Goal: Task Accomplishment & Management: Manage account settings

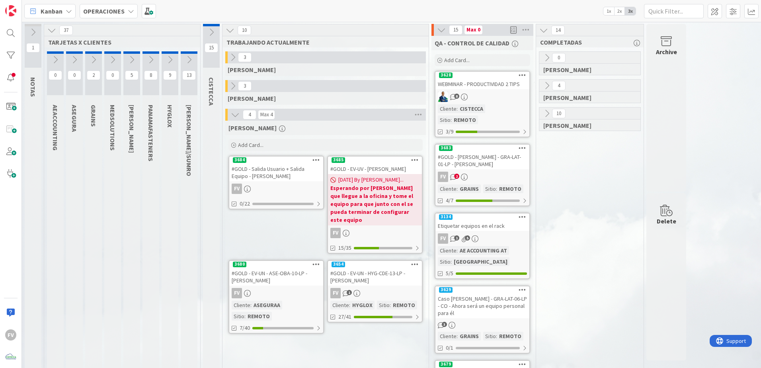
scroll to position [119, 0]
drag, startPoint x: 232, startPoint y: 80, endPoint x: 233, endPoint y: 87, distance: 7.2
click at [233, 87] on icon at bounding box center [232, 86] width 9 height 9
click at [233, 82] on icon at bounding box center [232, 86] width 9 height 9
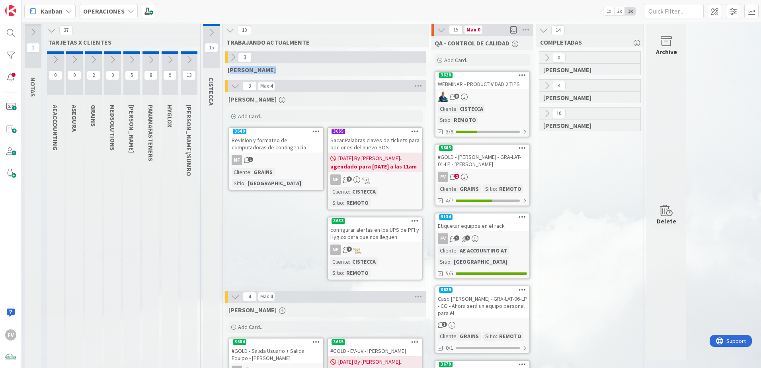
click at [235, 87] on icon at bounding box center [235, 86] width 9 height 9
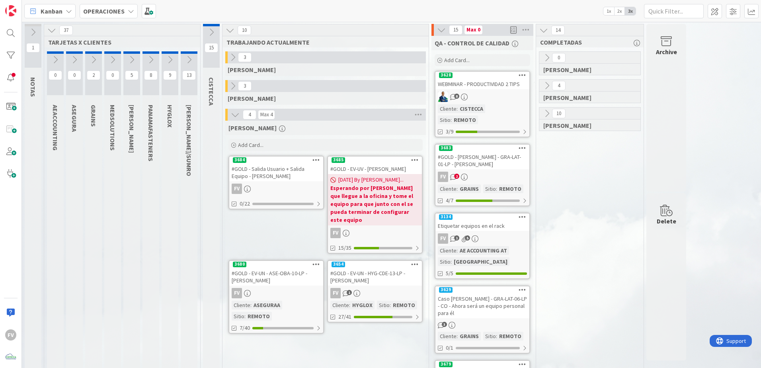
click at [187, 60] on icon at bounding box center [189, 59] width 9 height 9
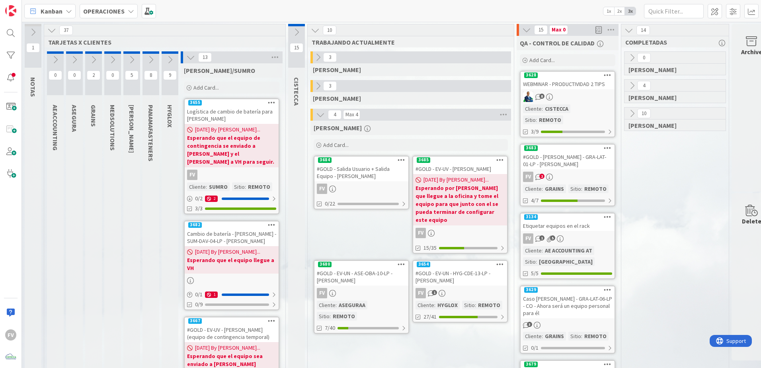
click at [187, 60] on icon at bounding box center [190, 57] width 9 height 9
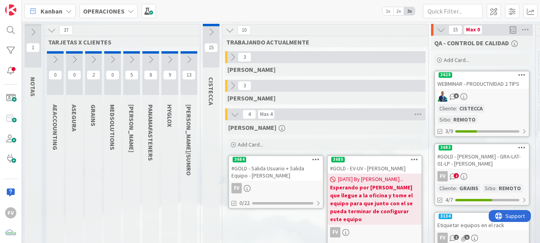
click at [475, 152] on div "#GOLD - [PERSON_NAME] - GRA-LAT-01-LP - [PERSON_NAME]" at bounding box center [482, 161] width 94 height 18
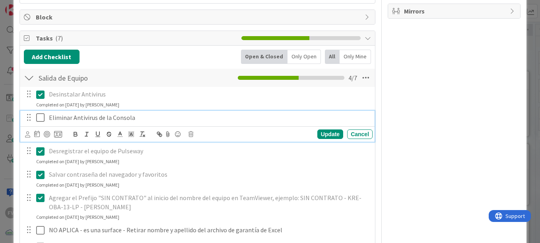
click at [39, 117] on icon at bounding box center [40, 118] width 8 height 10
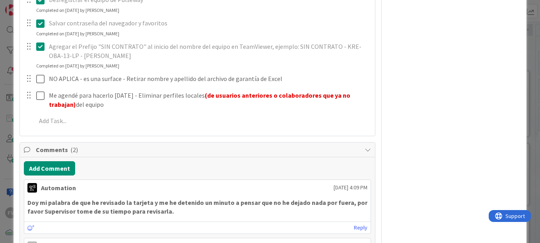
scroll to position [318, 0]
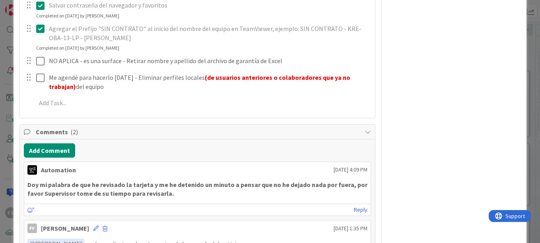
click at [7, 111] on div "ID 3683 OPERACIONES QA - CONTROL DE CALIDAD Title 55 / 128 #GOLD - Salida Equip…" at bounding box center [270, 121] width 540 height 243
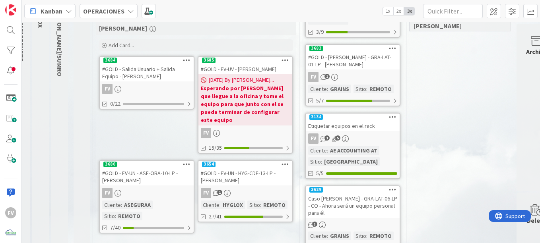
scroll to position [119, 129]
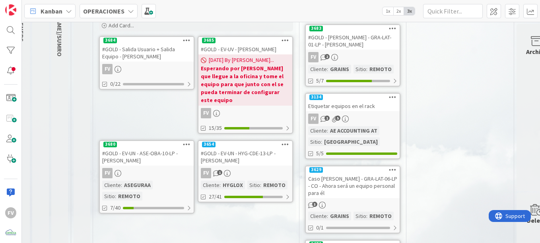
click at [380, 174] on div "Caso [PERSON_NAME] - GRA-LAT-06-LP - CO - Ahora será un equipo personal para él" at bounding box center [353, 186] width 94 height 25
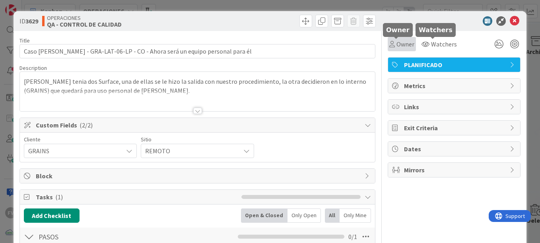
click at [403, 45] on span "Owner" at bounding box center [406, 44] width 18 height 10
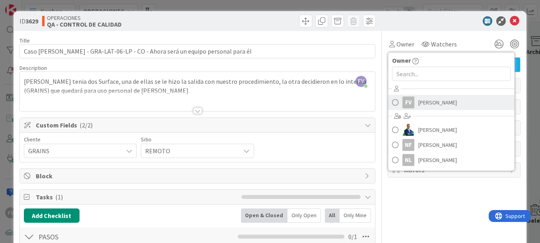
click at [411, 100] on link "FV [PERSON_NAME]" at bounding box center [451, 102] width 127 height 15
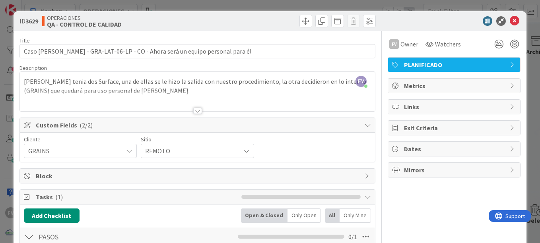
click at [480, 5] on div "ID 3629 OPERACIONES QA - CONTROL DE CALIDAD Title 75 / 128 Caso [PERSON_NAME] -…" at bounding box center [270, 121] width 540 height 243
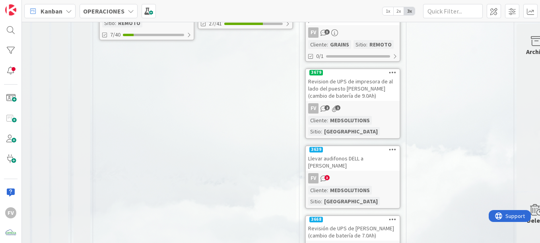
scroll to position [318, 129]
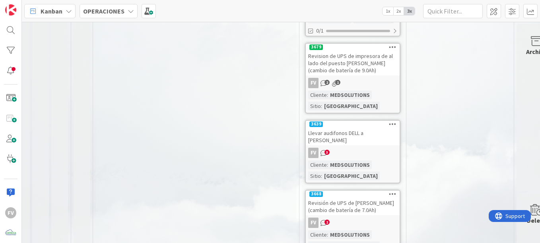
click at [384, 148] on div "FV 3" at bounding box center [353, 153] width 94 height 10
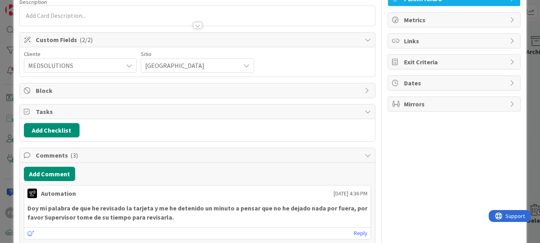
scroll to position [119, 0]
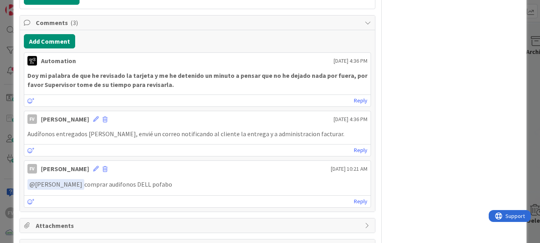
click at [7, 142] on div "ID 3639 OPERACIONES QA - CONTROL DE CALIDAD Title 37 / 128 Llevar audifonos DEL…" at bounding box center [270, 121] width 540 height 243
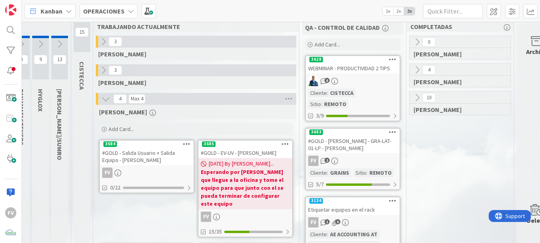
scroll to position [0, 129]
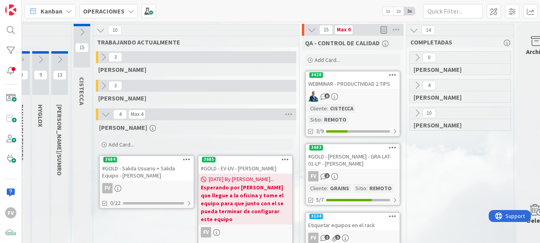
click at [308, 31] on icon at bounding box center [312, 29] width 9 height 9
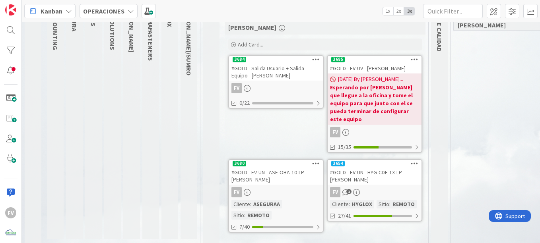
scroll to position [103, 0]
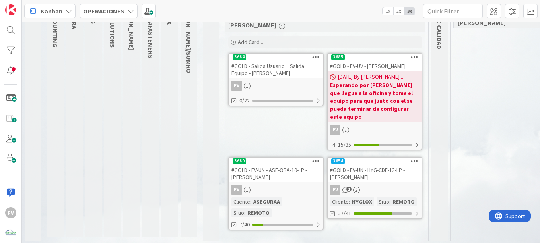
click at [258, 81] on div "FV" at bounding box center [276, 86] width 94 height 10
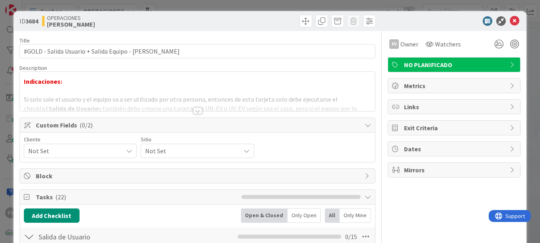
click at [83, 154] on span "Not Set" at bounding box center [73, 151] width 91 height 11
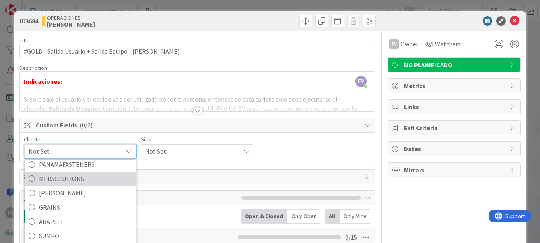
click at [101, 179] on span "MEDSOLUTIONS" at bounding box center [85, 179] width 93 height 12
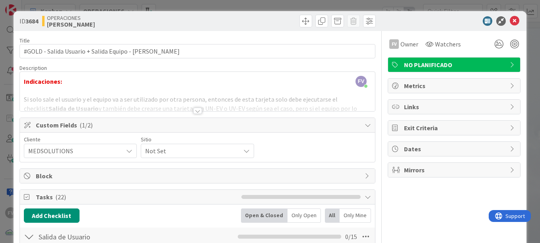
click at [165, 156] on span "Not Set" at bounding box center [190, 151] width 91 height 11
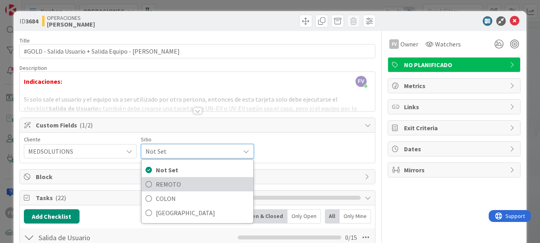
click at [177, 183] on span "REMOTO" at bounding box center [202, 185] width 93 height 12
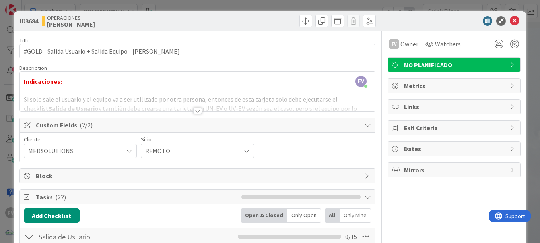
click at [294, 128] on span "Custom Fields ( 2/2 )" at bounding box center [198, 126] width 325 height 10
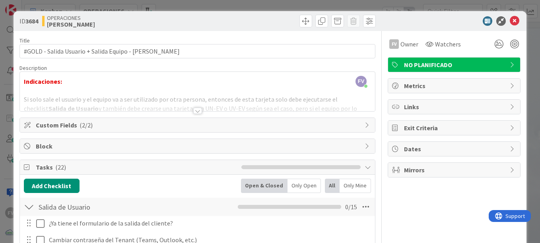
click at [69, 165] on span "Tasks ( 22 )" at bounding box center [137, 168] width 202 height 10
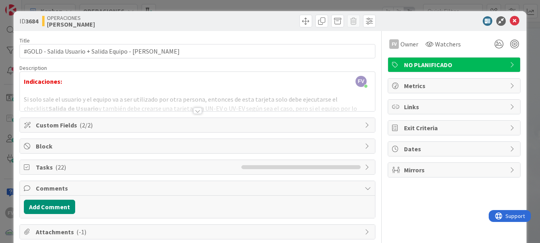
click at [6, 134] on div "ID 3684 OPERACIONES [PERSON_NAME] Title 53 / 128 #GOLD - Salida Usuario + Salid…" at bounding box center [270, 121] width 540 height 243
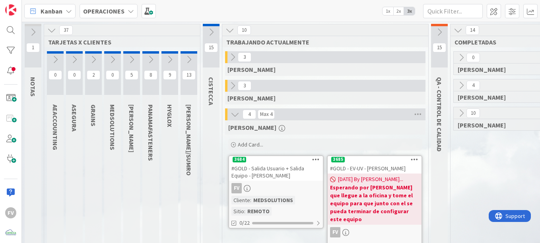
click at [187, 59] on icon at bounding box center [189, 59] width 9 height 9
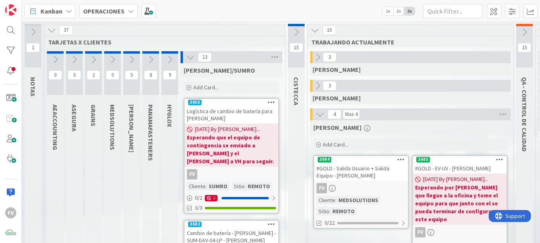
click at [187, 59] on icon at bounding box center [190, 57] width 9 height 9
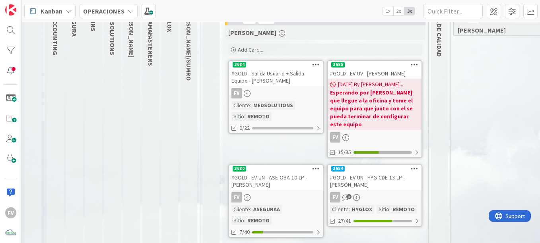
scroll to position [103, 0]
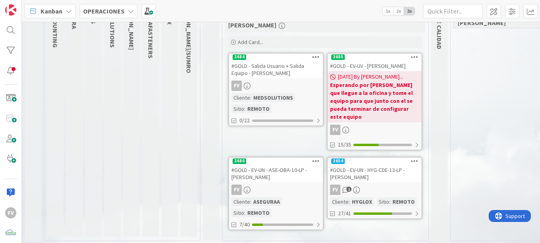
click at [305, 189] on link "3680 #GOLD - EV-UN - ASE-OBA-10-LP - [PERSON_NAME] FV Cliente : ASEGURAA Sitio …" at bounding box center [275, 194] width 95 height 74
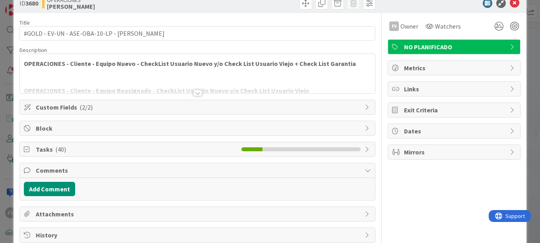
scroll to position [35, 0]
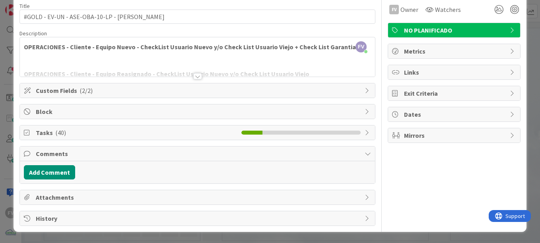
click at [526, 186] on div "ID 3680 OPERACIONES [PERSON_NAME] Title 42 / 128 #GOLD - EV-UN - ASE-OBA-10-LP …" at bounding box center [270, 121] width 540 height 243
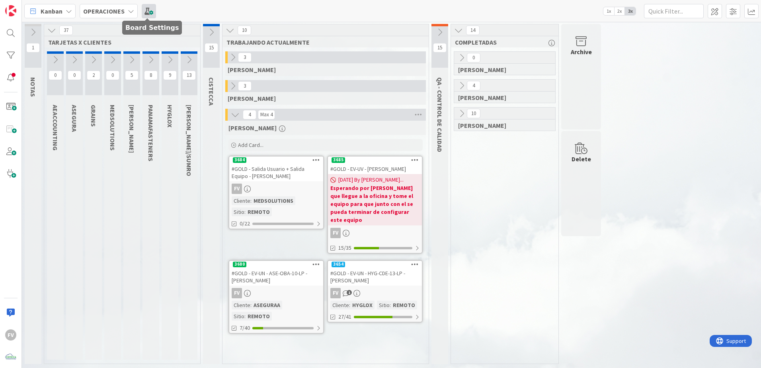
click at [148, 14] on span at bounding box center [149, 11] width 14 height 14
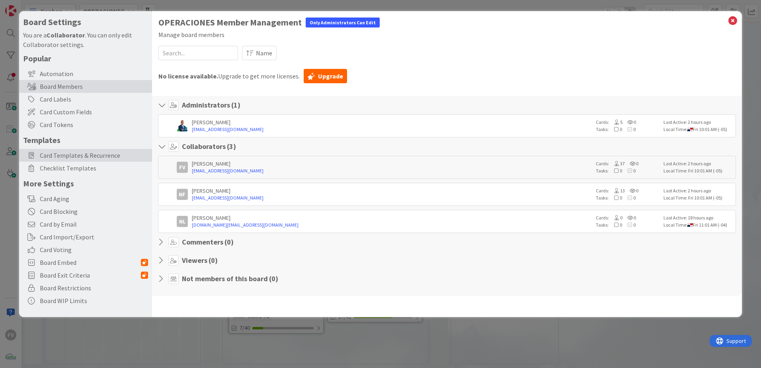
click at [57, 155] on span "Card Templates & Recurrence" at bounding box center [94, 155] width 108 height 10
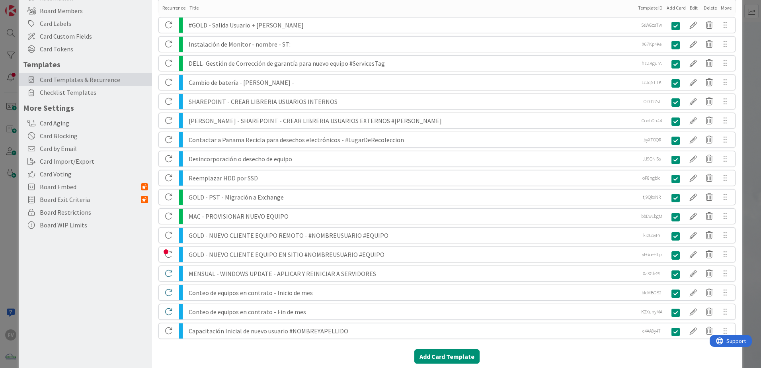
scroll to position [109, 0]
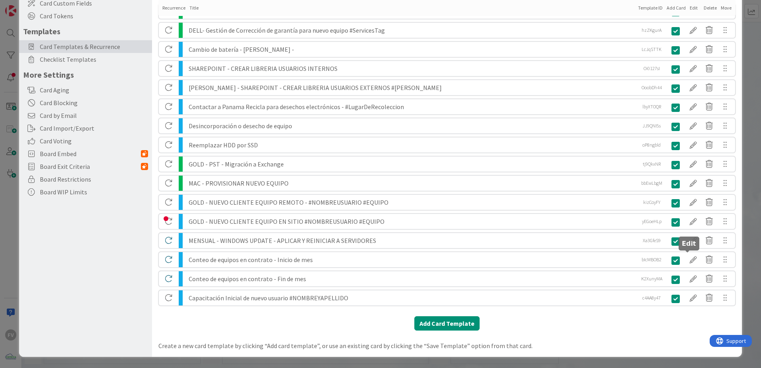
click at [688, 265] on div at bounding box center [693, 260] width 16 height 14
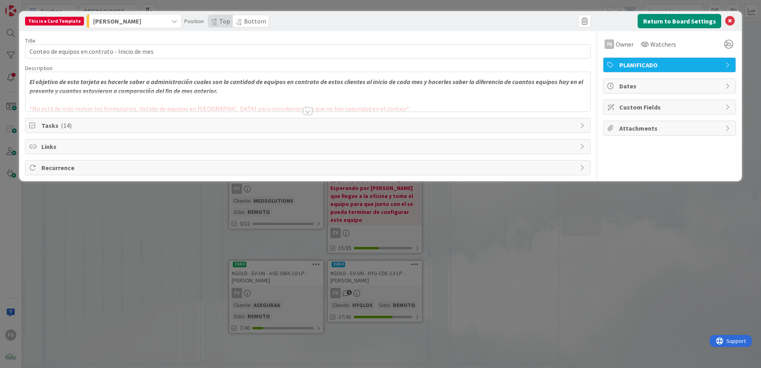
click at [177, 122] on span "Tasks ( 14 )" at bounding box center [308, 126] width 534 height 10
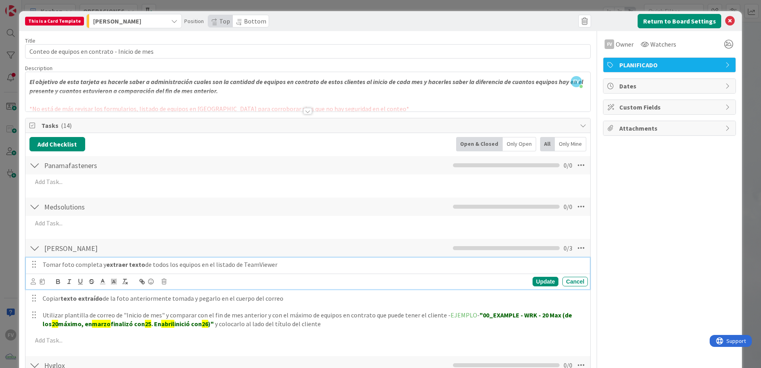
click at [174, 269] on div "Tomar foto completa y extraer texto de todos los equipos en el listado de TeamV…" at bounding box center [313, 264] width 548 height 14
drag, startPoint x: 174, startPoint y: 269, endPoint x: 176, endPoint y: 264, distance: 5.0
click at [176, 267] on p "Tomar foto completa y extraer texto de todos los equipos en el listado de TeamV…" at bounding box center [314, 264] width 542 height 9
click at [179, 256] on div "[PERSON_NAME] Checklist Name 7 / 64 [PERSON_NAME] 0 / 3 Tomar foto completa y e…" at bounding box center [307, 294] width 565 height 113
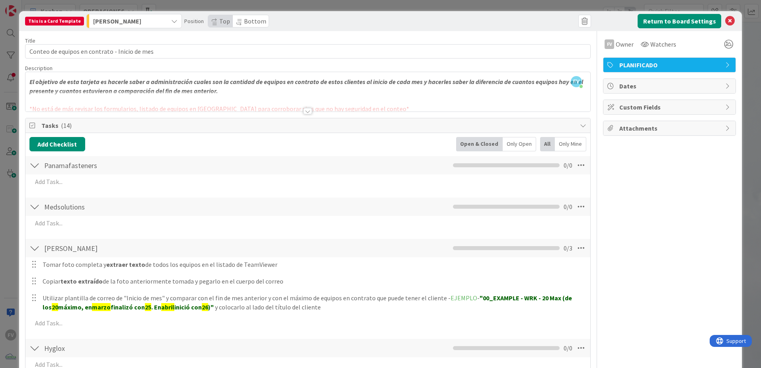
click at [280, 255] on div "[PERSON_NAME] Checklist Name 7 / 64 [PERSON_NAME] 0 / 3" at bounding box center [307, 248] width 565 height 18
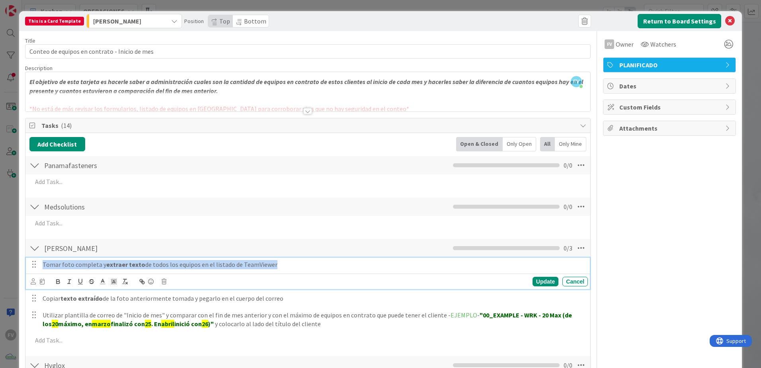
drag, startPoint x: 288, startPoint y: 262, endPoint x: 34, endPoint y: 276, distance: 253.8
click at [34, 276] on div "Tomar foto completa y extraer texto de todos los equipos en el listado de TeamV…" at bounding box center [308, 272] width 564 height 31
copy p "Tomar foto completa y extraer texto de todos los equipos en el listado de TeamV…"
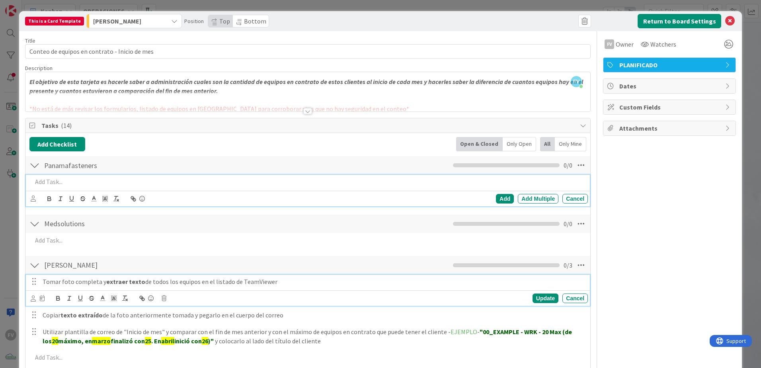
click at [60, 181] on p at bounding box center [308, 181] width 552 height 9
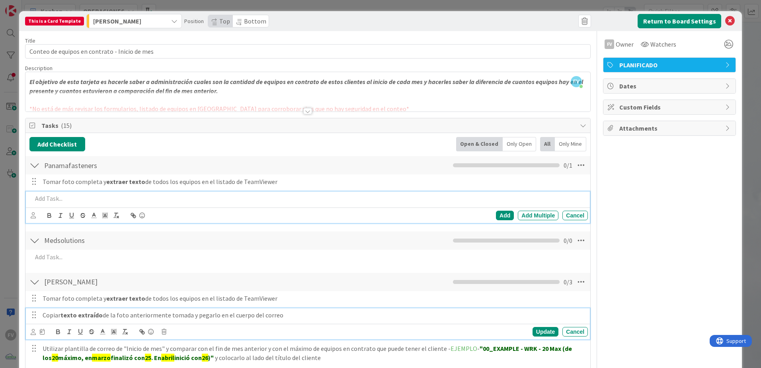
drag, startPoint x: 43, startPoint y: 317, endPoint x: 284, endPoint y: 311, distance: 240.8
click at [284, 311] on p "Copiar texto extraído de la foto anteriormente tomada y pegarlo en el cuerpo de…" at bounding box center [314, 314] width 542 height 9
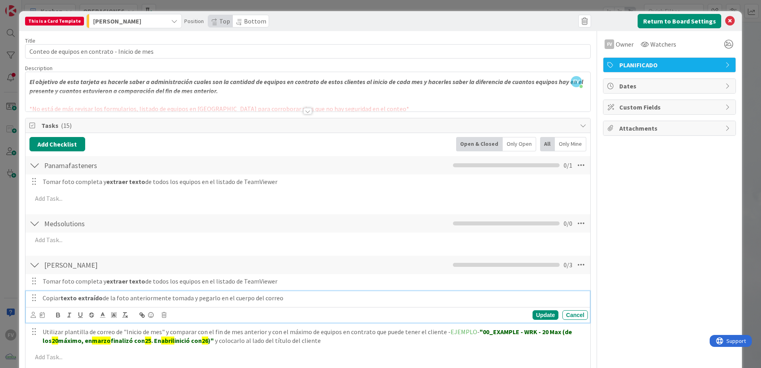
copy p "Copiar texto extraído de la foto anteriormente tomada y pegarlo en el cuerpo de…"
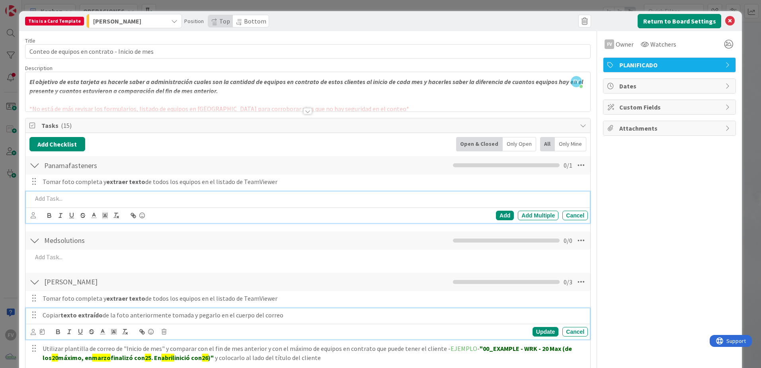
click at [68, 198] on p at bounding box center [308, 198] width 552 height 9
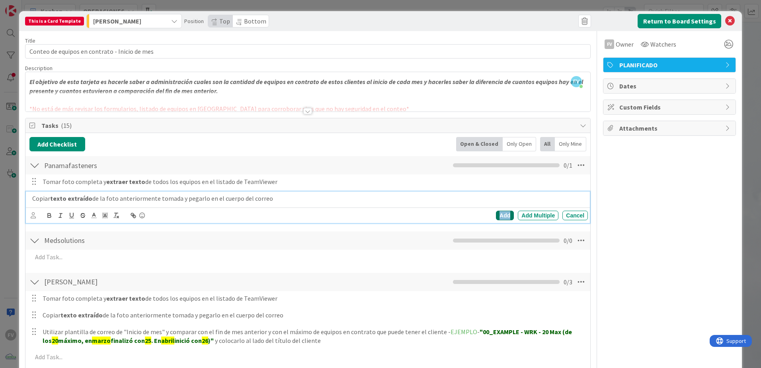
click at [502, 216] on div "Add" at bounding box center [505, 215] width 18 height 10
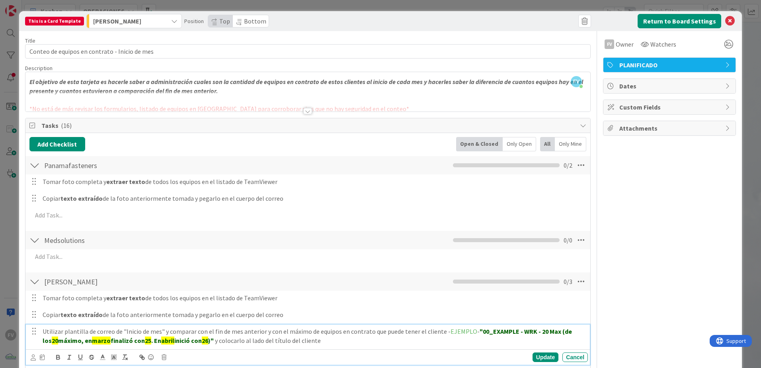
click at [145, 337] on strong "25" at bounding box center [148, 340] width 6 height 8
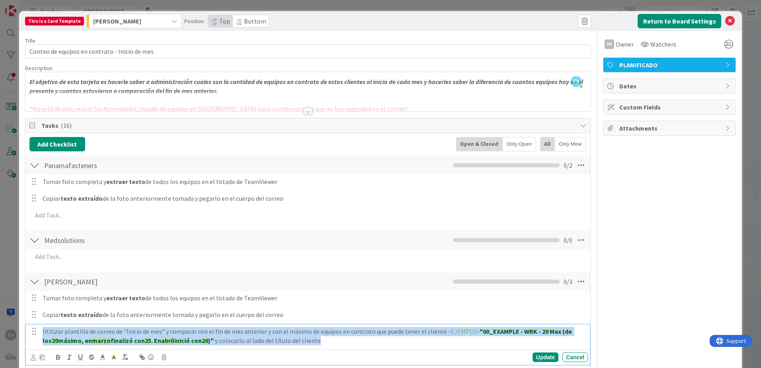
click at [145, 337] on strong "25" at bounding box center [148, 340] width 6 height 8
copy p "Utilizar plantilla de correo de "Inicio de mes" y comparar con el fin de mes an…"
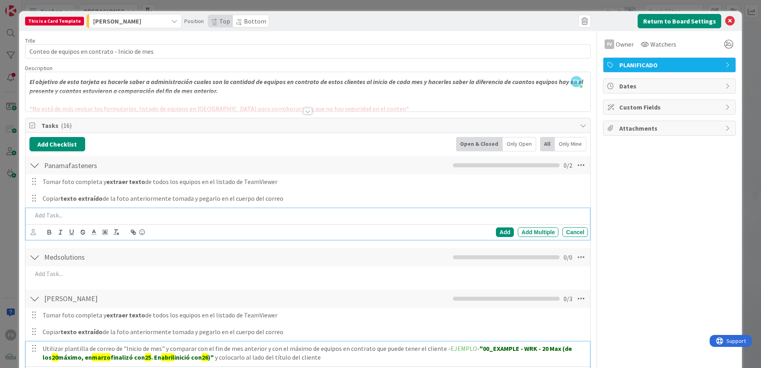
click at [221, 215] on p at bounding box center [308, 214] width 552 height 9
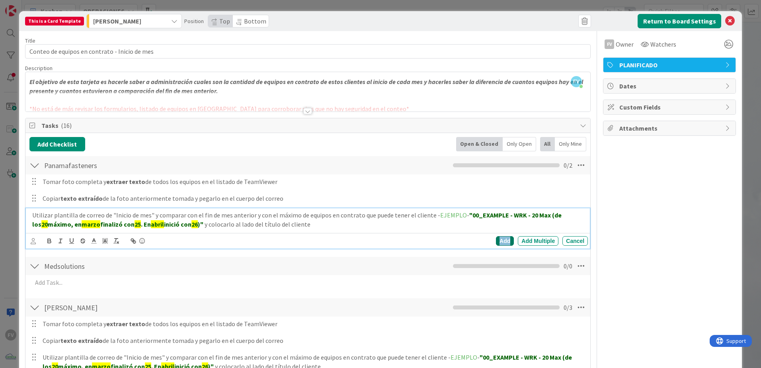
click at [505, 243] on div "Add" at bounding box center [505, 241] width 18 height 10
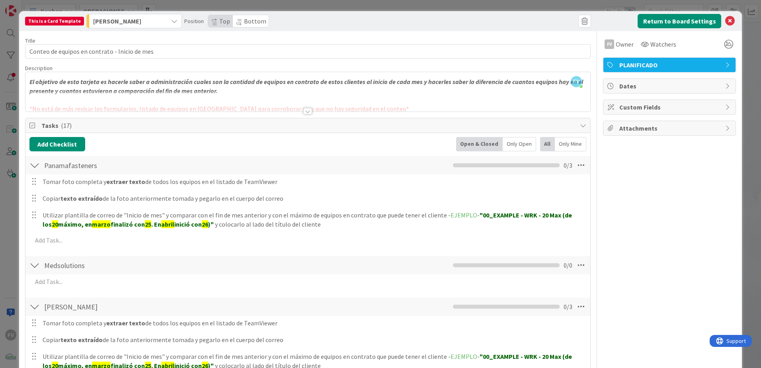
scroll to position [119, 0]
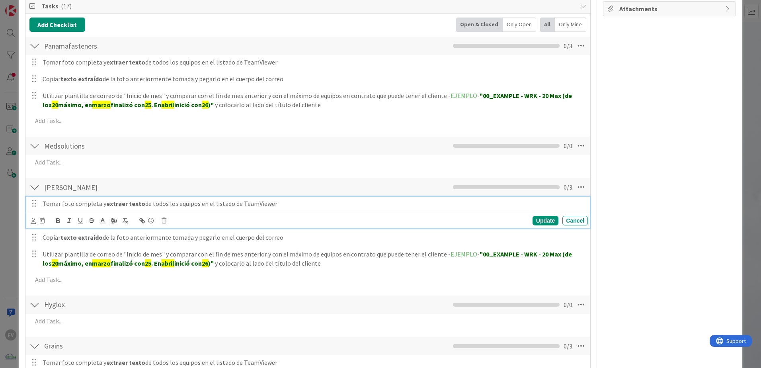
click at [87, 206] on p "Tomar foto completa y extraer texto de todos los equipos en el listado de TeamV…" at bounding box center [314, 203] width 542 height 9
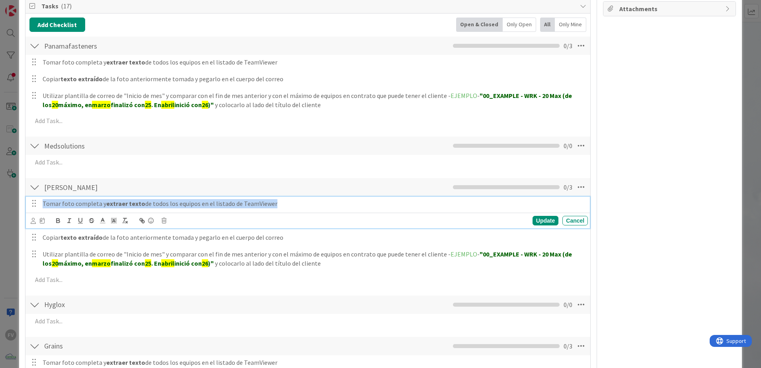
click at [87, 206] on p "Tomar foto completa y extraer texto de todos los equipos en el listado de TeamV…" at bounding box center [314, 203] width 542 height 9
copy p "Tomar foto completa y extraer texto de todos los equipos en el listado de TeamV…"
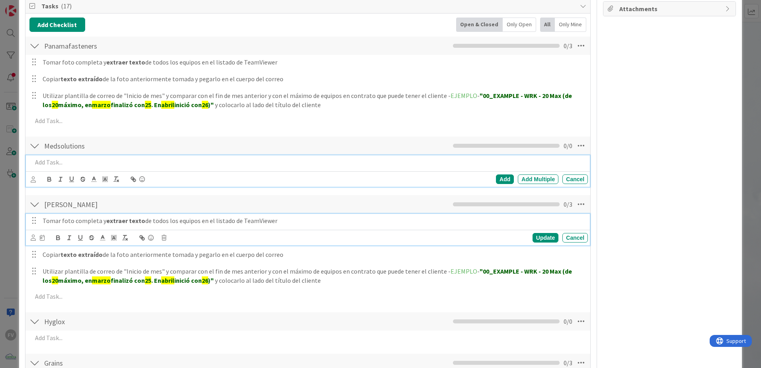
click at [85, 159] on p at bounding box center [308, 162] width 552 height 9
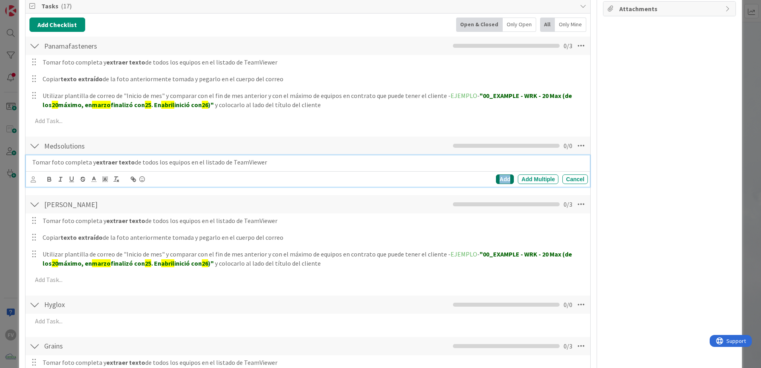
click at [500, 180] on div "Add" at bounding box center [505, 179] width 18 height 10
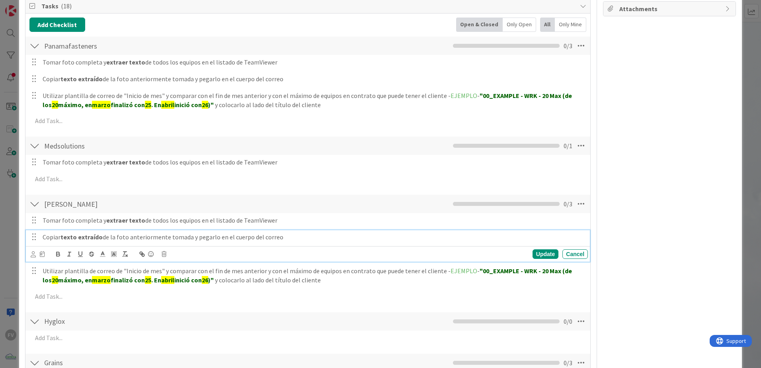
click at [173, 240] on p "Copiar texto extraído de la foto anteriormente tomada y pegarlo en el cuerpo de…" at bounding box center [314, 236] width 542 height 9
copy p "Copiar texto extraído de la foto anteriormente tomada y pegarlo en el cuerpo de…"
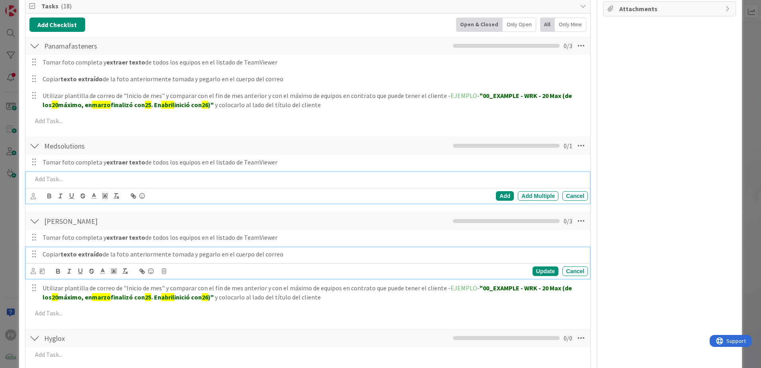
click at [106, 175] on div at bounding box center [308, 179] width 559 height 14
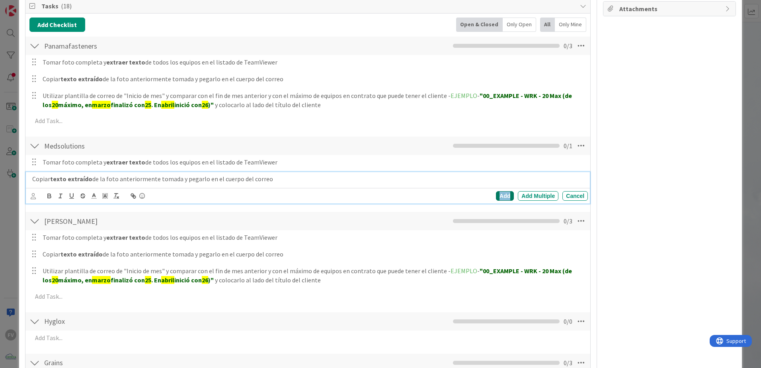
click at [501, 198] on div "Add" at bounding box center [505, 196] width 18 height 10
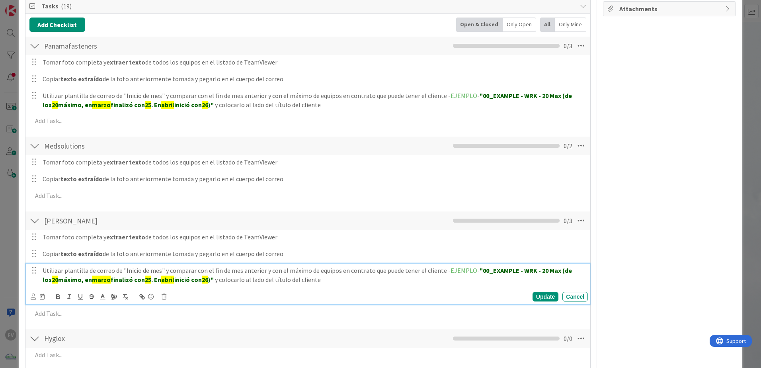
click at [274, 277] on p "Utilizar plantilla de correo de "Inicio de mes" y comparar con el fin de mes an…" at bounding box center [314, 275] width 542 height 18
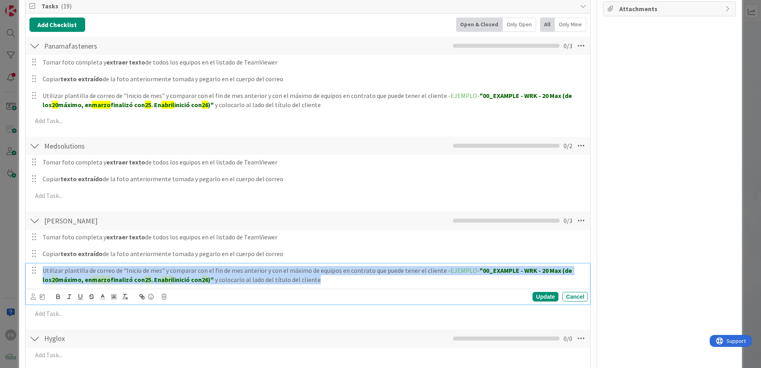
click at [274, 277] on p "Utilizar plantilla de correo de "Inicio de mes" y comparar con el fin de mes an…" at bounding box center [314, 275] width 542 height 18
copy p "Utilizar plantilla de correo de "Inicio de mes" y comparar con el fin de mes an…"
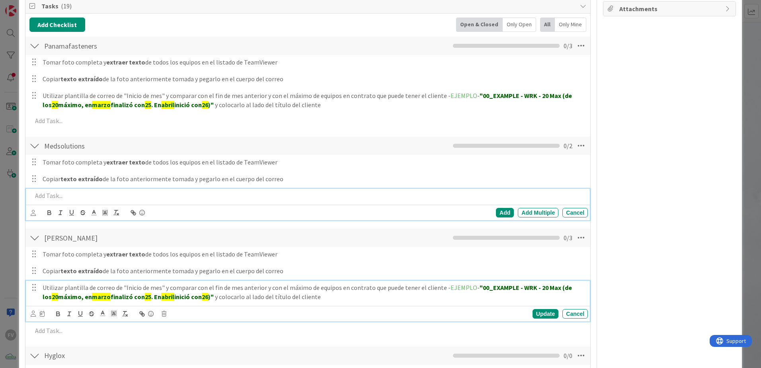
click at [132, 191] on p at bounding box center [308, 195] width 552 height 9
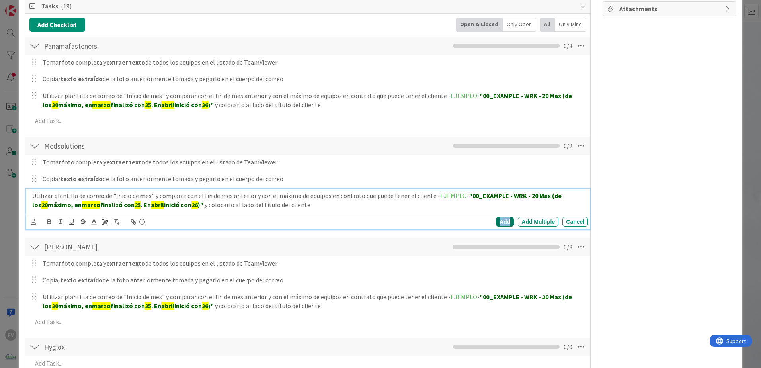
click at [497, 223] on div "Add" at bounding box center [505, 222] width 18 height 10
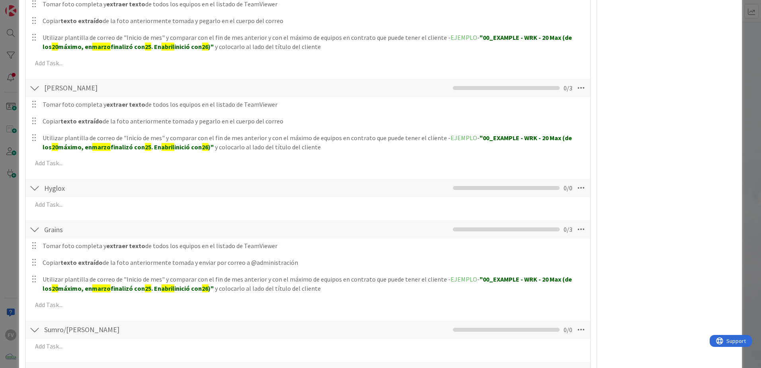
scroll to position [318, 0]
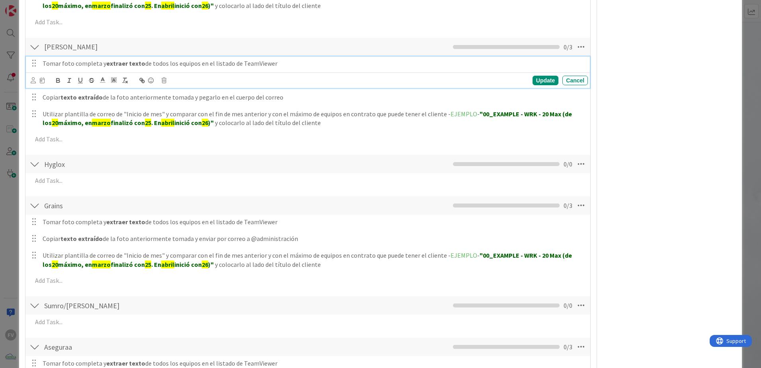
click at [60, 64] on p "Tomar foto completa y extraer texto de todos los equipos en el listado de TeamV…" at bounding box center [314, 63] width 542 height 9
click at [60, 65] on p "Tomar foto completa y extraer texto de todos los equipos en el listado de TeamV…" at bounding box center [314, 63] width 542 height 9
copy p "Tomar foto completa y extraer texto de todos los equipos en el listado de TeamV…"
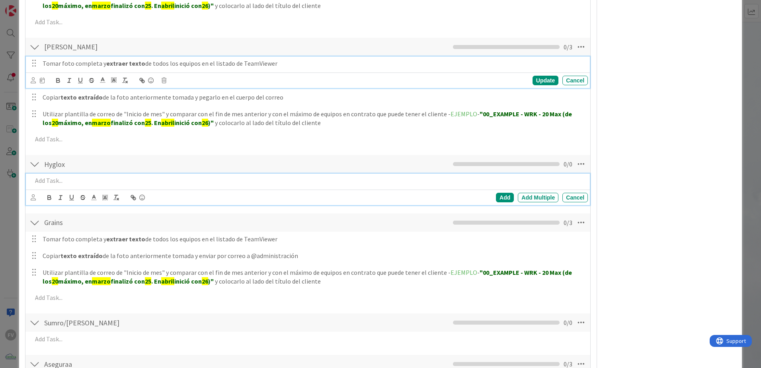
click at [88, 179] on p at bounding box center [308, 180] width 552 height 9
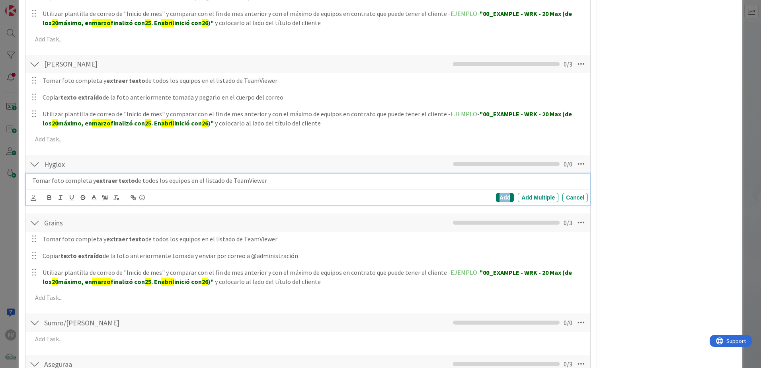
click at [499, 199] on div "Add" at bounding box center [505, 198] width 18 height 10
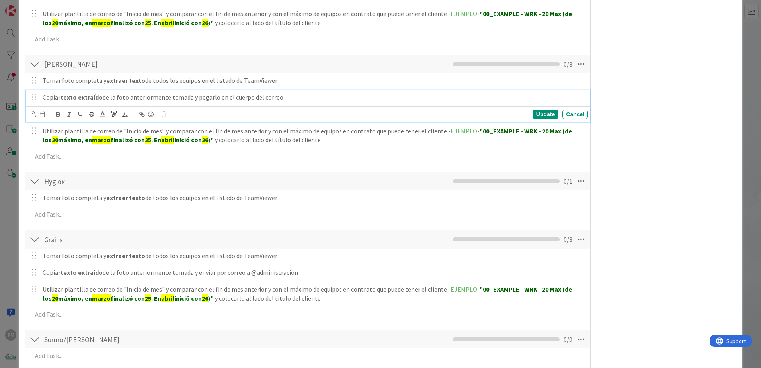
click at [104, 98] on p "Copiar texto extraído de la foto anteriormente tomada y pegarlo en el cuerpo de…" at bounding box center [314, 97] width 542 height 9
copy p "Copiar texto extraído de la foto anteriormente tomada y pegarlo en el cuerpo de…"
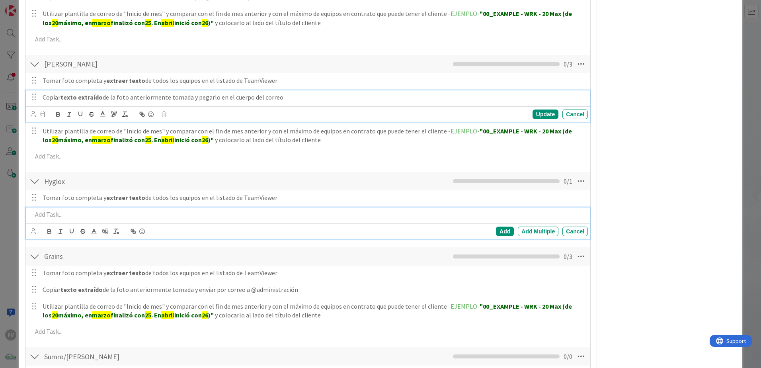
click at [98, 213] on p at bounding box center [308, 214] width 552 height 9
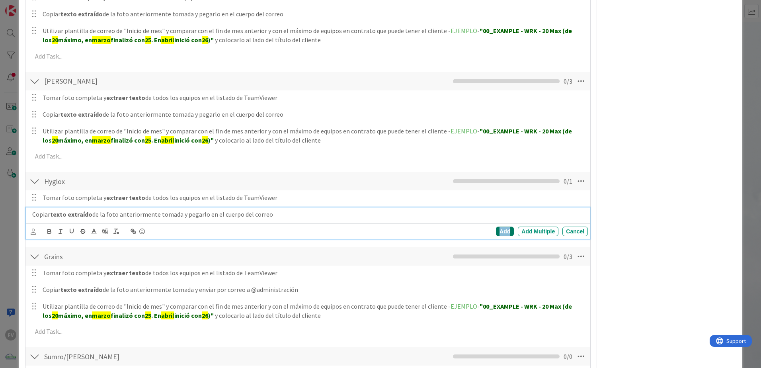
click at [497, 230] on div "Add" at bounding box center [505, 231] width 18 height 10
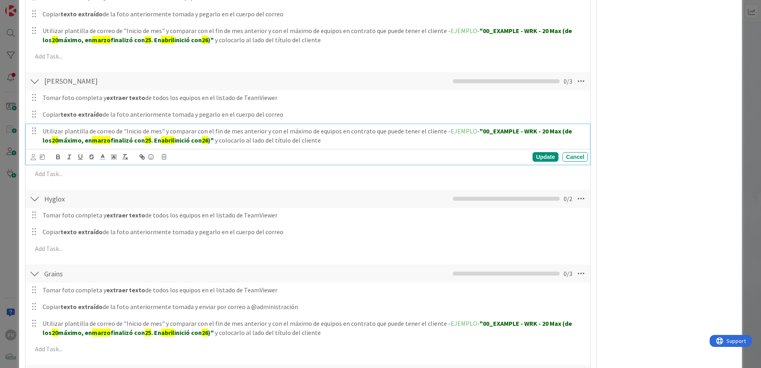
click at [170, 135] on p "Utilizar plantilla de correo de "Inicio de mes" y comparar con el fin de mes an…" at bounding box center [314, 136] width 542 height 18
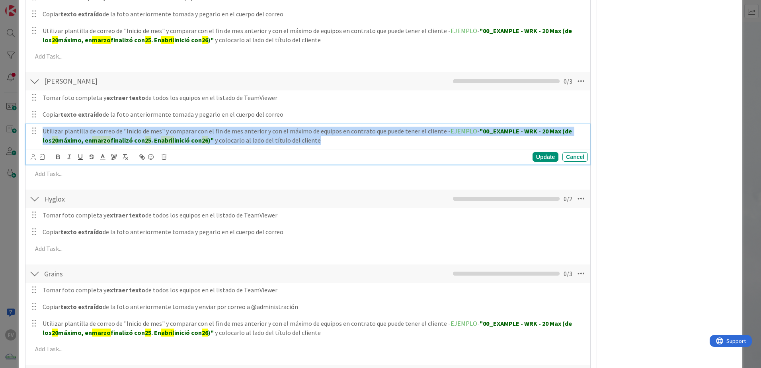
click at [170, 135] on p "Utilizar plantilla de correo de "Inicio de mes" y comparar con el fin de mes an…" at bounding box center [314, 136] width 542 height 18
copy p "Utilizar plantilla de correo de "Inicio de mes" y comparar con el fin de mes an…"
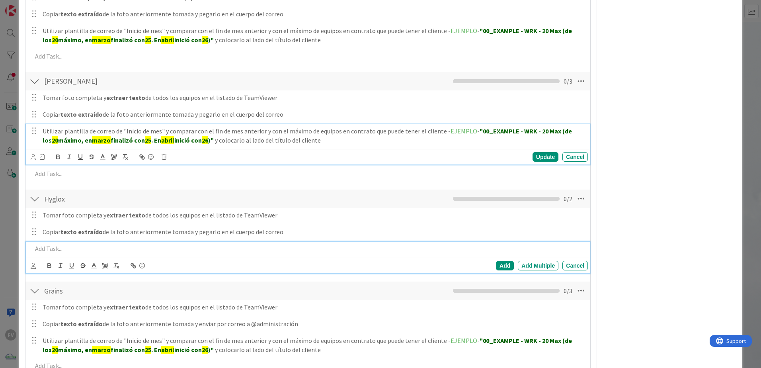
click at [108, 243] on div at bounding box center [308, 248] width 559 height 14
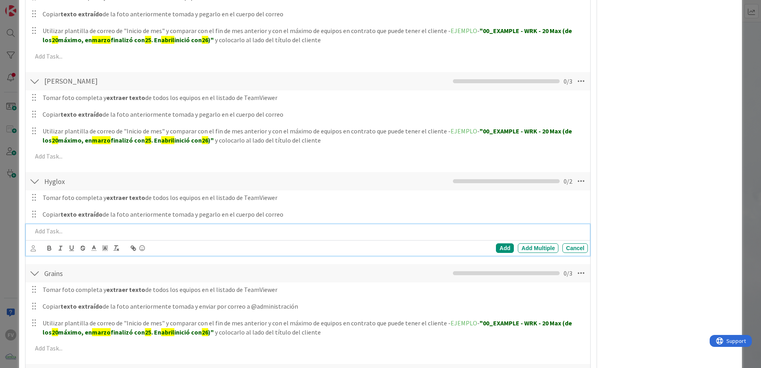
scroll to position [267, 0]
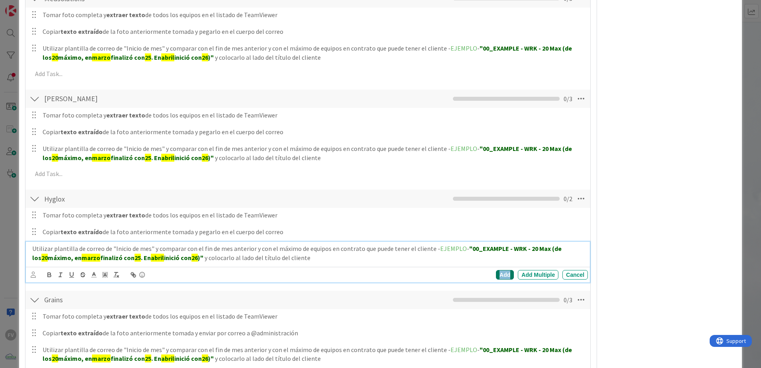
click at [500, 274] on div "Add" at bounding box center [505, 275] width 18 height 10
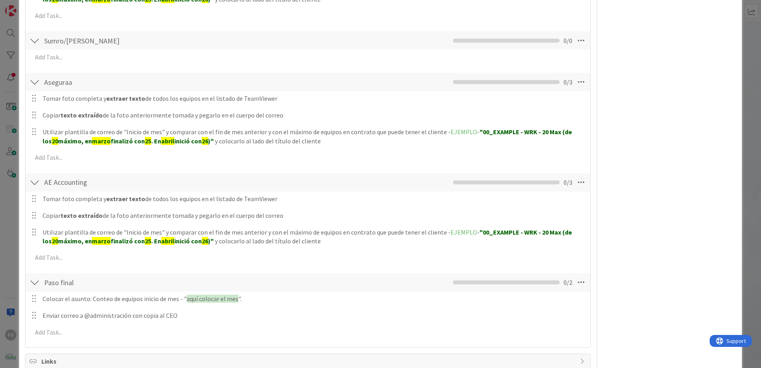
scroll to position [505, 0]
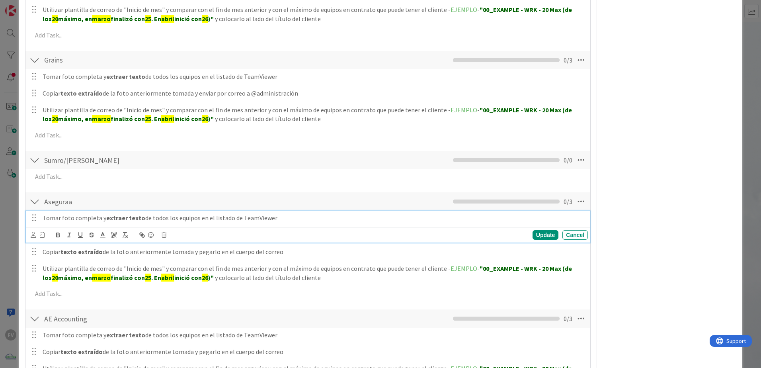
click at [77, 215] on p "Tomar foto completa y extraer texto de todos los equipos en el listado de TeamV…" at bounding box center [314, 217] width 542 height 9
click at [77, 214] on p "Tomar foto completa y extraer texto de todos los equipos en el listado de TeamV…" at bounding box center [314, 217] width 542 height 9
copy p "Tomar foto completa y extraer texto de todos los equipos en el listado de TeamV…"
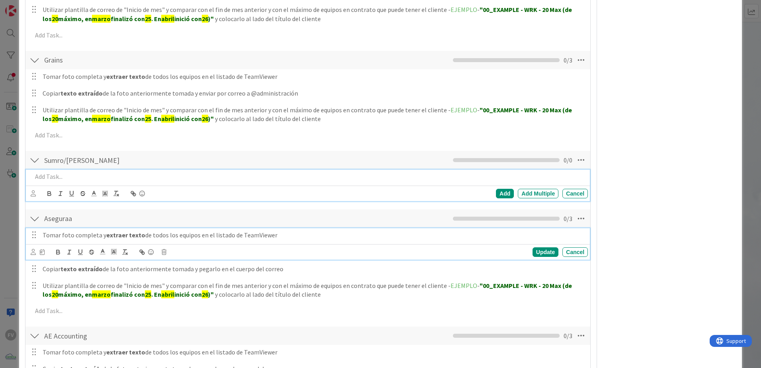
click at [74, 173] on p at bounding box center [308, 176] width 552 height 9
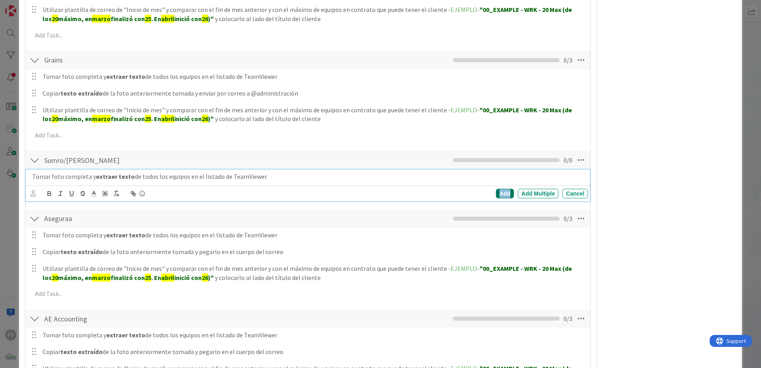
click at [496, 192] on div "Add" at bounding box center [505, 194] width 18 height 10
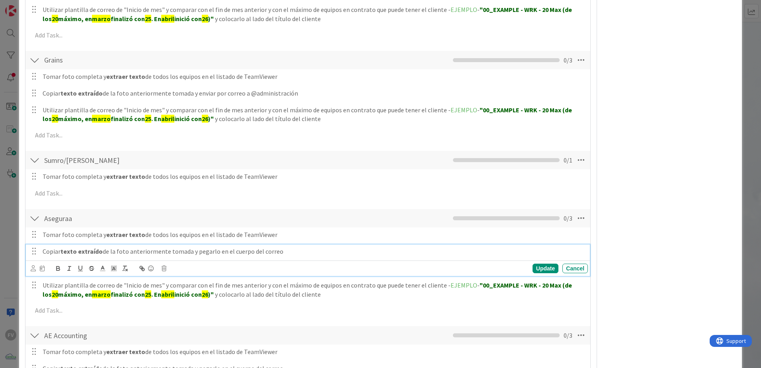
click at [99, 249] on strong "texto extraído" at bounding box center [81, 251] width 42 height 8
click at [543, 267] on div "Update" at bounding box center [545, 268] width 26 height 10
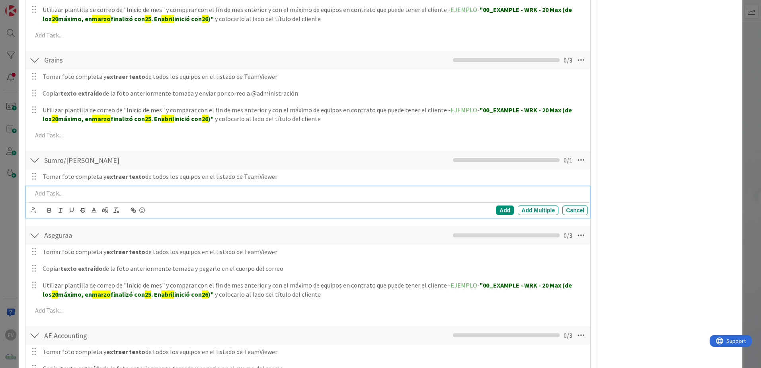
click at [106, 193] on p at bounding box center [308, 193] width 552 height 9
drag, startPoint x: 494, startPoint y: 208, endPoint x: 403, endPoint y: 241, distance: 97.0
click at [496, 208] on div "Add" at bounding box center [505, 210] width 18 height 10
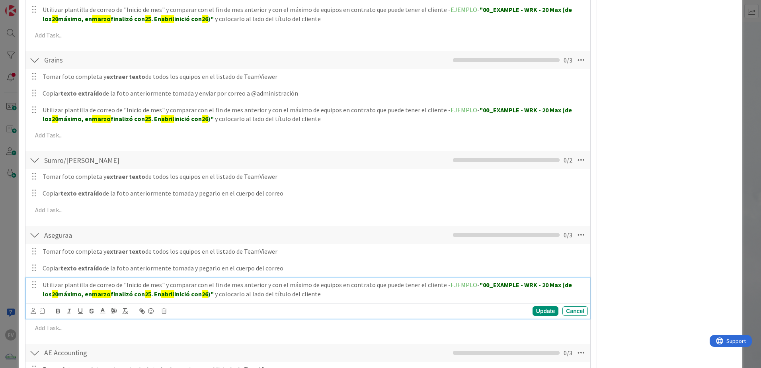
click at [218, 295] on p "Utilizar plantilla de correo de "Inicio de mes" y comparar con el fin de mes an…" at bounding box center [314, 289] width 542 height 18
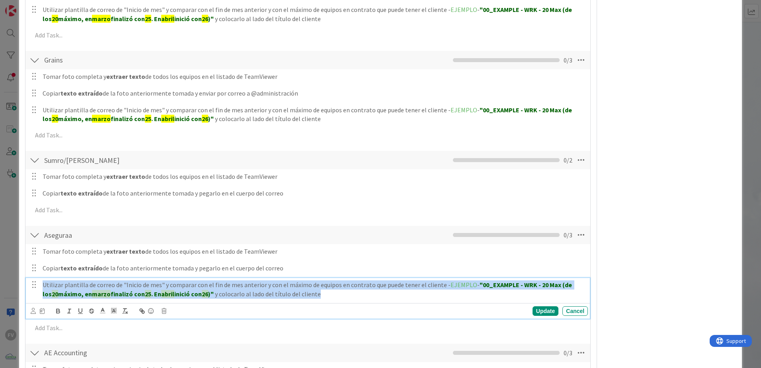
click at [218, 295] on p "Utilizar plantilla de correo de "Inicio de mes" y comparar con el fin de mes an…" at bounding box center [314, 289] width 542 height 18
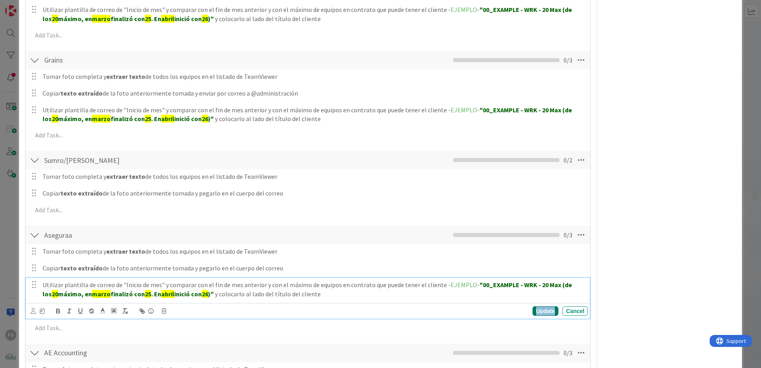
click at [539, 314] on div "Update" at bounding box center [545, 311] width 26 height 10
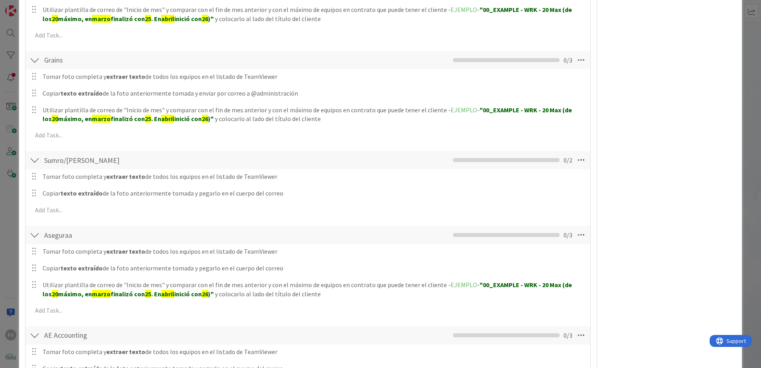
click at [166, 218] on div "Tomar foto completa y extraer texto de todos los equipos en el listado de TeamV…" at bounding box center [307, 194] width 557 height 51
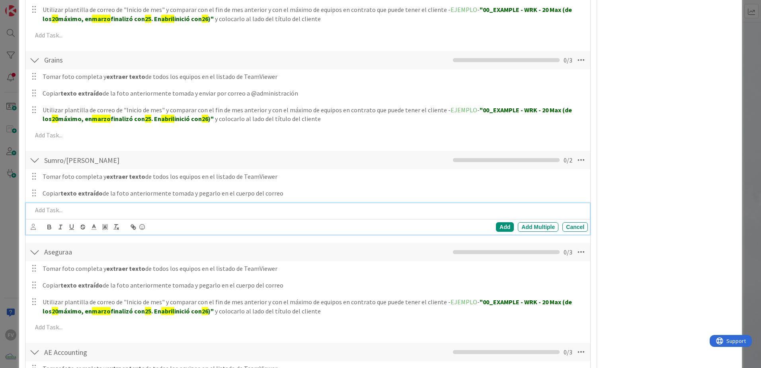
click at [162, 210] on p at bounding box center [308, 209] width 552 height 9
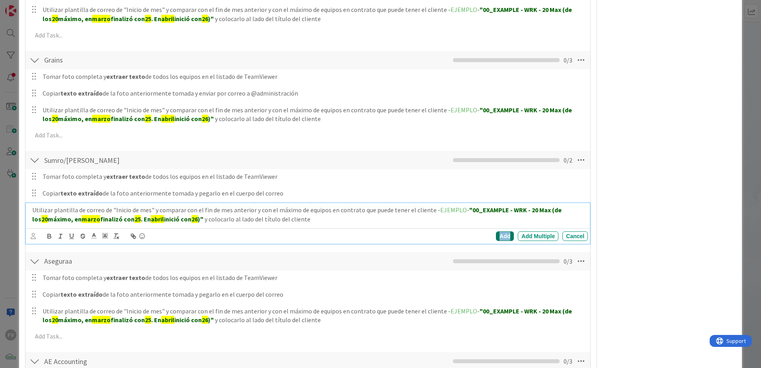
click at [496, 237] on div "Add" at bounding box center [505, 236] width 18 height 10
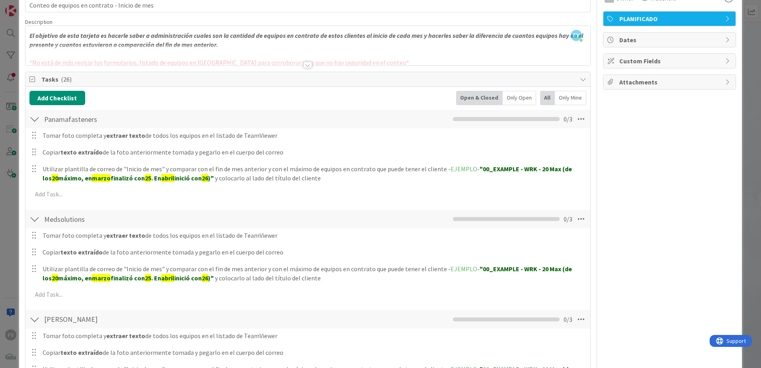
scroll to position [0, 0]
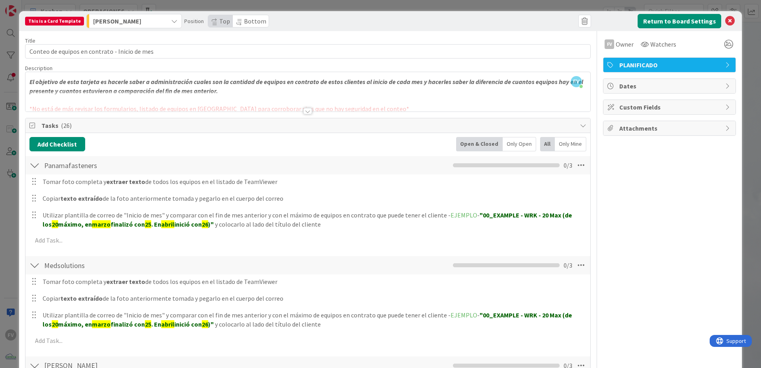
click at [728, 21] on div "Return to Board Settings" at bounding box center [665, 21] width 141 height 14
click at [725, 25] on icon at bounding box center [730, 21] width 10 height 10
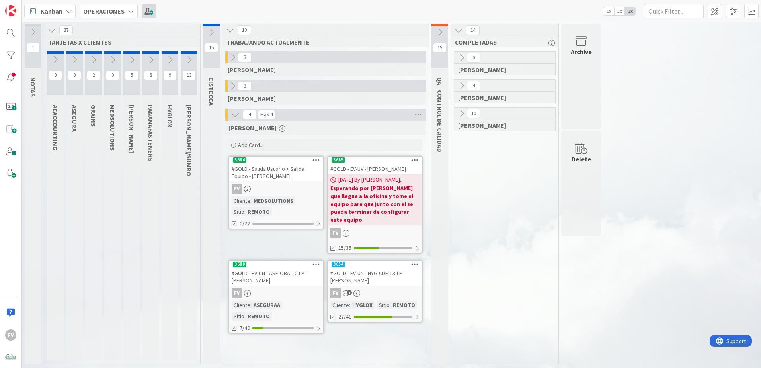
click at [145, 8] on span at bounding box center [149, 11] width 14 height 14
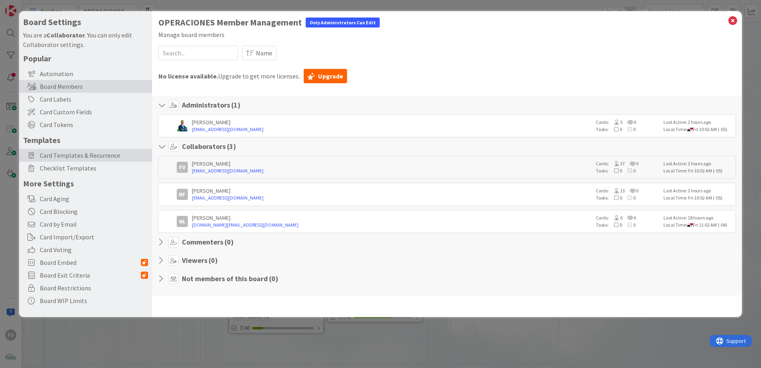
click at [102, 156] on span "Card Templates & Recurrence" at bounding box center [94, 155] width 108 height 10
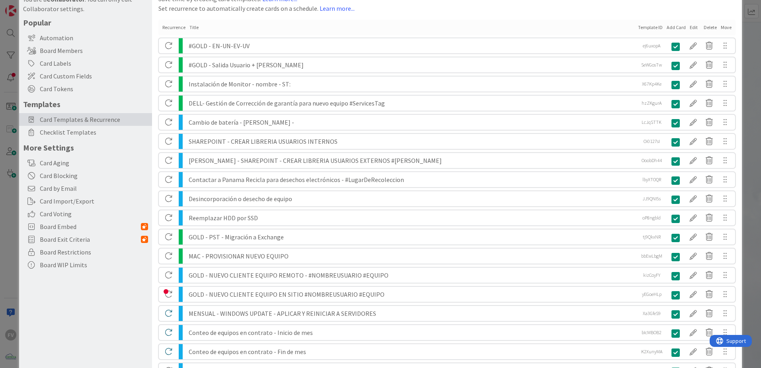
scroll to position [109, 0]
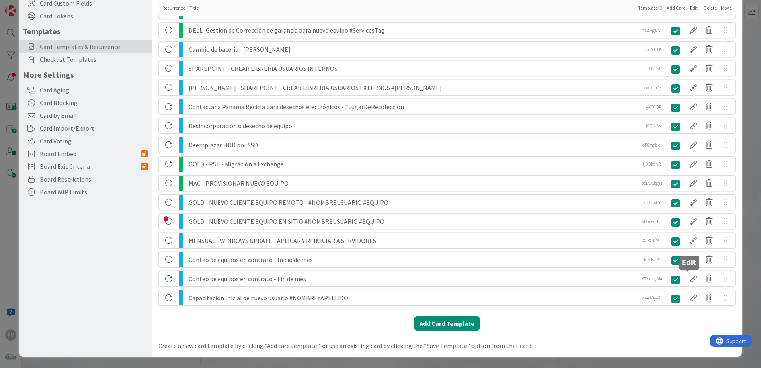
click at [690, 278] on div at bounding box center [693, 279] width 16 height 14
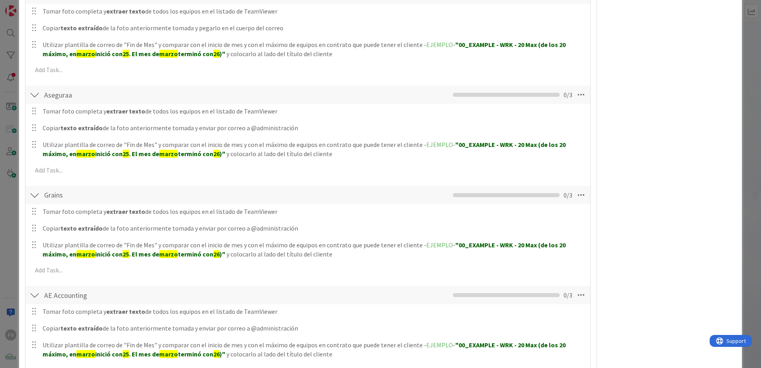
scroll to position [0, 0]
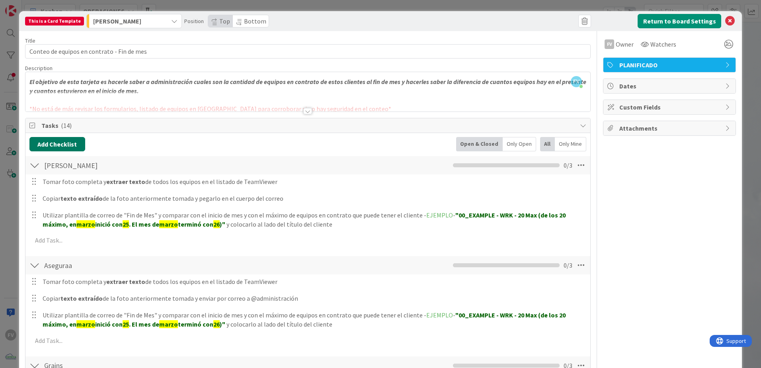
click at [43, 144] on button "Add Checklist" at bounding box center [57, 144] width 56 height 14
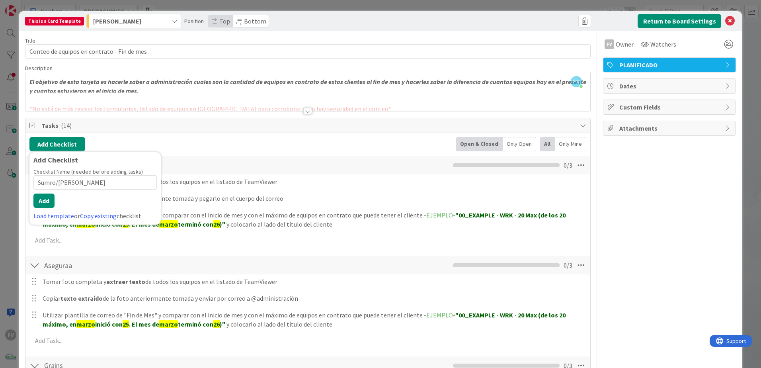
type input "Sumro/[PERSON_NAME]"
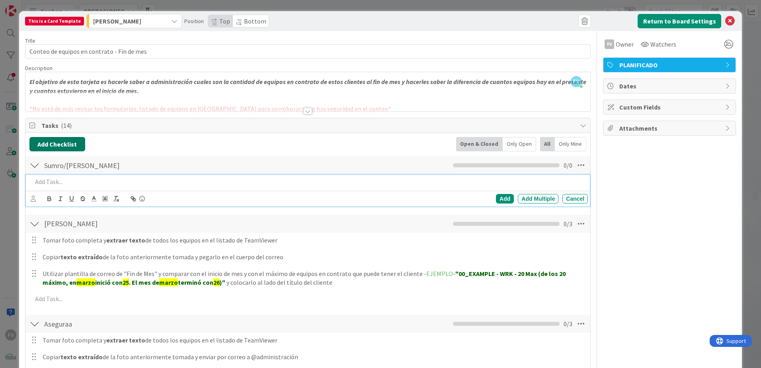
click at [64, 148] on button "Add Checklist" at bounding box center [57, 144] width 56 height 14
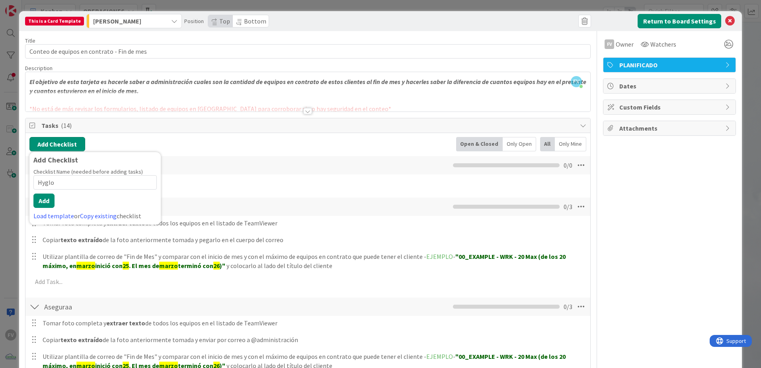
type input "Hyglox"
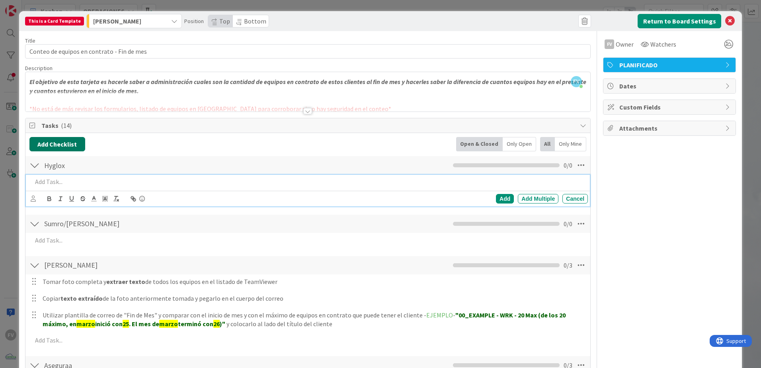
click at [68, 148] on button "Add Checklist" at bounding box center [57, 144] width 56 height 14
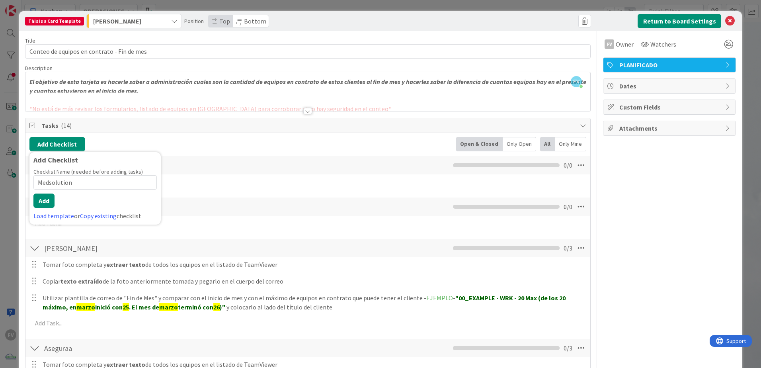
type input "Medsolutions"
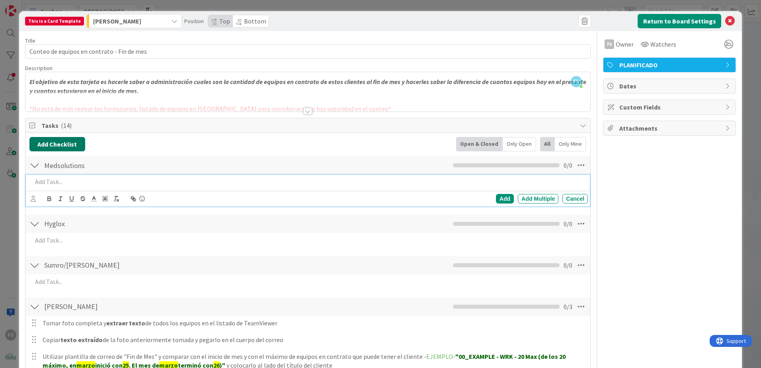
click at [39, 142] on button "Add Checklist" at bounding box center [57, 144] width 56 height 14
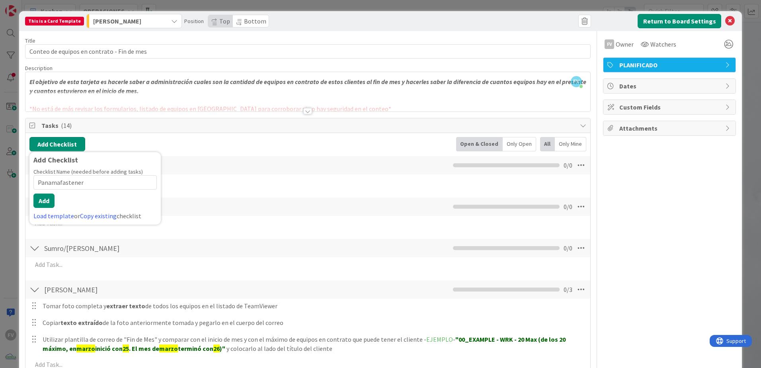
type input "Panamafasteners"
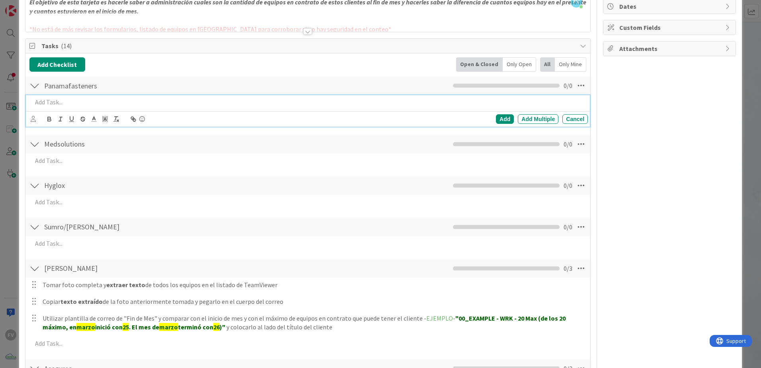
scroll to position [119, 0]
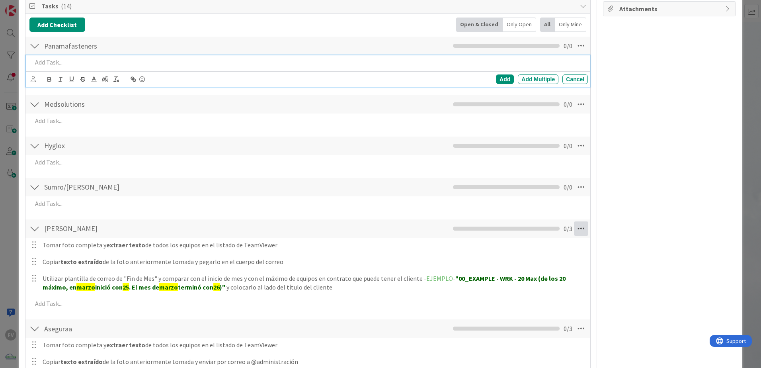
click at [574, 225] on icon at bounding box center [581, 228] width 14 height 14
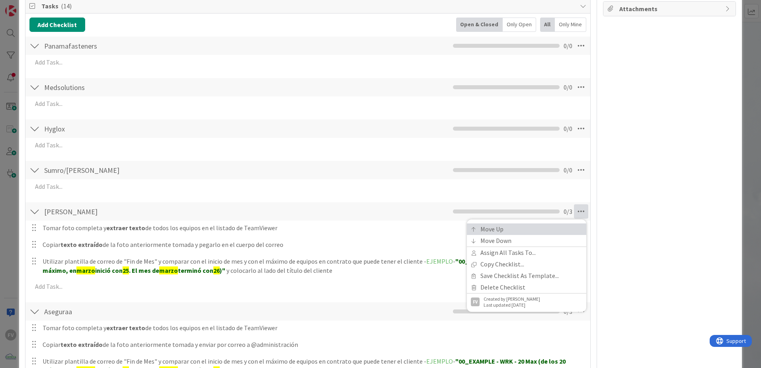
click at [511, 232] on link "Move Up" at bounding box center [526, 229] width 119 height 12
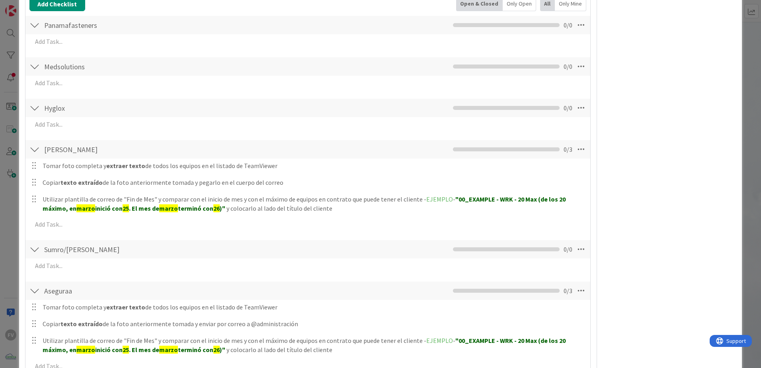
scroll to position [120, 0]
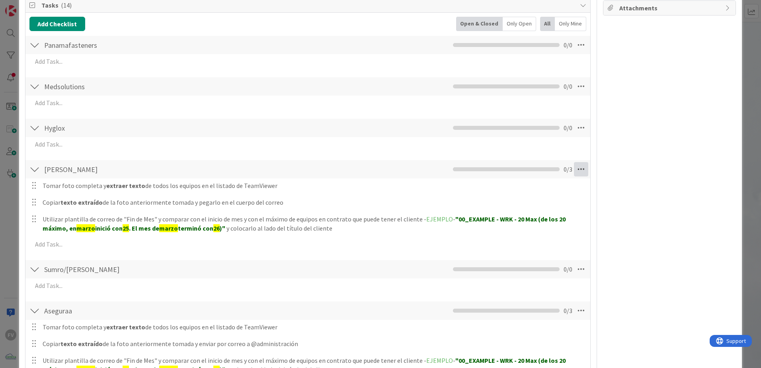
click at [574, 168] on icon at bounding box center [581, 169] width 14 height 14
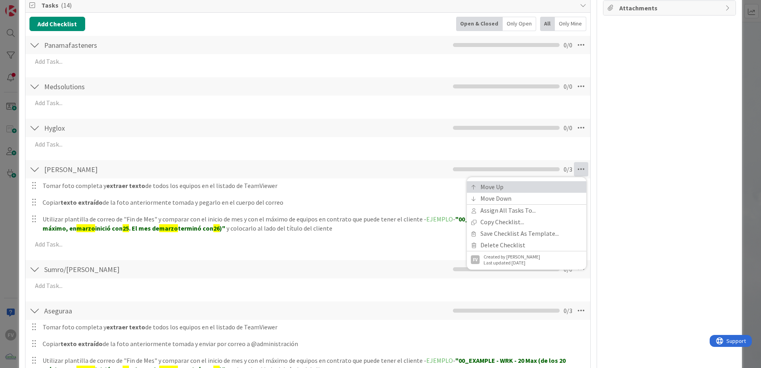
click at [549, 185] on link "Move Up" at bounding box center [526, 187] width 119 height 12
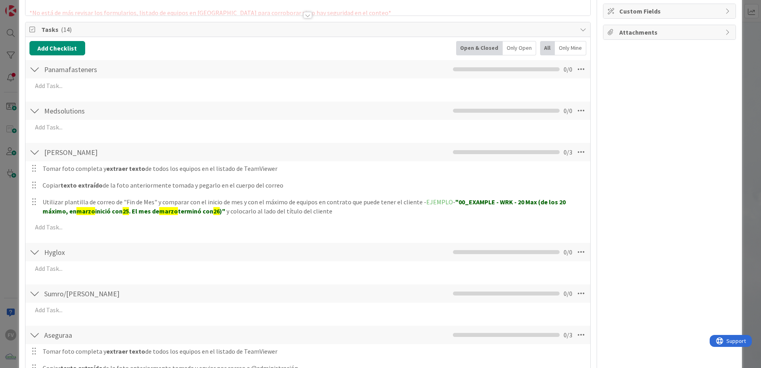
scroll to position [79, 0]
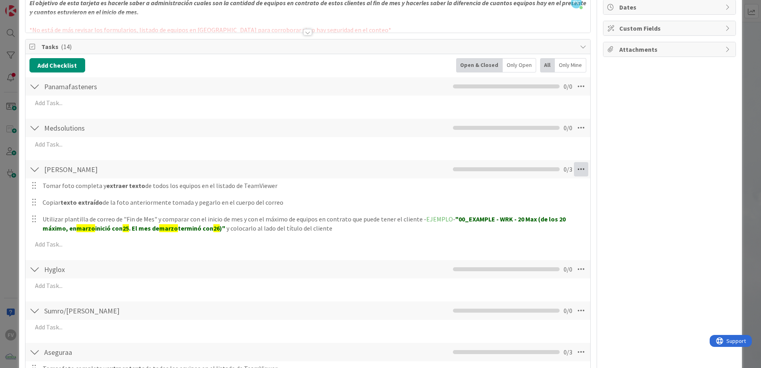
click at [574, 167] on icon at bounding box center [581, 169] width 14 height 14
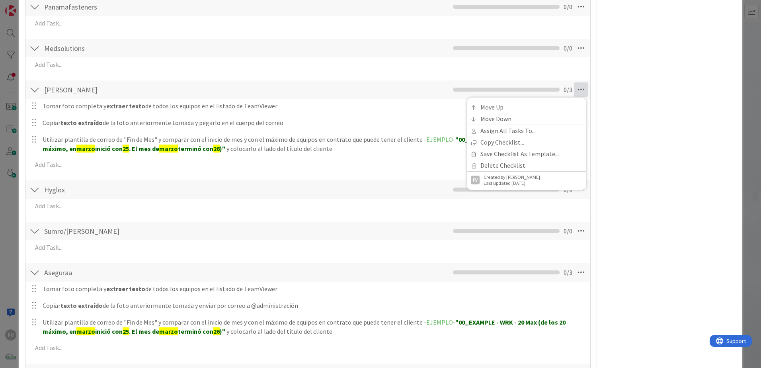
scroll to position [198, 0]
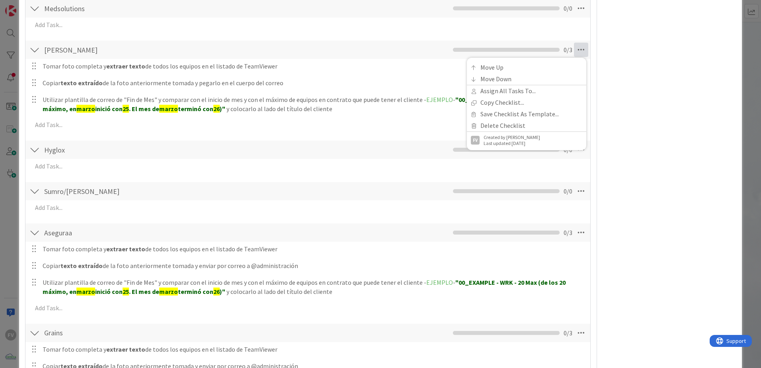
click at [38, 327] on div at bounding box center [34, 332] width 10 height 14
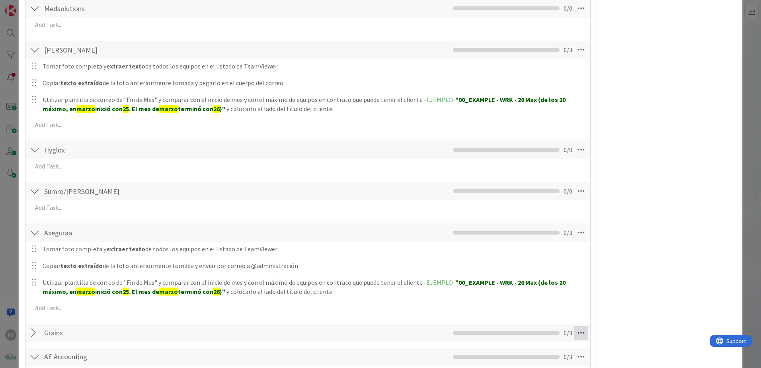
click at [574, 330] on icon at bounding box center [581, 332] width 14 height 14
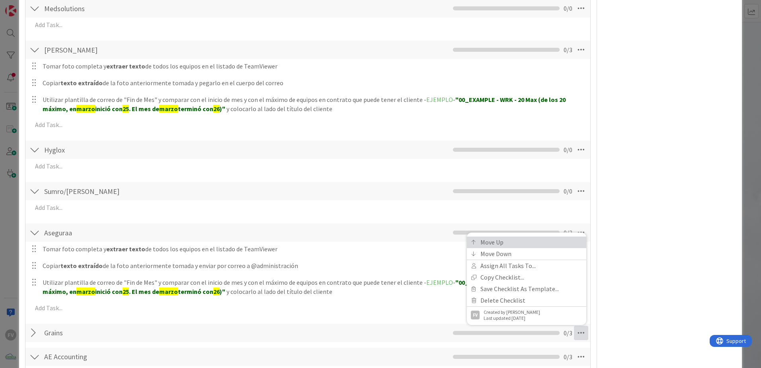
click at [505, 239] on link "Move Up" at bounding box center [526, 242] width 119 height 12
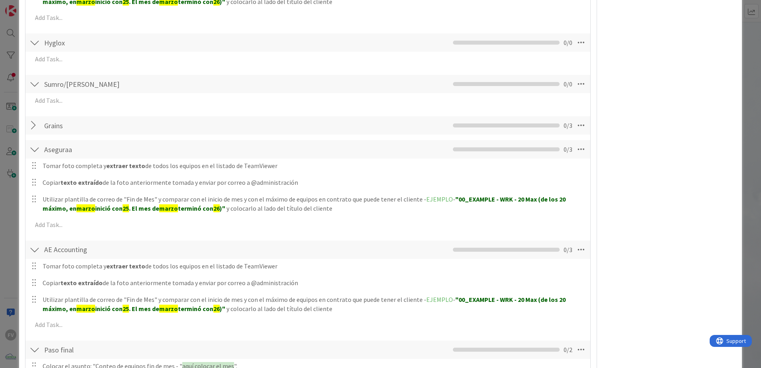
scroll to position [292, 0]
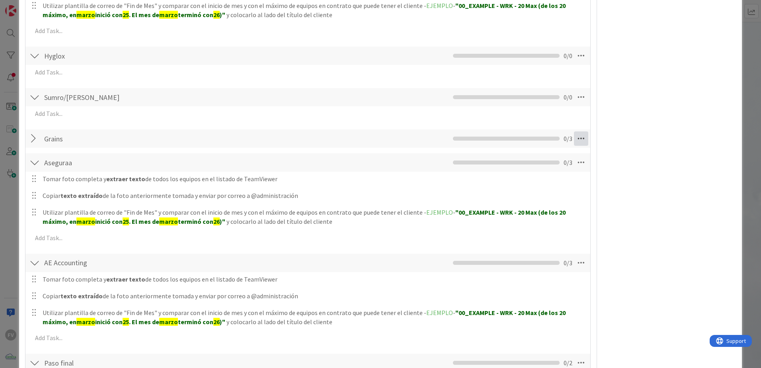
click at [580, 139] on icon at bounding box center [581, 138] width 14 height 14
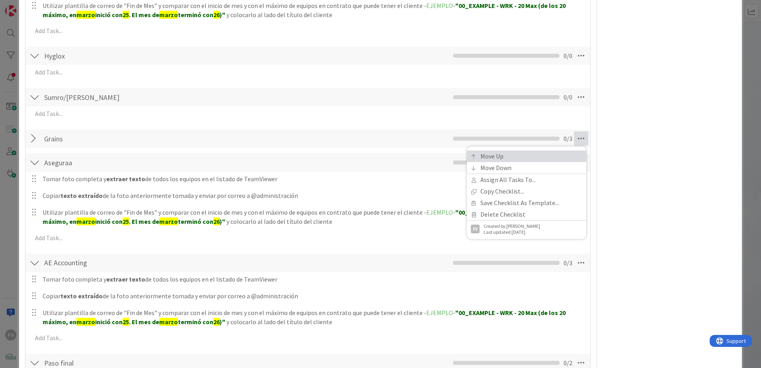
click at [536, 158] on link "Move Up" at bounding box center [526, 156] width 119 height 12
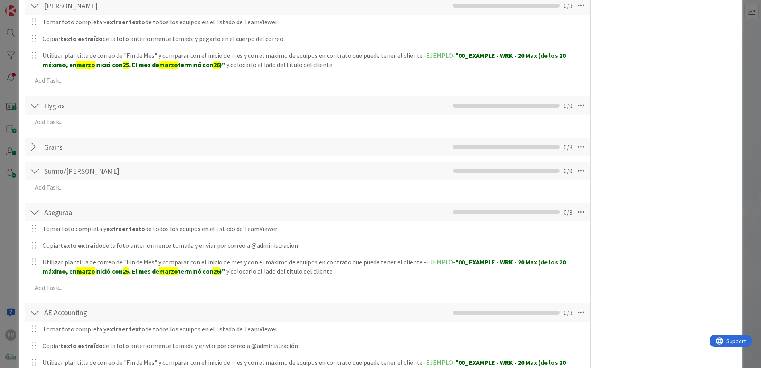
scroll to position [220, 0]
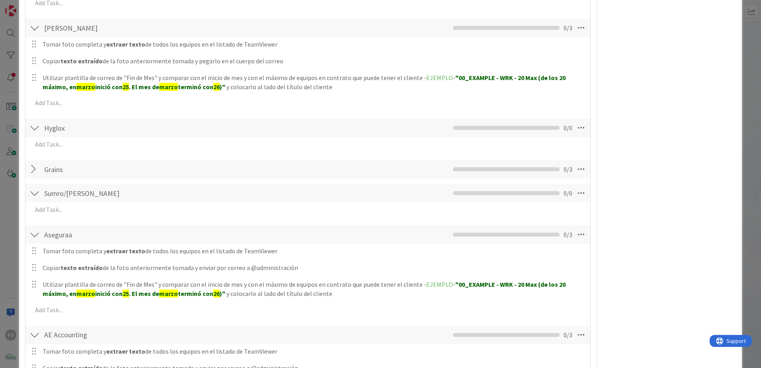
click at [31, 169] on div at bounding box center [34, 169] width 10 height 14
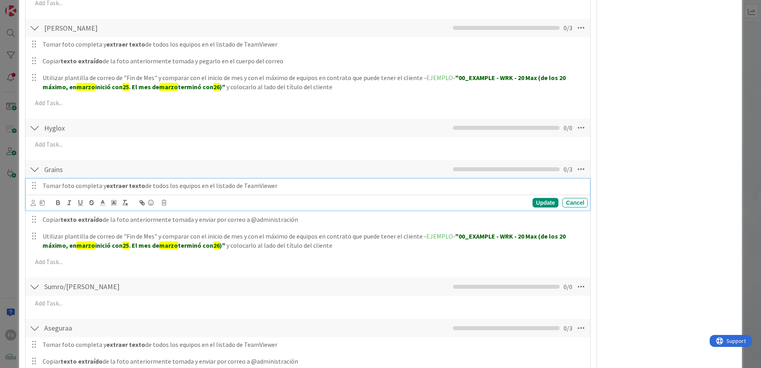
click at [75, 189] on p "Tomar foto completa y extraer texto de todos los equipos en el listado de TeamV…" at bounding box center [314, 185] width 542 height 9
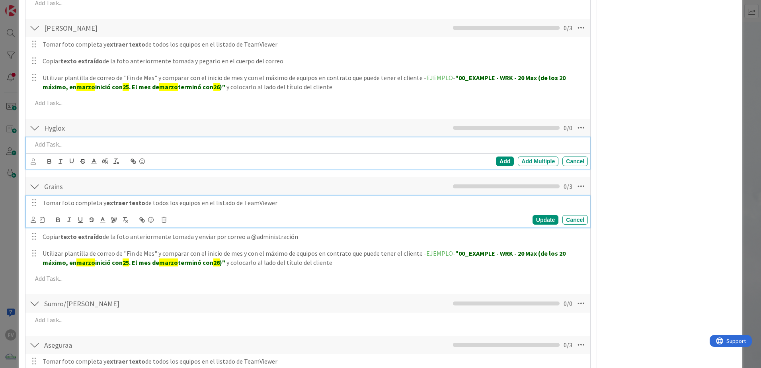
click at [81, 144] on p at bounding box center [308, 144] width 552 height 9
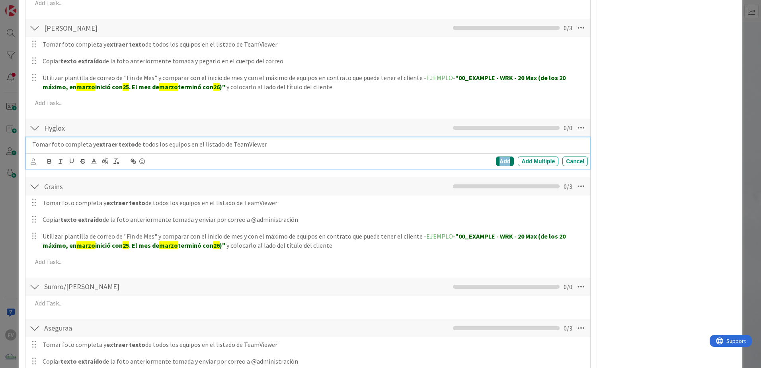
click at [504, 160] on div "Add" at bounding box center [505, 161] width 18 height 10
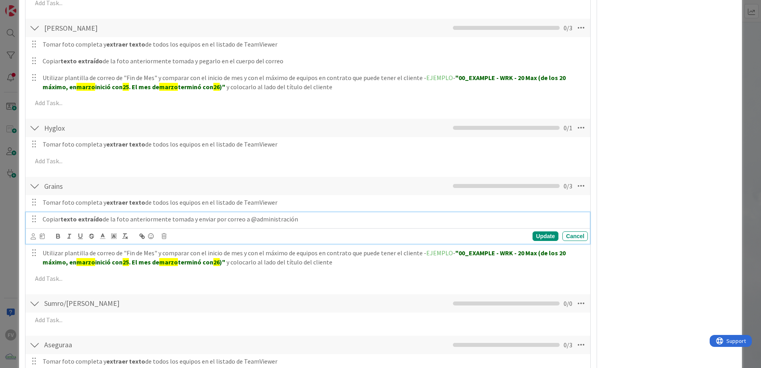
click at [129, 220] on p "Copiar texto extraído de la foto anteriormente tomada y enviar por correo a @ad…" at bounding box center [314, 218] width 542 height 9
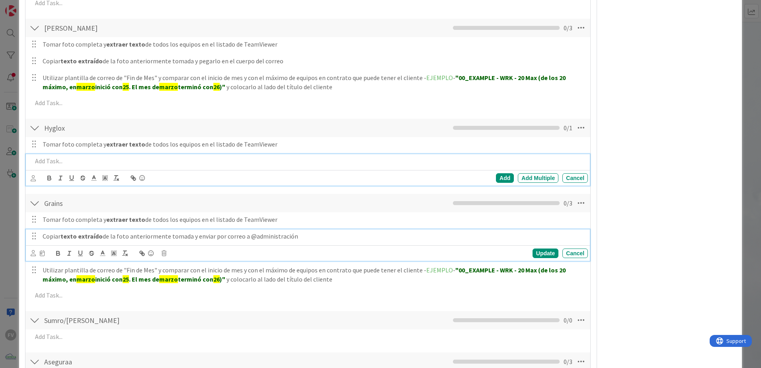
click at [107, 165] on p at bounding box center [308, 160] width 552 height 9
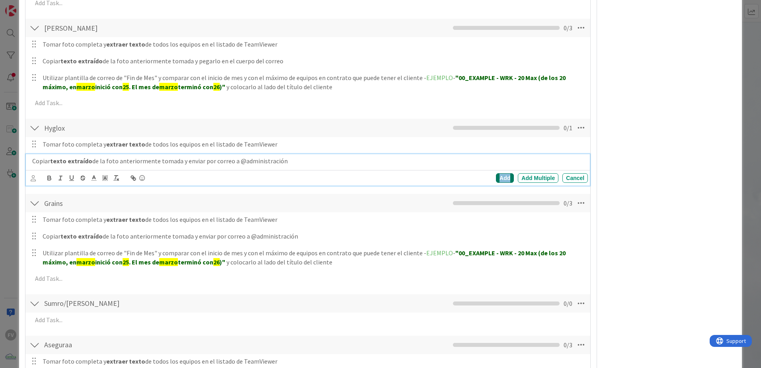
click at [496, 175] on div "Add" at bounding box center [505, 178] width 18 height 10
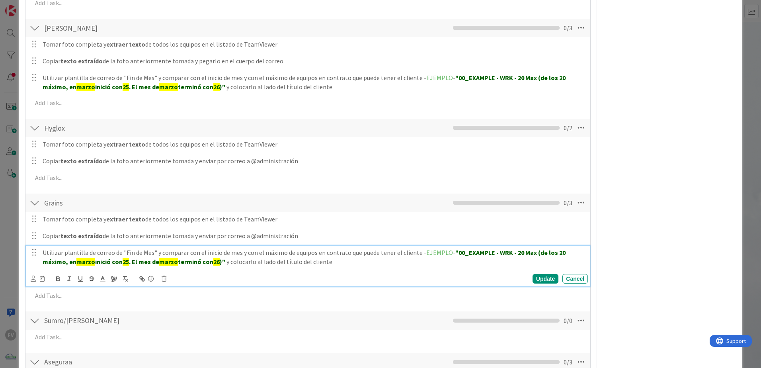
click at [229, 261] on p "Utilizar plantilla de correo de "Fin de Mes" y comparar con el inicio de mes y …" at bounding box center [314, 257] width 542 height 18
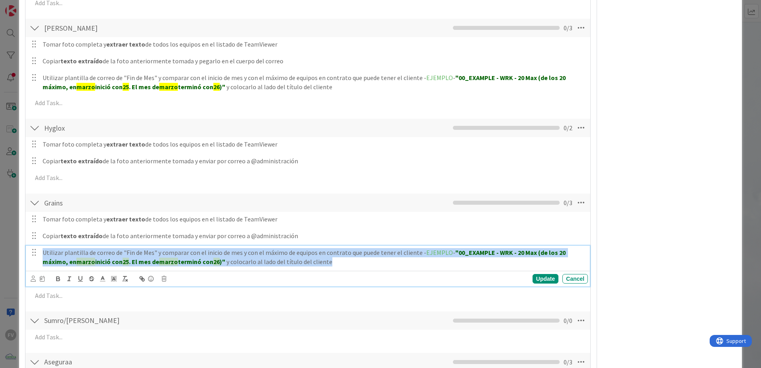
click at [229, 261] on p "Utilizar plantilla de correo de "Fin de Mes" y comparar con el inicio de mes y …" at bounding box center [314, 257] width 542 height 18
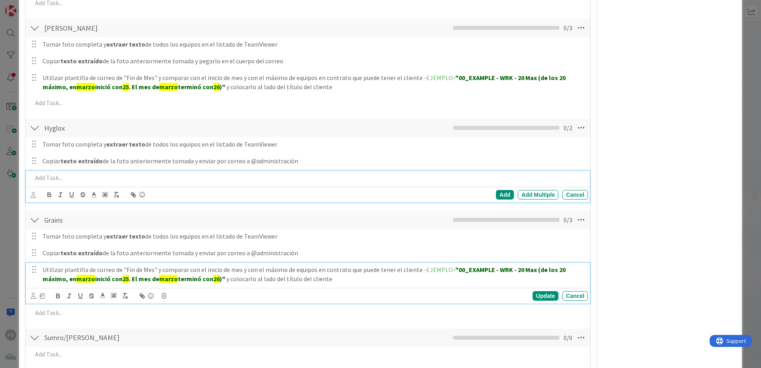
click at [133, 178] on p at bounding box center [308, 177] width 552 height 9
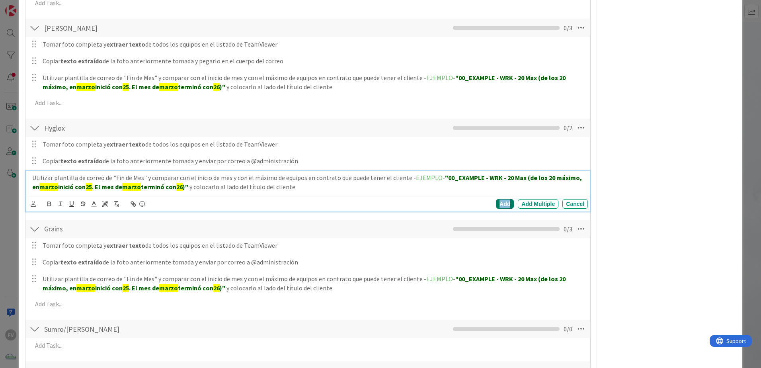
click at [498, 201] on div "Add" at bounding box center [505, 204] width 18 height 10
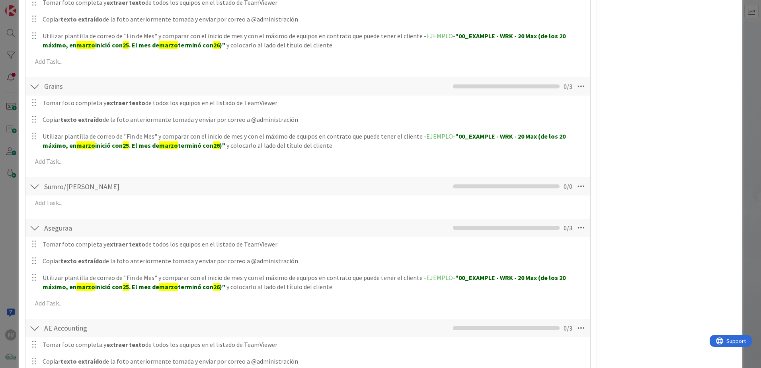
scroll to position [379, 0]
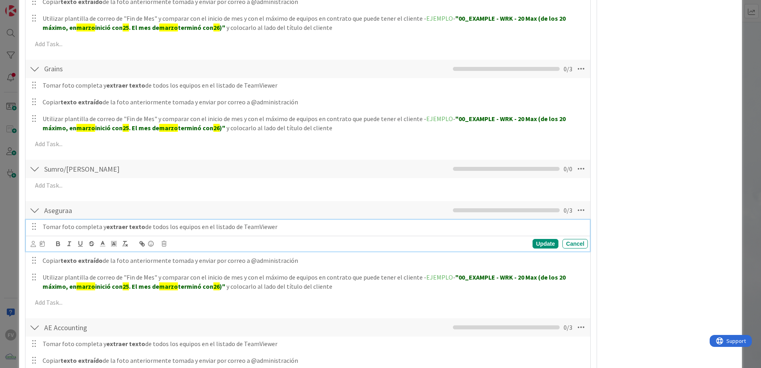
click at [132, 228] on strong "extraer texto" at bounding box center [125, 226] width 39 height 8
click at [131, 228] on strong "extraer texto" at bounding box center [125, 226] width 39 height 8
click at [131, 227] on strong "extraer texto" at bounding box center [125, 226] width 39 height 8
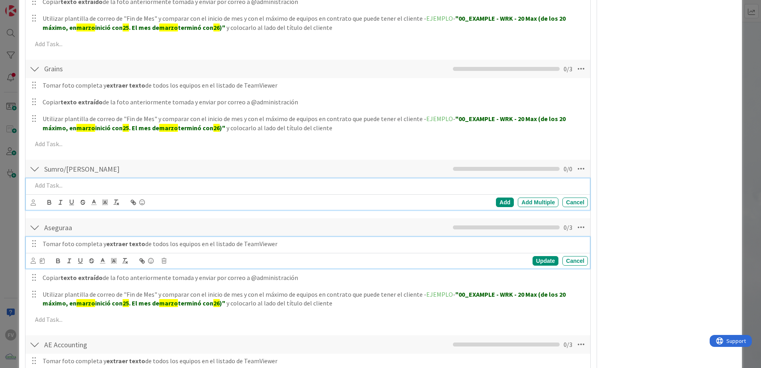
click at [125, 186] on p at bounding box center [308, 185] width 552 height 9
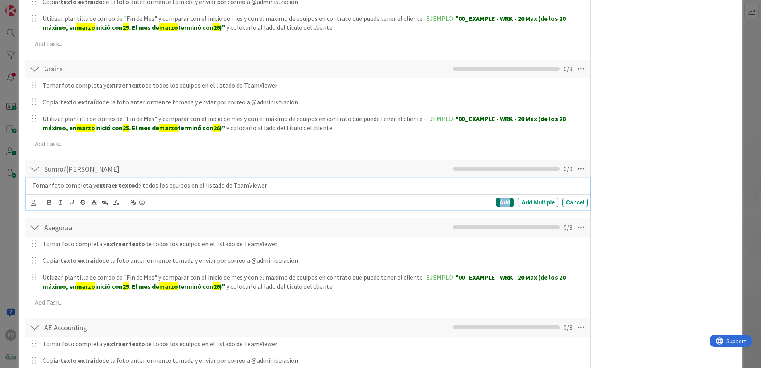
click at [498, 200] on div "Add" at bounding box center [505, 202] width 18 height 10
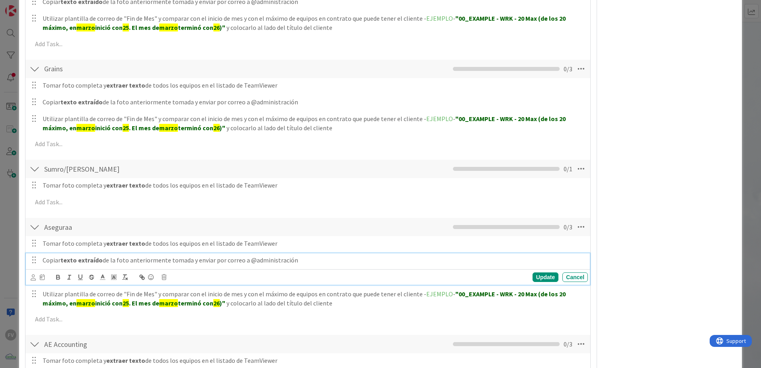
click at [158, 261] on p "Copiar texto extraído de la foto anteriormente tomada y enviar por correo a @ad…" at bounding box center [314, 259] width 542 height 9
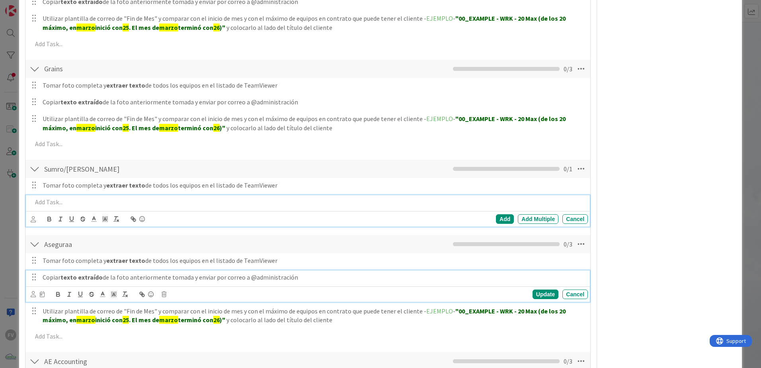
click at [46, 196] on div at bounding box center [308, 202] width 559 height 14
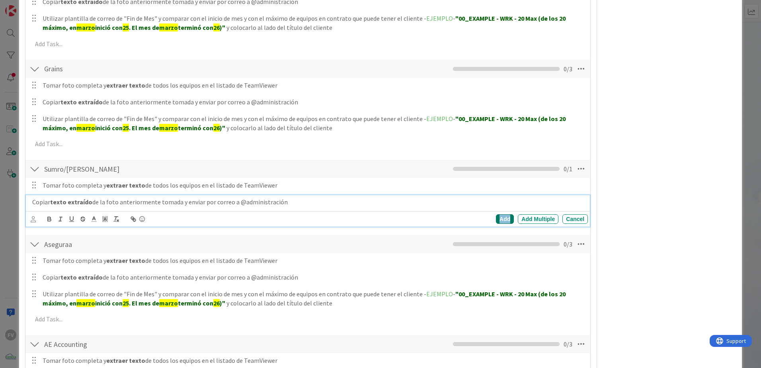
click at [496, 217] on div "Add" at bounding box center [505, 219] width 18 height 10
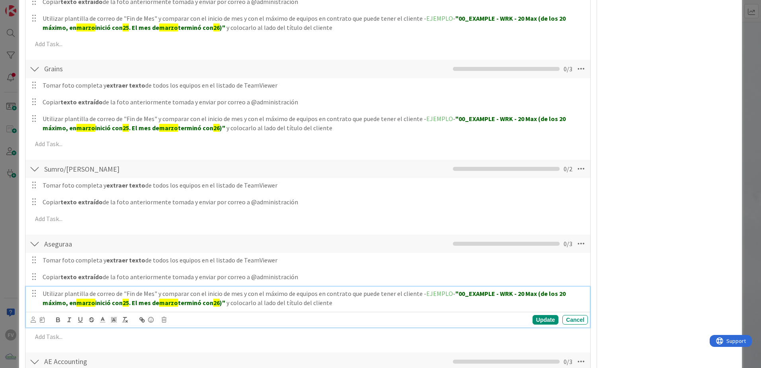
click at [186, 303] on strong "terminó con" at bounding box center [195, 302] width 35 height 8
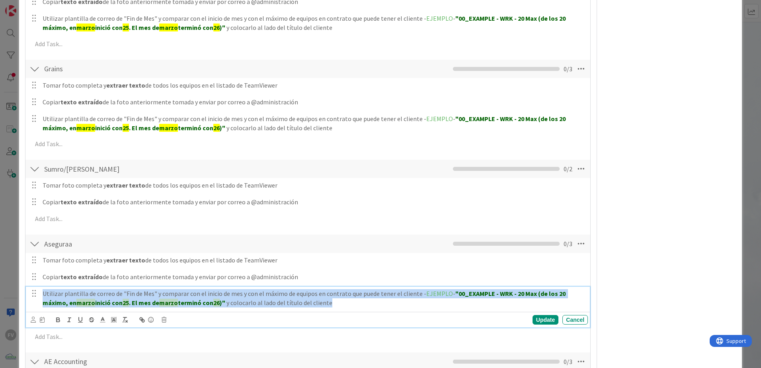
click at [186, 303] on strong "terminó con" at bounding box center [195, 302] width 35 height 8
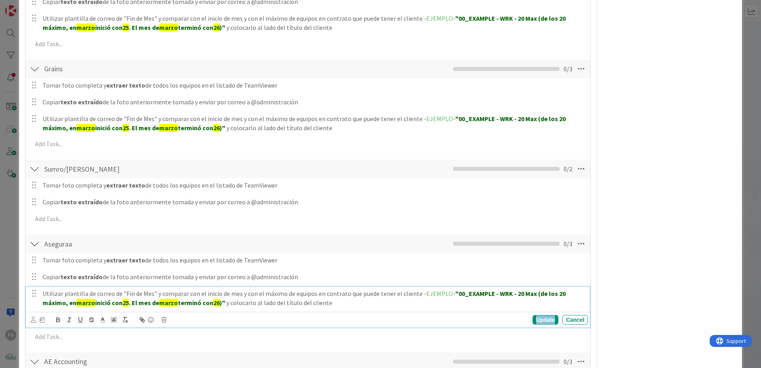
click at [544, 319] on div "Update" at bounding box center [545, 320] width 26 height 10
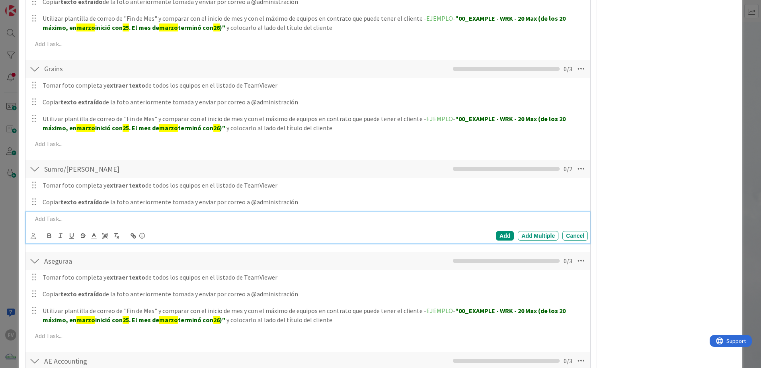
click at [212, 218] on p at bounding box center [308, 218] width 552 height 9
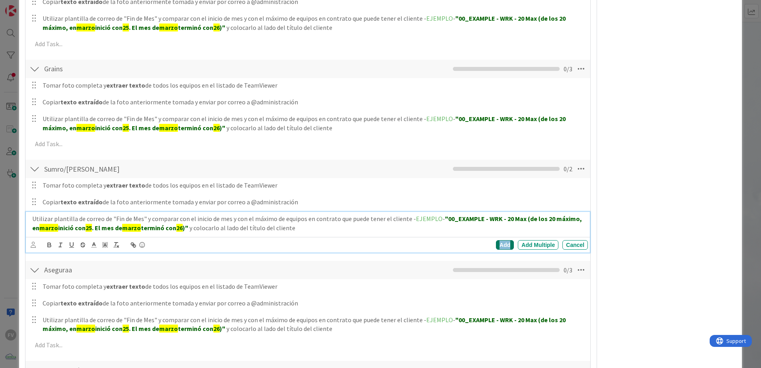
click at [499, 245] on div "Add" at bounding box center [505, 245] width 18 height 10
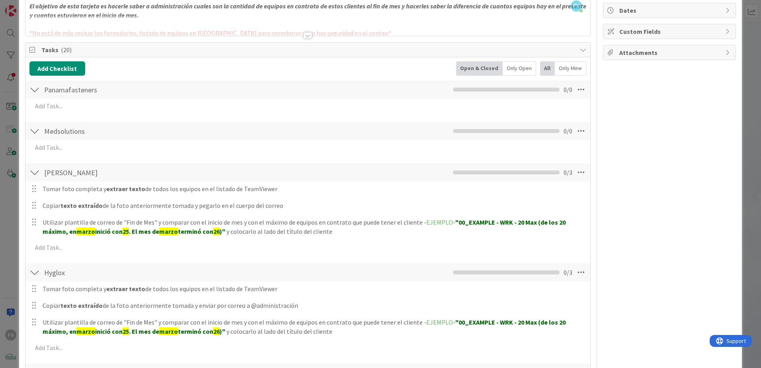
scroll to position [21, 0]
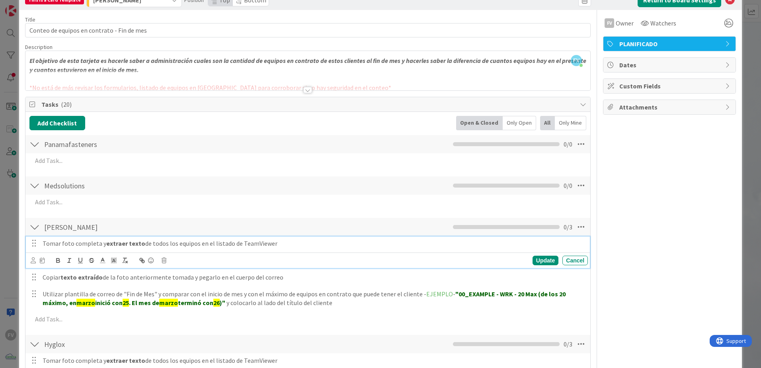
click at [109, 240] on strong "extraer texto" at bounding box center [125, 243] width 39 height 8
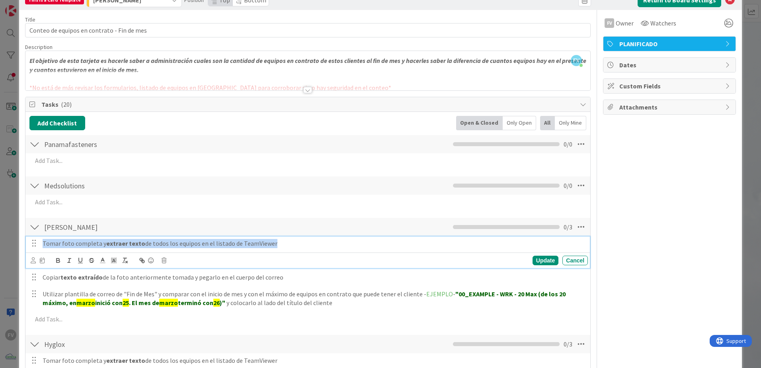
click at [109, 240] on strong "extraer texto" at bounding box center [125, 243] width 39 height 8
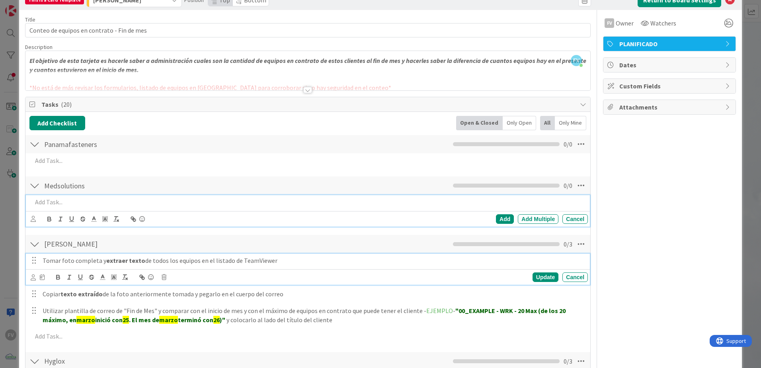
click at [109, 202] on p at bounding box center [308, 201] width 552 height 9
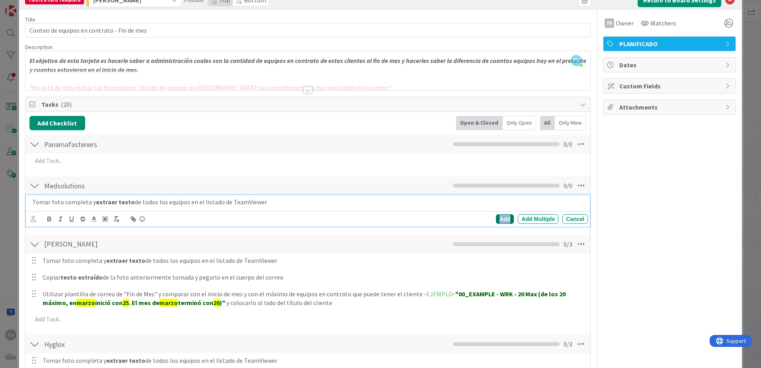
click at [498, 221] on div "Add" at bounding box center [505, 219] width 18 height 10
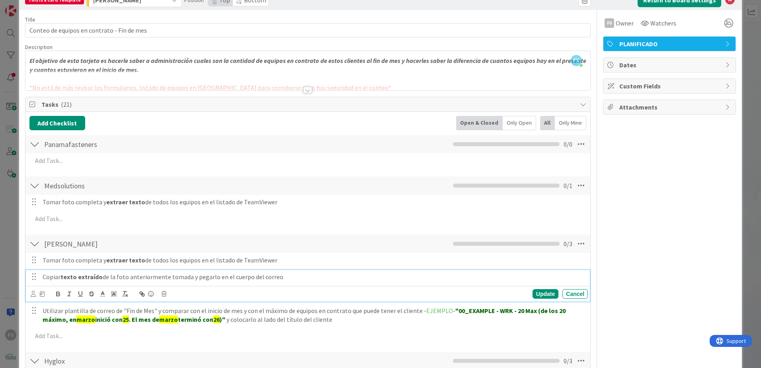
click at [160, 275] on p "Copiar texto extraído de la foto anteriormente tomada y pegarlo en el cuerpo de…" at bounding box center [314, 276] width 542 height 9
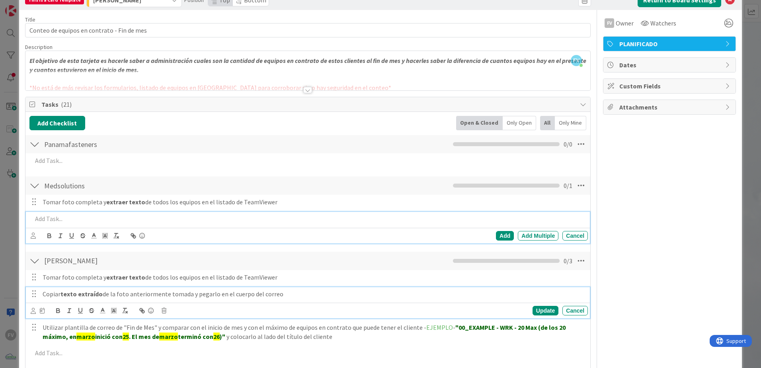
click at [114, 219] on p at bounding box center [308, 218] width 552 height 9
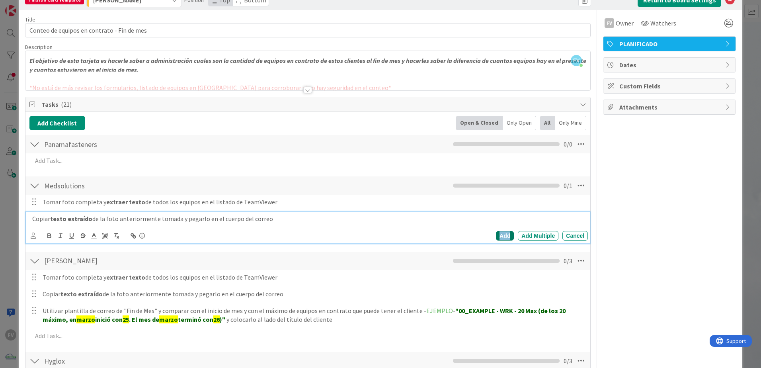
click at [500, 236] on div "Add" at bounding box center [505, 236] width 18 height 10
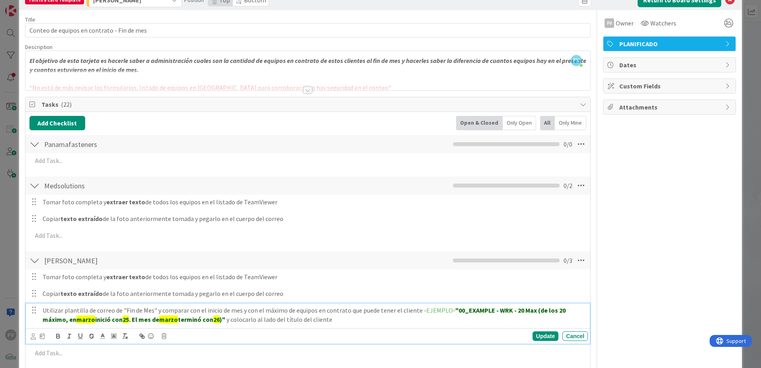
click at [197, 317] on strong "terminó con" at bounding box center [195, 319] width 35 height 8
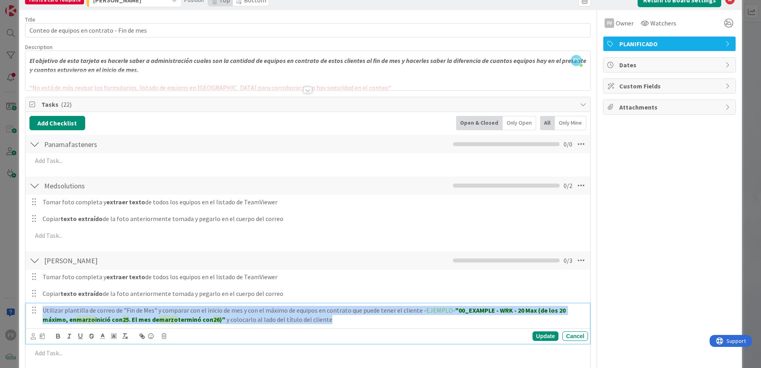
click at [197, 317] on strong "terminó con" at bounding box center [195, 319] width 35 height 8
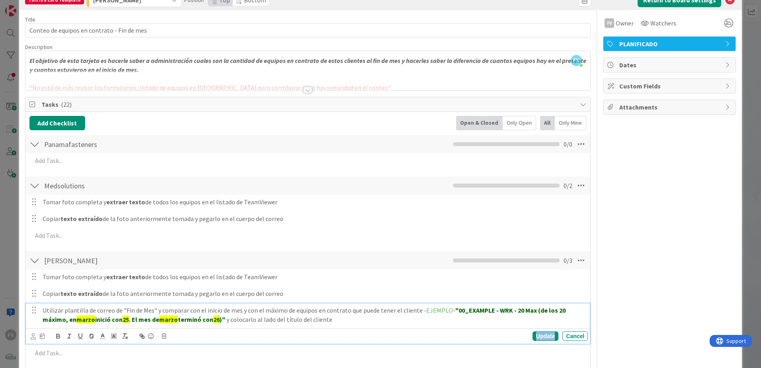
drag, startPoint x: 539, startPoint y: 336, endPoint x: 401, endPoint y: 297, distance: 143.7
click at [538, 336] on div "Update" at bounding box center [545, 336] width 26 height 10
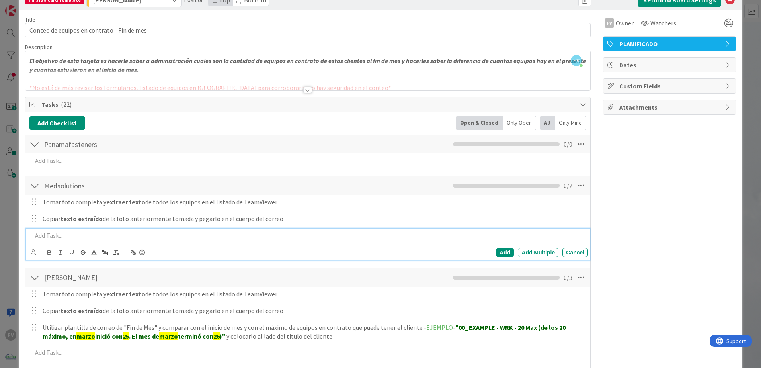
click at [173, 236] on p at bounding box center [308, 235] width 552 height 9
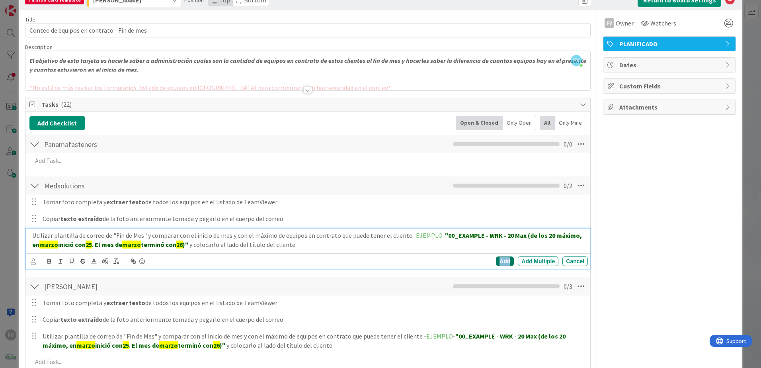
click at [502, 261] on div "Add" at bounding box center [505, 261] width 18 height 10
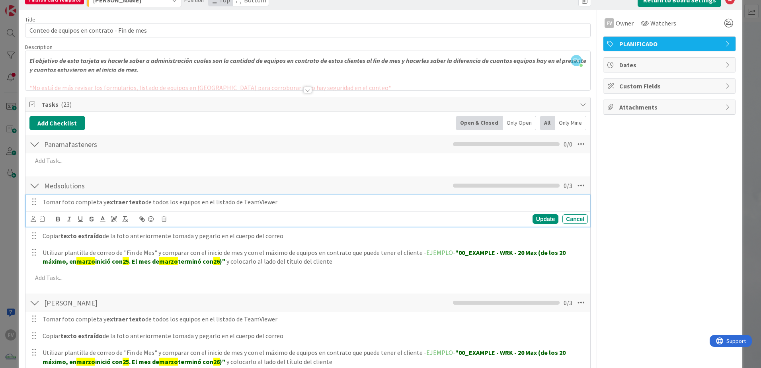
click at [81, 204] on p "Tomar foto completa y extraer texto de todos los equipos en el listado de TeamV…" at bounding box center [314, 201] width 542 height 9
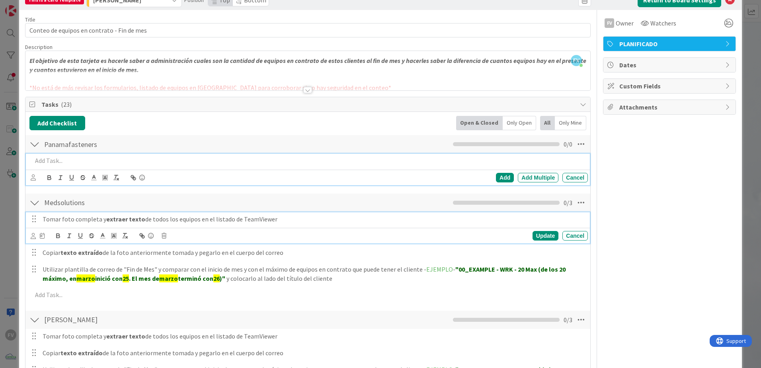
click at [86, 162] on p at bounding box center [308, 160] width 552 height 9
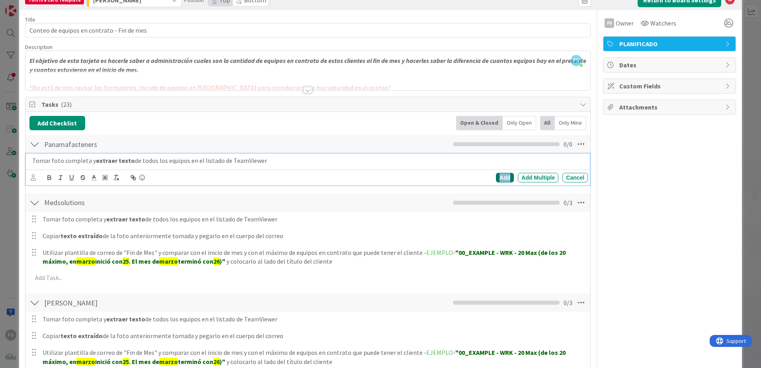
drag, startPoint x: 496, startPoint y: 176, endPoint x: 416, endPoint y: 182, distance: 80.2
click at [496, 176] on div "Add" at bounding box center [505, 178] width 18 height 10
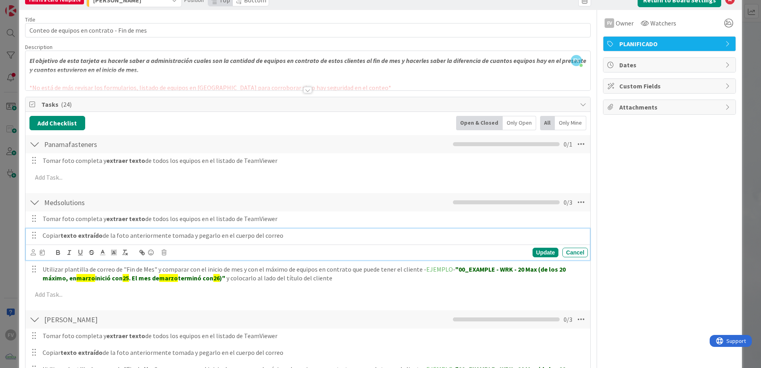
click at [144, 233] on p "Copiar texto extraído de la foto anteriormente tomada y pegarlo en el cuerpo de…" at bounding box center [314, 235] width 542 height 9
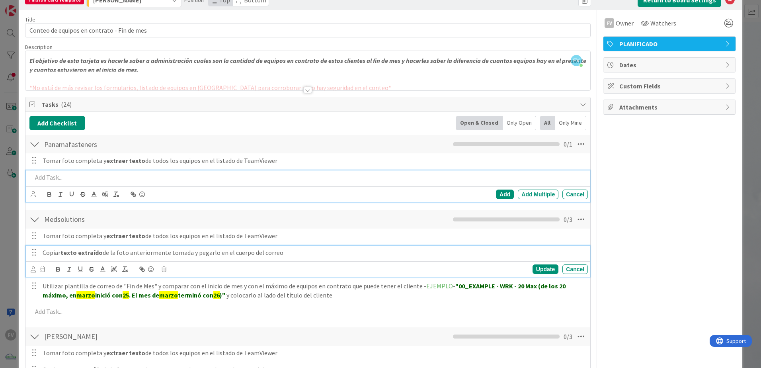
click at [115, 179] on p at bounding box center [308, 177] width 552 height 9
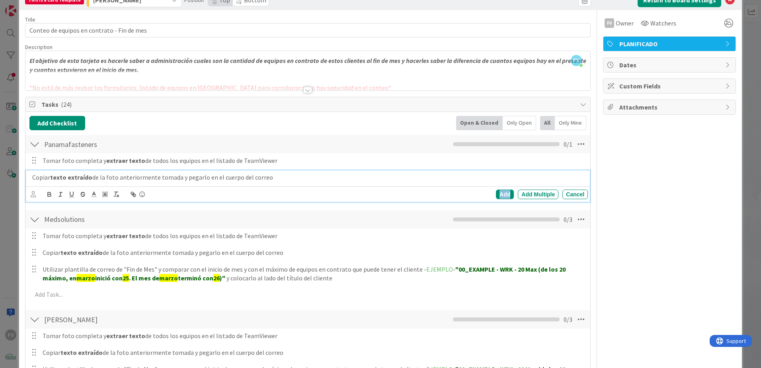
drag, startPoint x: 503, startPoint y: 197, endPoint x: 398, endPoint y: 204, distance: 105.7
click at [503, 196] on div "Add" at bounding box center [505, 194] width 18 height 10
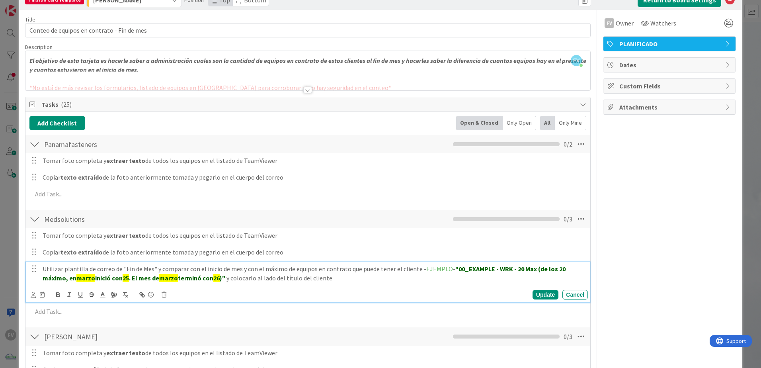
click at [126, 270] on p "Utilizar plantilla de correo de "Fin de Mes" y comparar con el inicio de mes y …" at bounding box center [314, 273] width 542 height 18
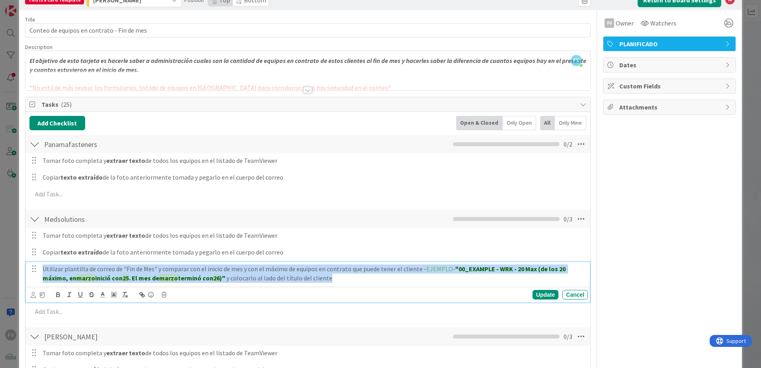
click at [126, 270] on p "Utilizar plantilla de correo de "Fin de Mes" y comparar con el inicio de mes y …" at bounding box center [314, 273] width 542 height 18
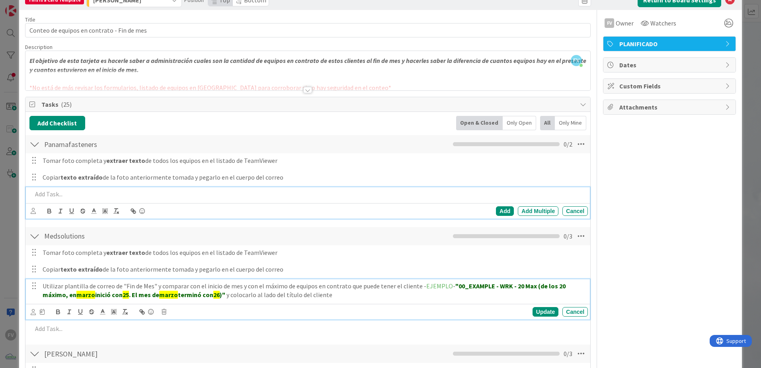
click at [91, 198] on p at bounding box center [308, 193] width 552 height 9
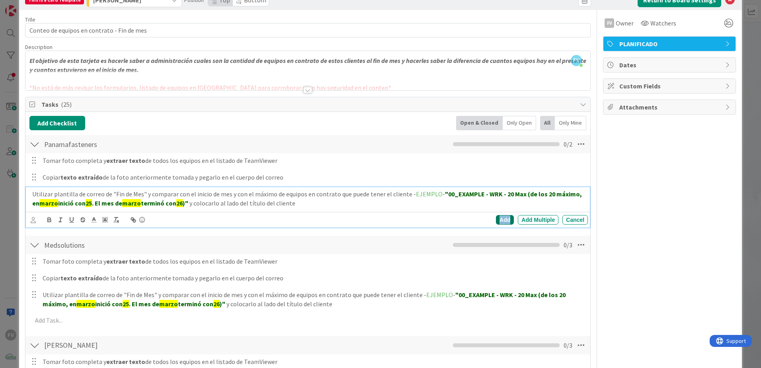
click at [496, 218] on div "Add" at bounding box center [505, 220] width 18 height 10
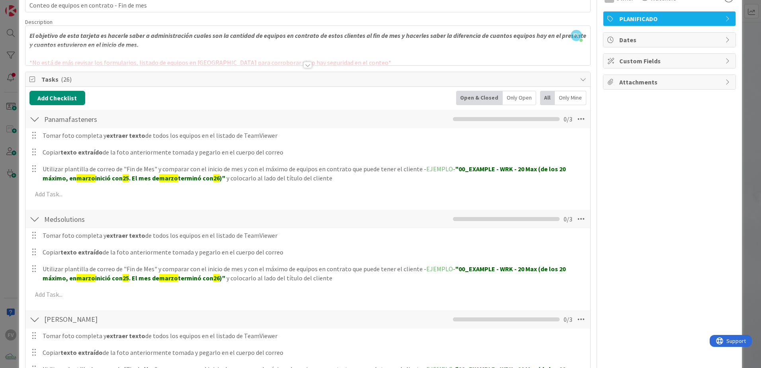
scroll to position [0, 0]
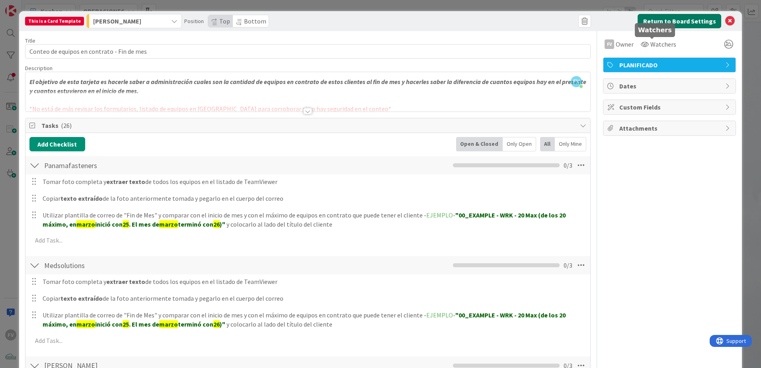
click at [649, 15] on button "Return to Board Settings" at bounding box center [679, 21] width 84 height 14
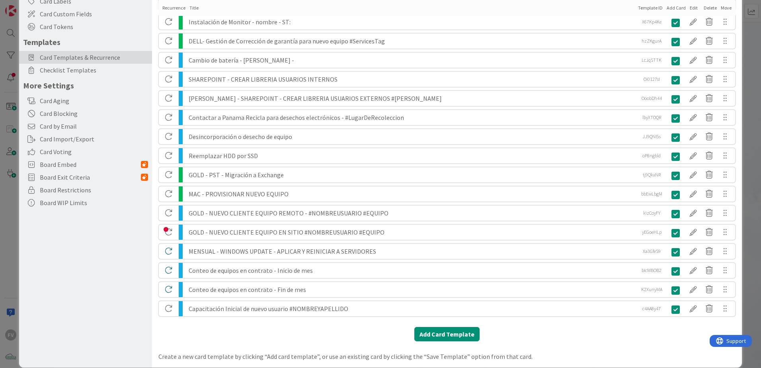
scroll to position [109, 0]
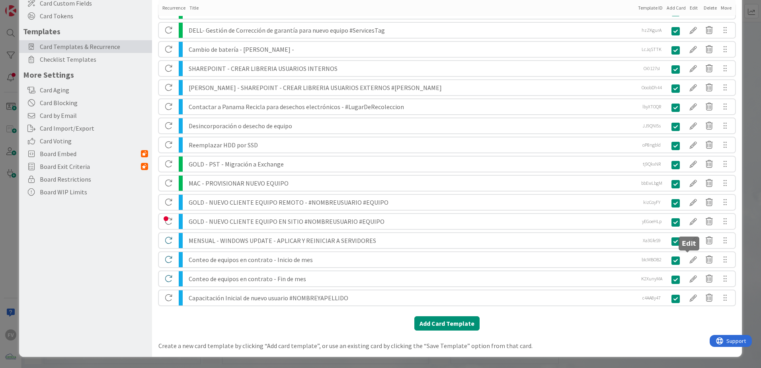
click at [685, 259] on div at bounding box center [693, 260] width 16 height 14
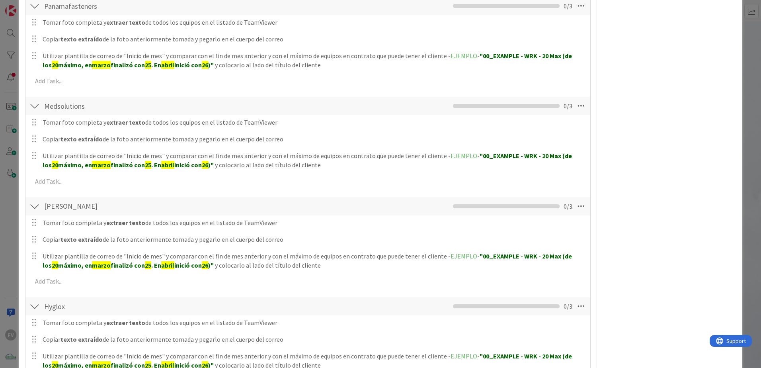
scroll to position [0, 0]
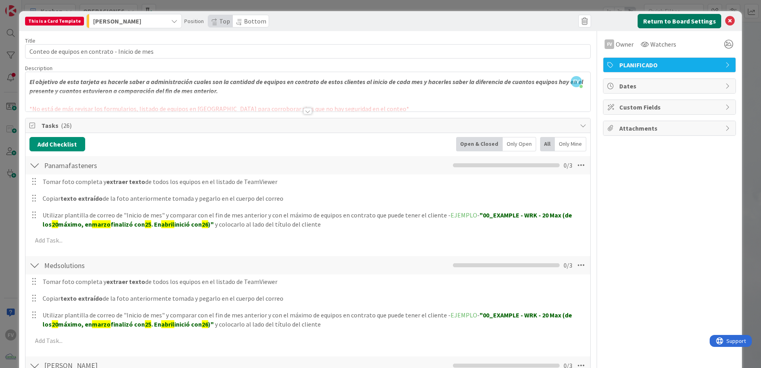
click at [643, 24] on button "Return to Board Settings" at bounding box center [679, 21] width 84 height 14
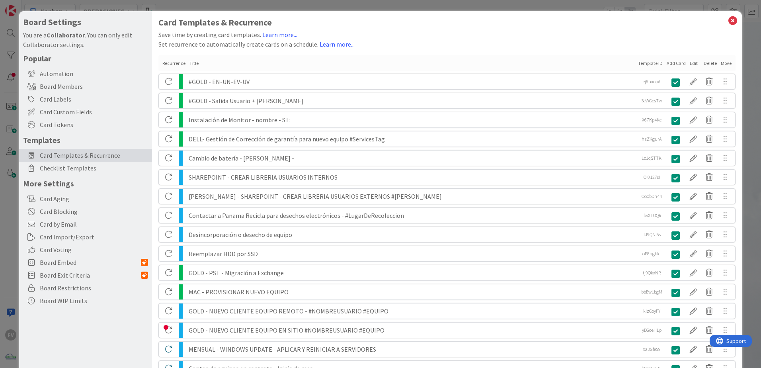
click at [748, 82] on div "Board Settings You are a Collaborator . You can only edit Collaborator settings…" at bounding box center [380, 184] width 761 height 368
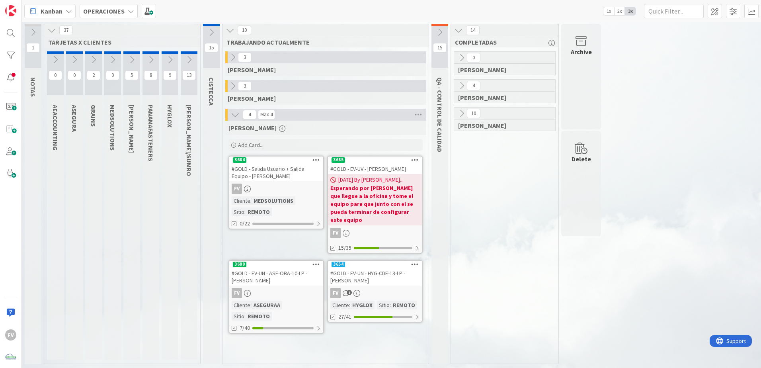
click at [590, 69] on div "Archive" at bounding box center [581, 76] width 40 height 105
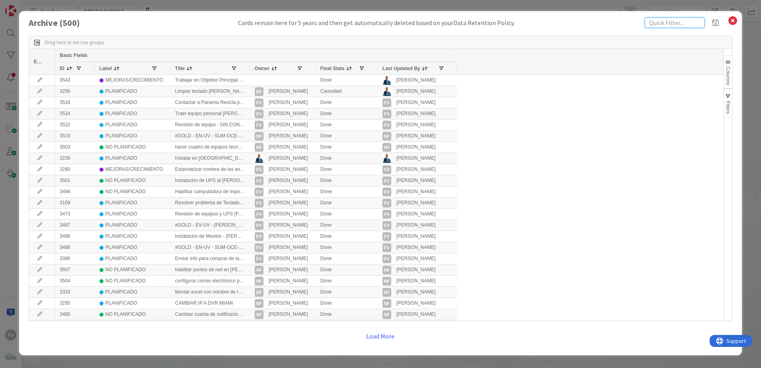
click at [653, 21] on input "text" at bounding box center [674, 23] width 60 height 10
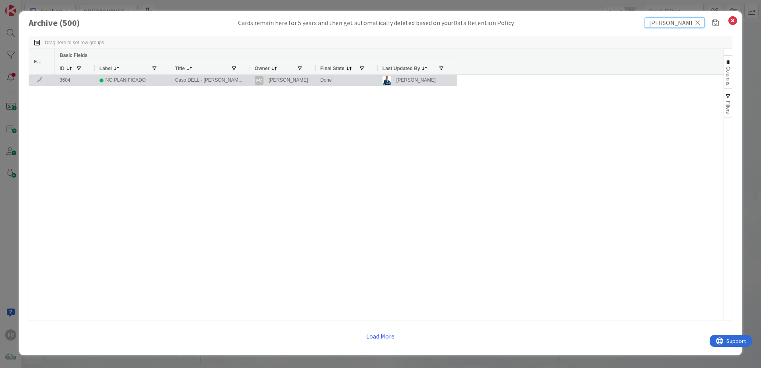
type input "[PERSON_NAME]"
click at [38, 82] on icon at bounding box center [40, 80] width 12 height 5
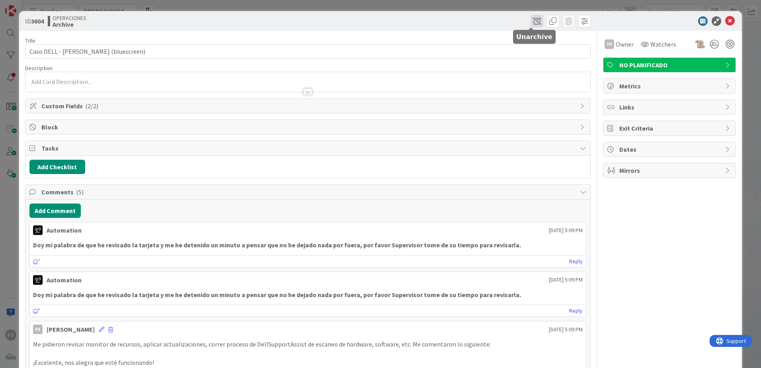
click at [530, 19] on span at bounding box center [536, 21] width 13 height 13
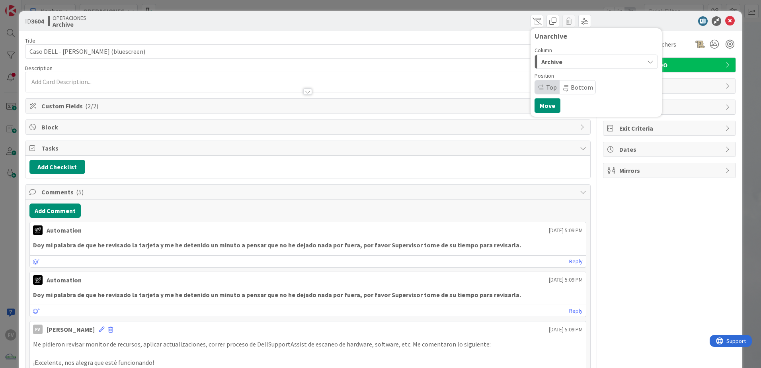
click at [554, 61] on span "Archive" at bounding box center [551, 61] width 21 height 10
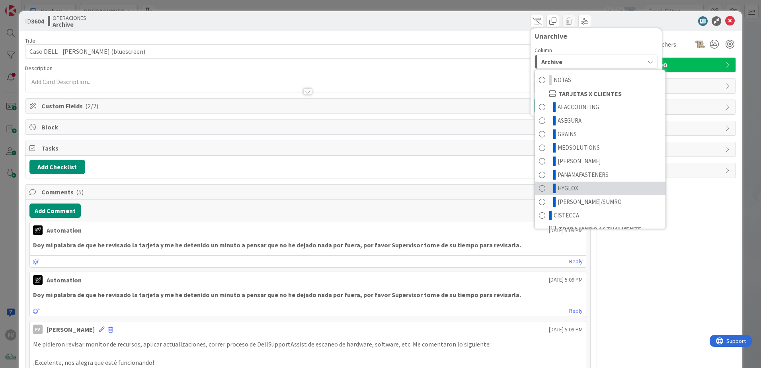
click at [557, 192] on span "HYGLOX" at bounding box center [567, 188] width 21 height 10
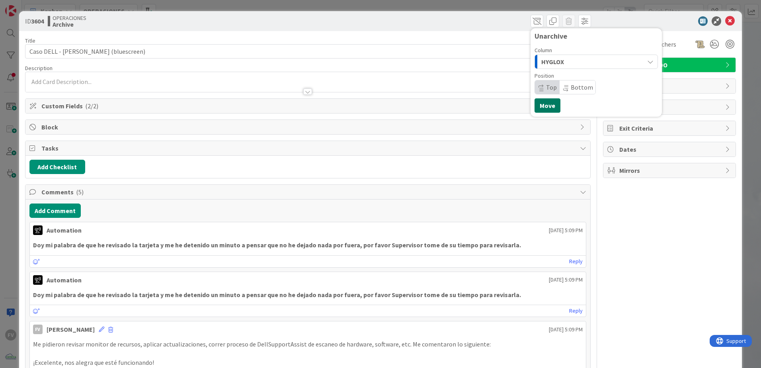
click at [543, 107] on button "Move" at bounding box center [547, 105] width 26 height 14
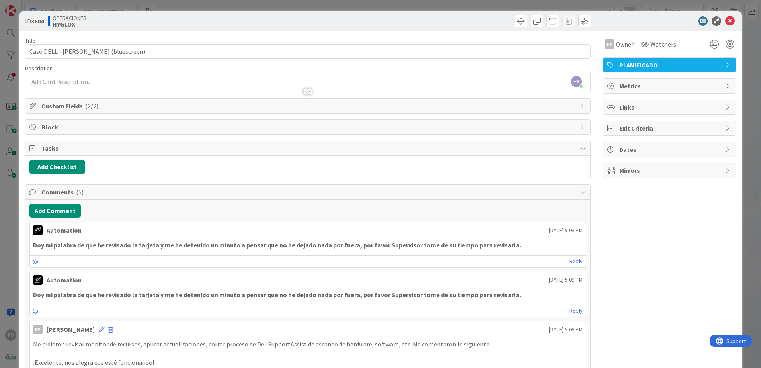
click at [746, 55] on div "ID 3604 OPERACIONES HYGLOX Move Move Title 40 / 128 Caso DELL - [PERSON_NAME] (…" at bounding box center [380, 184] width 761 height 368
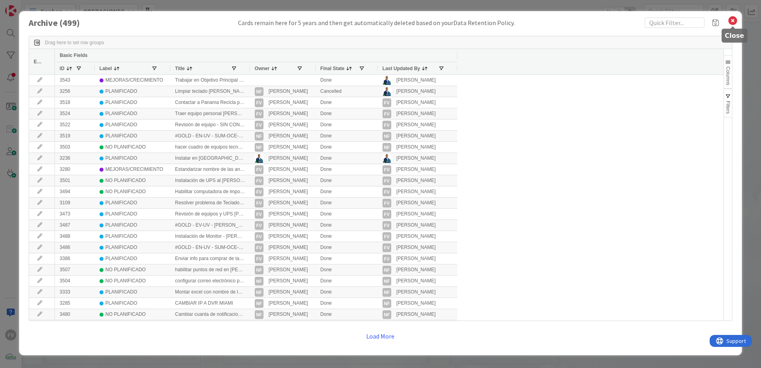
click at [731, 19] on icon at bounding box center [732, 20] width 10 height 11
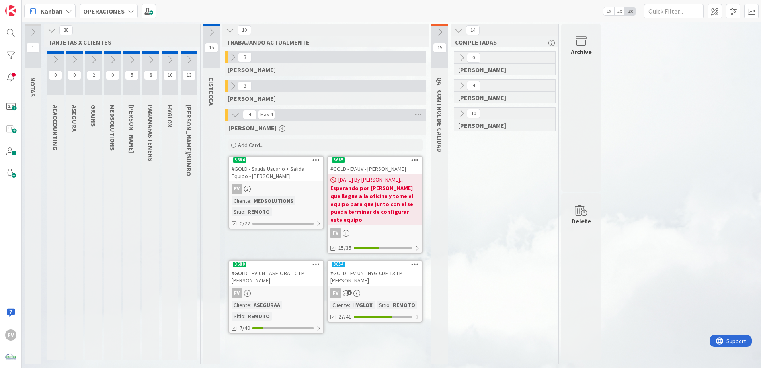
click at [168, 54] on button at bounding box center [170, 60] width 17 height 12
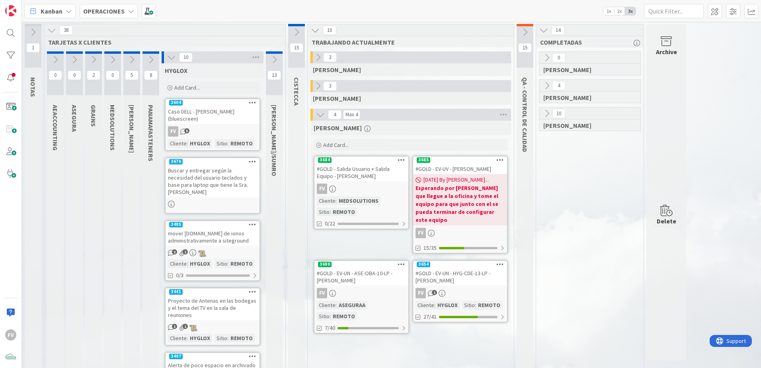
click at [173, 60] on icon at bounding box center [171, 57] width 9 height 9
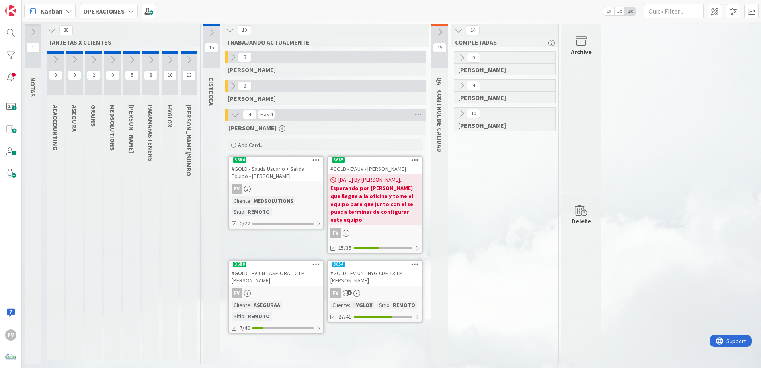
click at [173, 60] on icon at bounding box center [169, 59] width 9 height 9
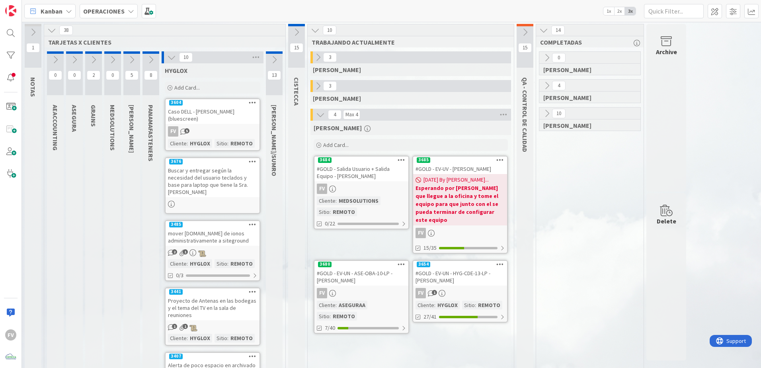
click at [213, 192] on link "3676 Buscar y entregar según la necesidad del usuario teclados y base para lapt…" at bounding box center [212, 185] width 95 height 56
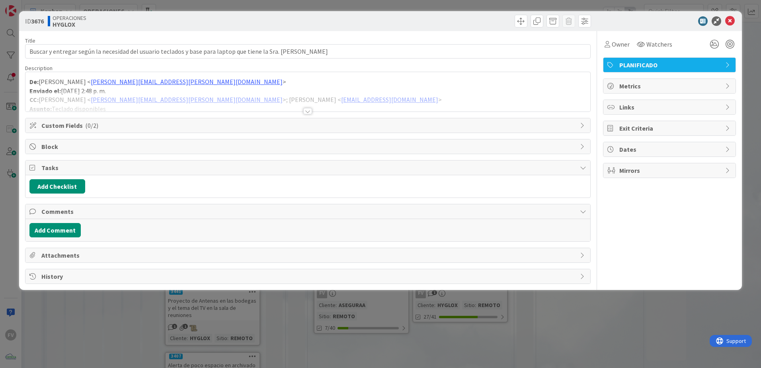
click at [76, 130] on div "Custom Fields ( 0/2 )" at bounding box center [307, 125] width 565 height 14
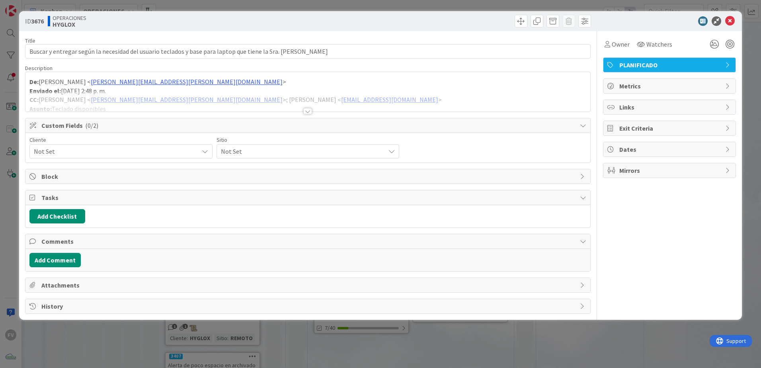
click at [67, 152] on span "Not Set" at bounding box center [114, 151] width 161 height 11
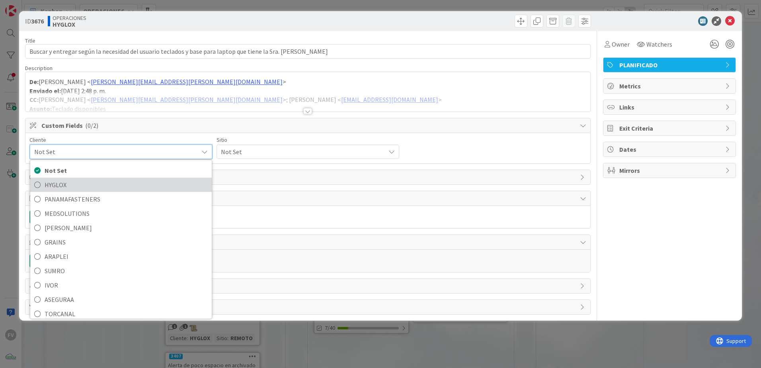
click at [70, 185] on span "HYGLOX" at bounding box center [126, 185] width 163 height 12
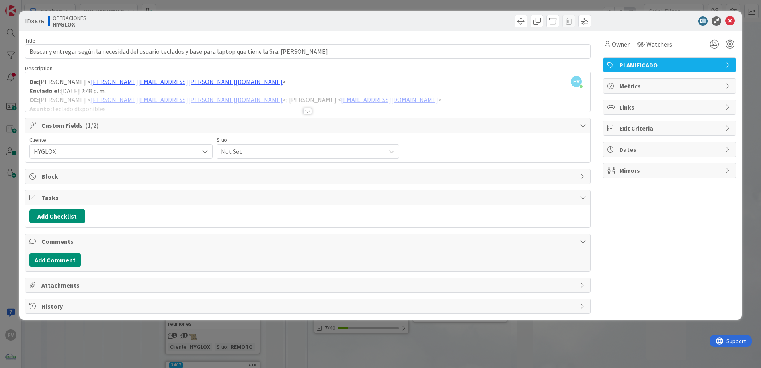
click at [279, 149] on span "Not Set" at bounding box center [301, 151] width 161 height 11
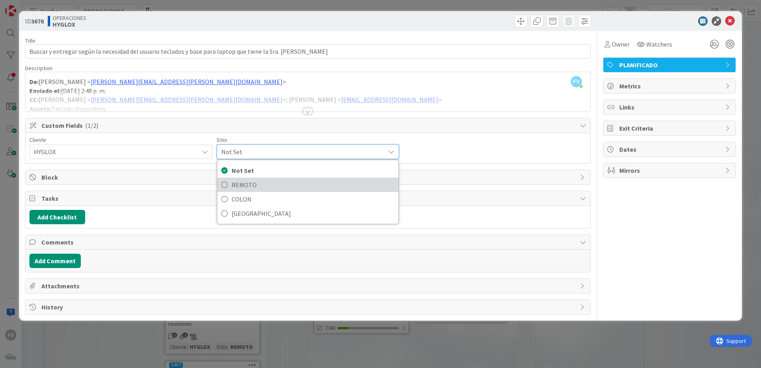
click at [242, 181] on span "REMOTO" at bounding box center [313, 185] width 163 height 12
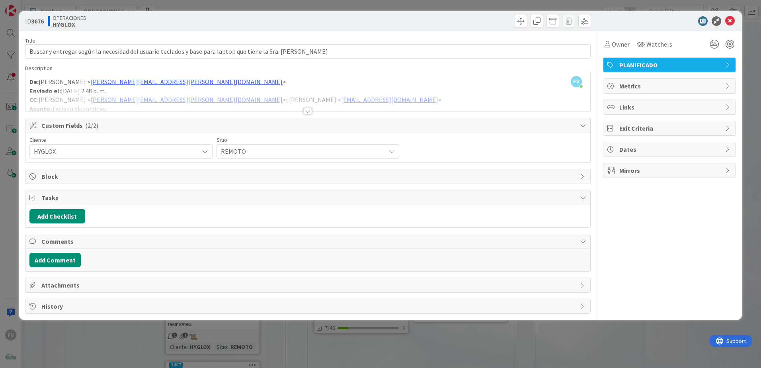
click at [239, 146] on span "REMOTO" at bounding box center [301, 151] width 161 height 11
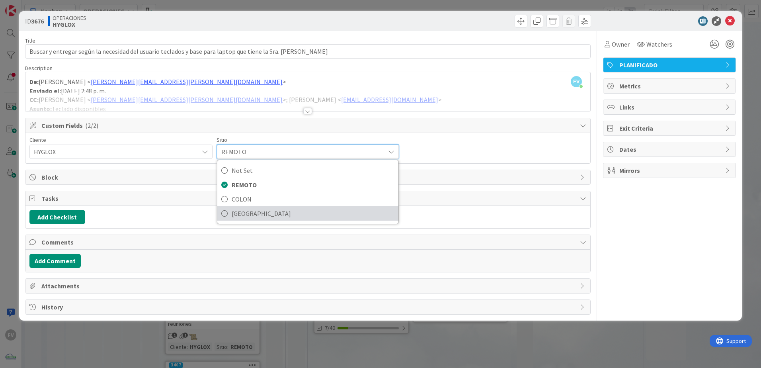
click at [239, 212] on span "[GEOGRAPHIC_DATA]" at bounding box center [313, 213] width 163 height 12
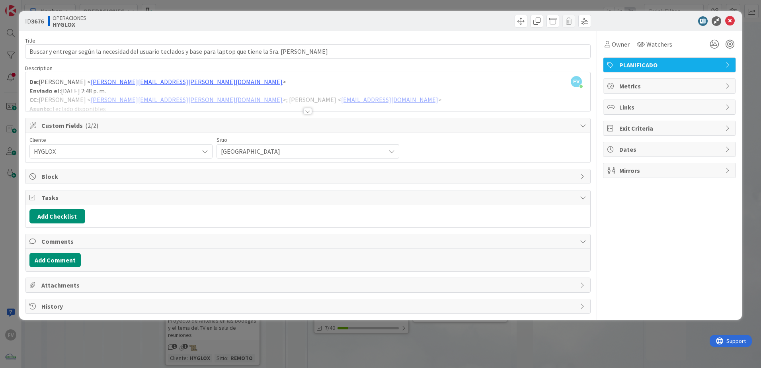
click at [211, 124] on span "Custom Fields ( 2/2 )" at bounding box center [308, 126] width 534 height 10
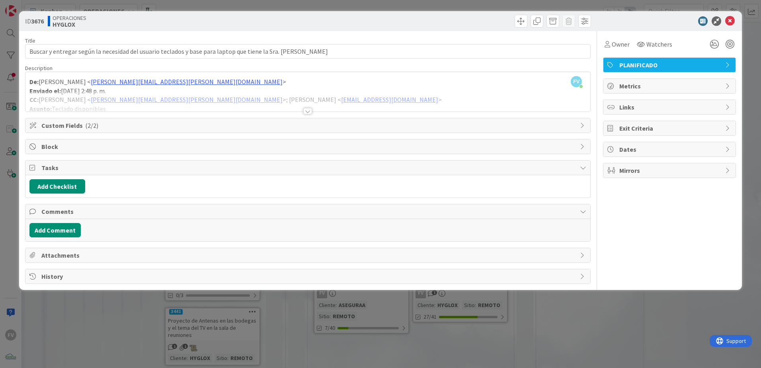
click at [112, 172] on span "Tasks" at bounding box center [308, 168] width 534 height 10
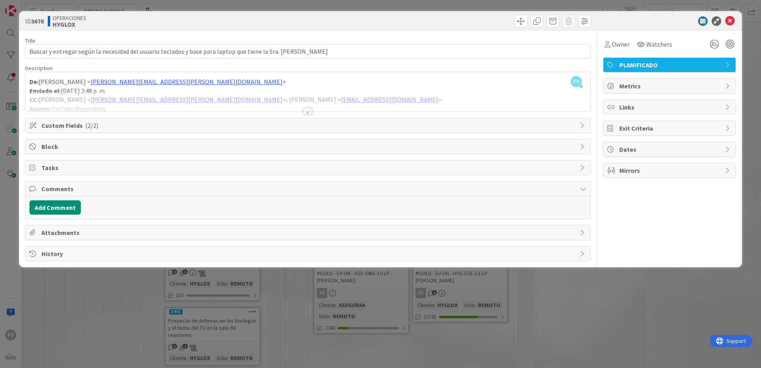
click at [103, 193] on span "Comments" at bounding box center [308, 189] width 534 height 10
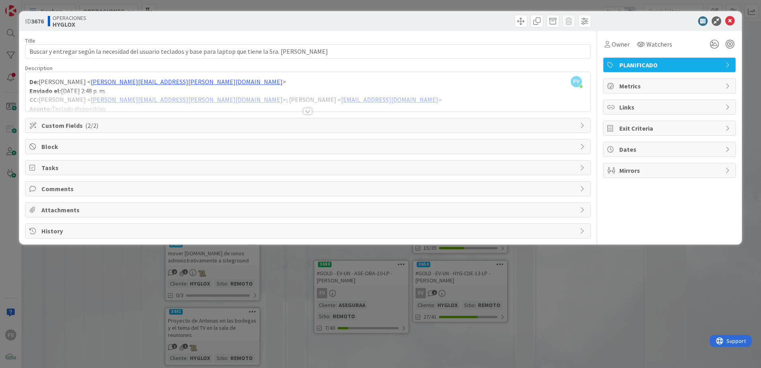
click at [133, 274] on div "ID 3676 OPERACIONES HYGLOX Title 103 / 128 Buscar y entregar según la necesidad…" at bounding box center [380, 184] width 761 height 368
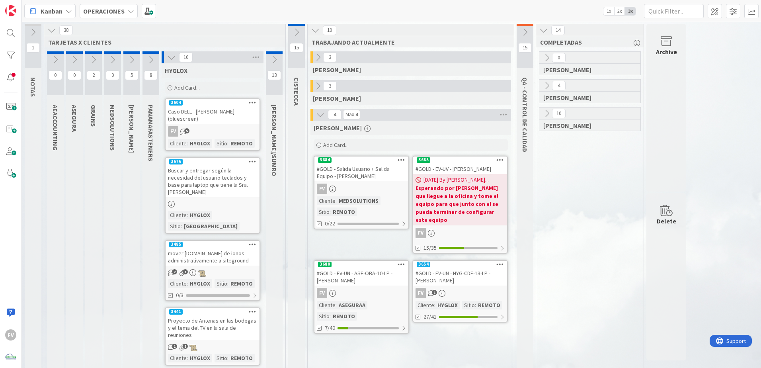
click at [167, 60] on icon at bounding box center [171, 57] width 9 height 9
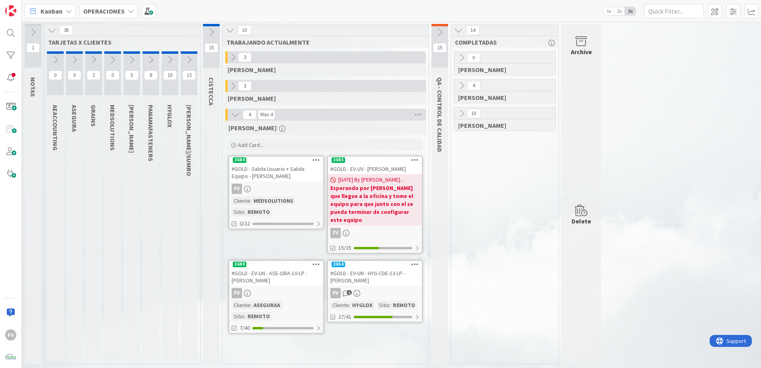
click at [51, 28] on icon at bounding box center [51, 30] width 9 height 9
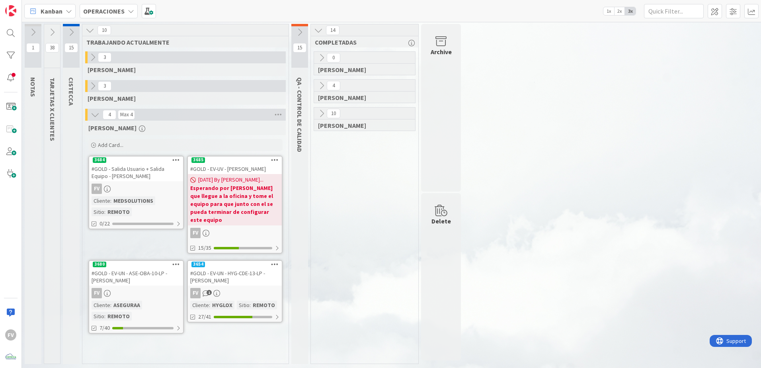
click at [51, 32] on icon at bounding box center [52, 32] width 9 height 9
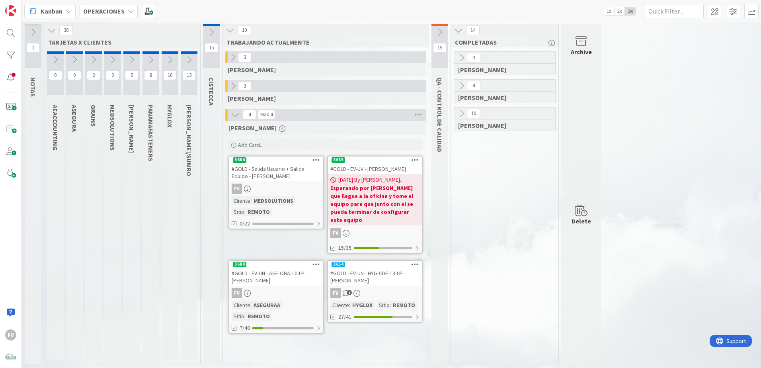
click at [186, 64] on icon at bounding box center [189, 59] width 9 height 9
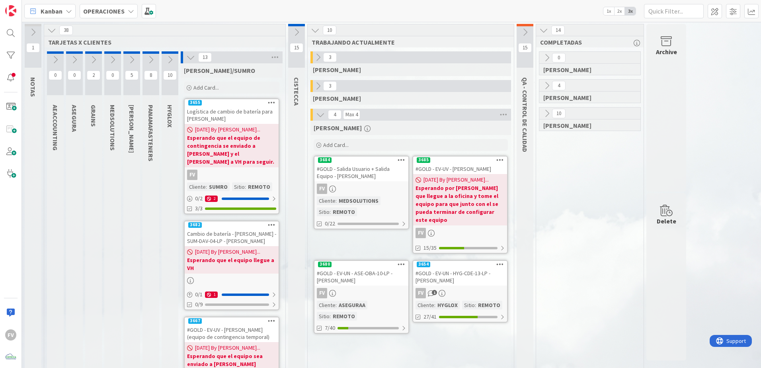
click at [113, 61] on icon at bounding box center [112, 59] width 9 height 9
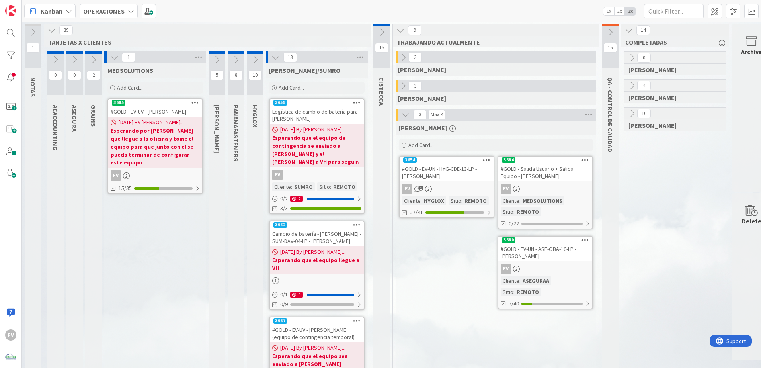
click at [162, 90] on div "Add Card..." at bounding box center [154, 88] width 95 height 12
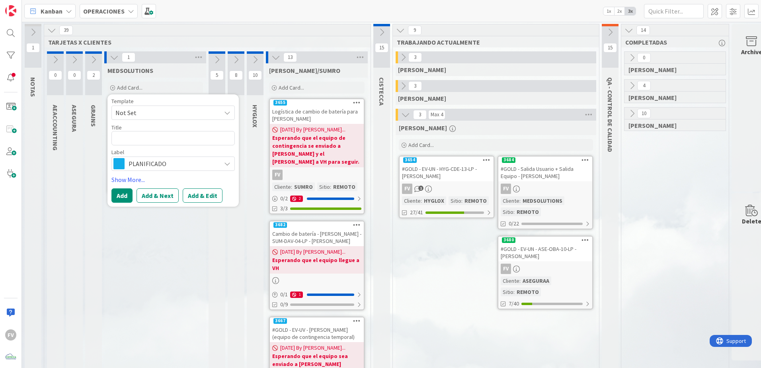
type textarea "x"
type textarea "C"
type textarea "x"
type textarea "Co"
type textarea "x"
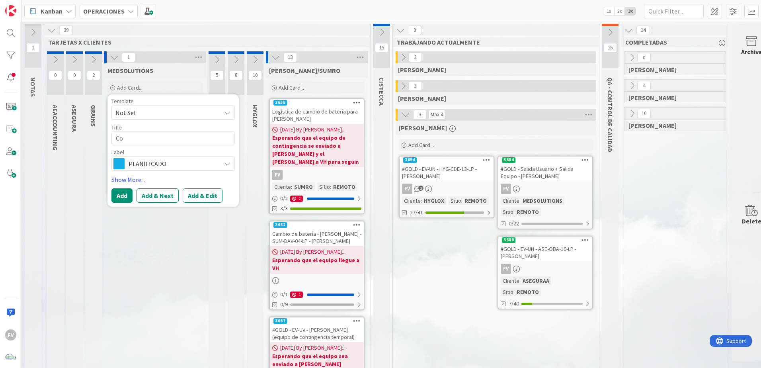
type textarea "Con"
type textarea "x"
type textarea "Conf"
type textarea "x"
type textarea "Config"
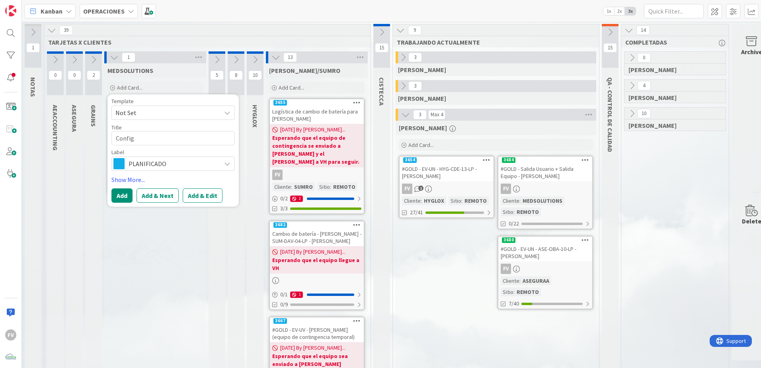
type textarea "x"
type textarea "Configur"
type textarea "x"
type textarea "Configurt"
type textarea "x"
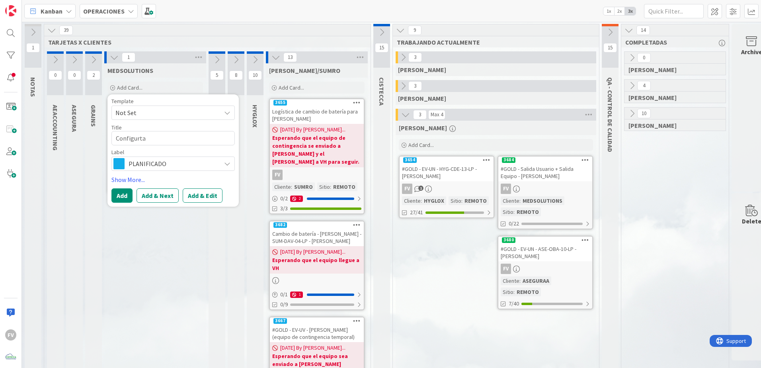
type textarea "Configurtar"
type textarea "x"
type textarea "Configurtarf"
type textarea "x"
type textarea "Configurtarf"
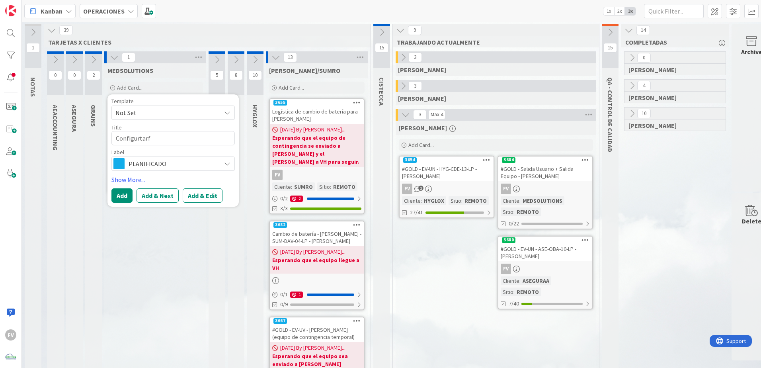
type textarea "x"
type textarea "Configurtarf"
type textarea "x"
type textarea "Configurtar"
type textarea "x"
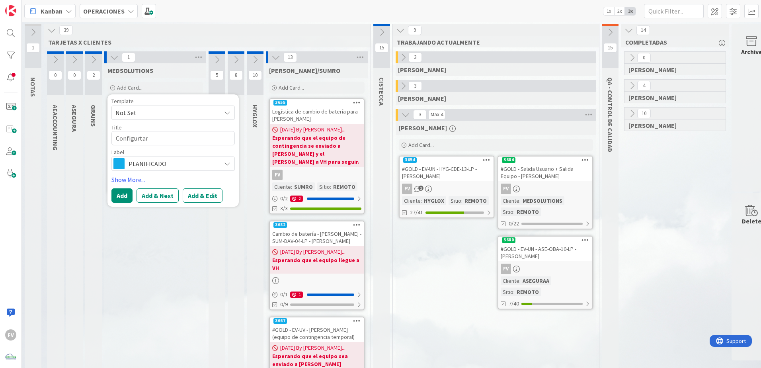
type textarea "Configurta"
type textarea "x"
type textarea "Configurt"
type textarea "x"
type textarea "Configur"
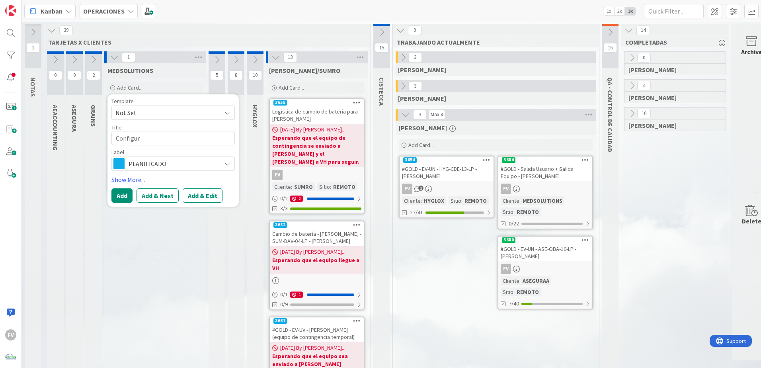
type textarea "x"
type textarea "Configurar"
type textarea "x"
type textarea "Configurar"
type textarea "x"
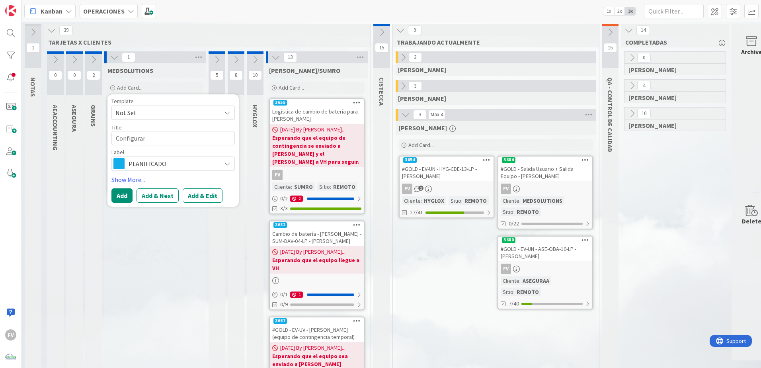
type textarea "Configurar t"
type textarea "x"
type textarea "Configurar te"
type textarea "x"
type textarea "Configurar tel"
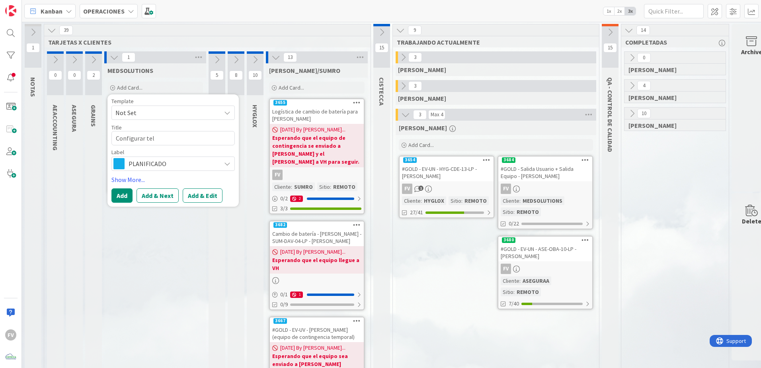
type textarea "x"
type textarea "Configurar tele"
type textarea "x"
type textarea "Configurar telefo"
type textarea "x"
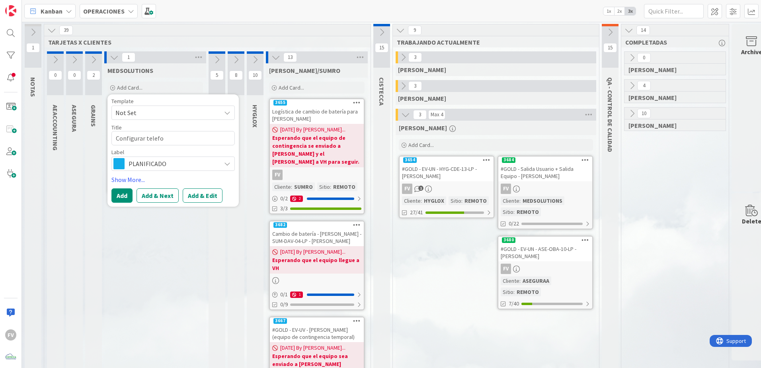
type textarea "Configurar telefom"
type textarea "x"
type textarea "Configurar telefomo"
type textarea "x"
type textarea "Configurar telefom"
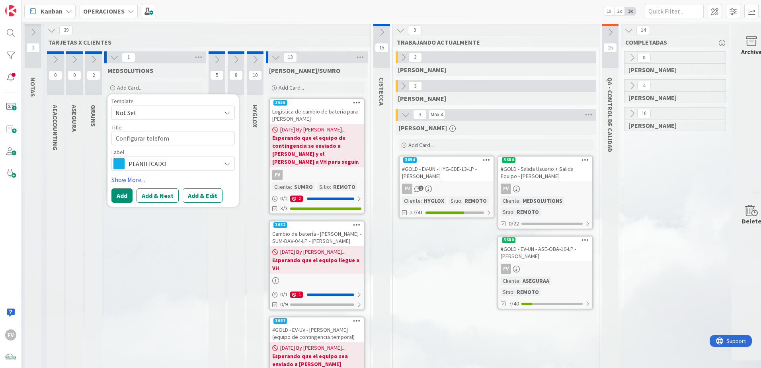
type textarea "x"
type textarea "Configurar telefo"
type textarea "x"
type textarea "Configurar telefon"
type textarea "x"
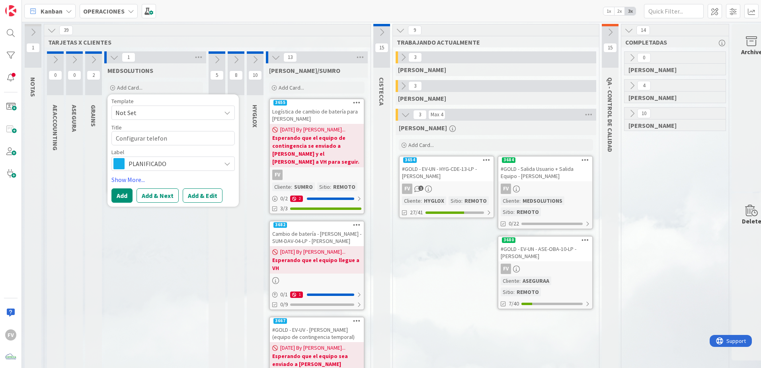
type textarea "Configurar telefono"
type textarea "x"
type textarea "Configurar telefonos"
type textarea "x"
type textarea "Configurar telefonos"
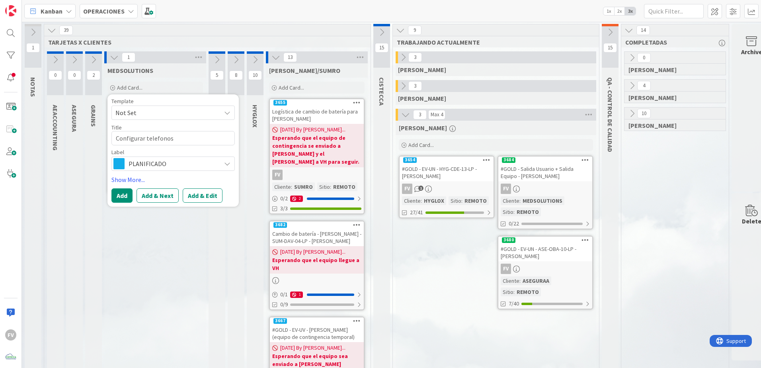
type textarea "x"
type textarea "Configurar telefonos n"
type textarea "x"
type textarea "Configurar telefonos nu"
type textarea "x"
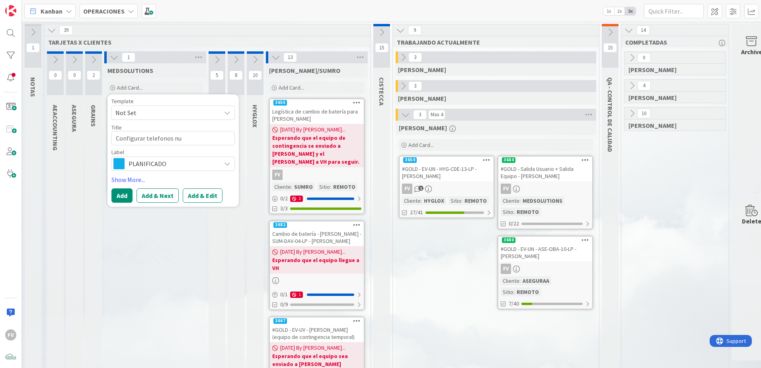
type textarea "Configurar telefonos nue"
type textarea "x"
type textarea "Configurar telefonos nuev"
type textarea "x"
type textarea "Configurar telefonos nuevo"
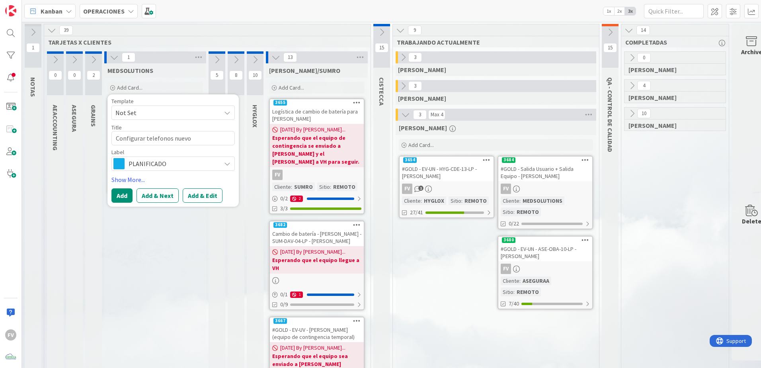
type textarea "x"
type textarea "Configurar telefonos nuevos"
type textarea "x"
type textarea "Configurar telefonos nuevos"
type textarea "x"
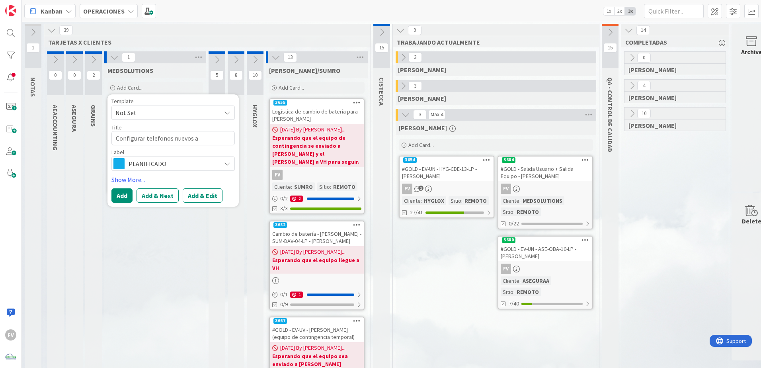
type textarea "Configurar telefonos nuevos a"
type textarea "x"
type textarea "Configurar telefonos nuevos a M"
type textarea "x"
type textarea "Configurar telefonos nuevos a"
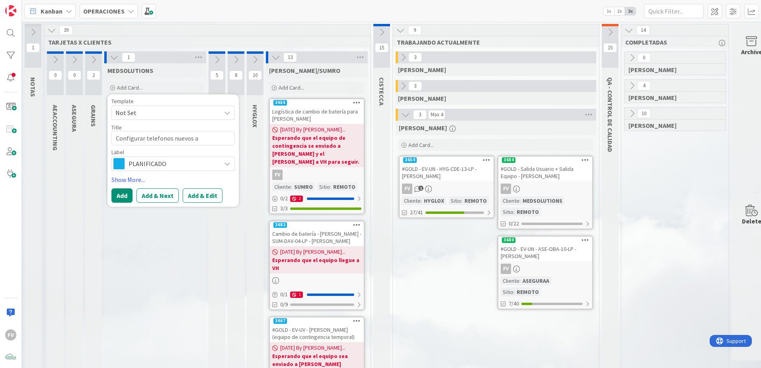
type textarea "x"
type textarea "Configurar telefonos nuevos a D"
type textarea "x"
type textarea "Configurar telefonos nuevos a Dh"
type textarea "x"
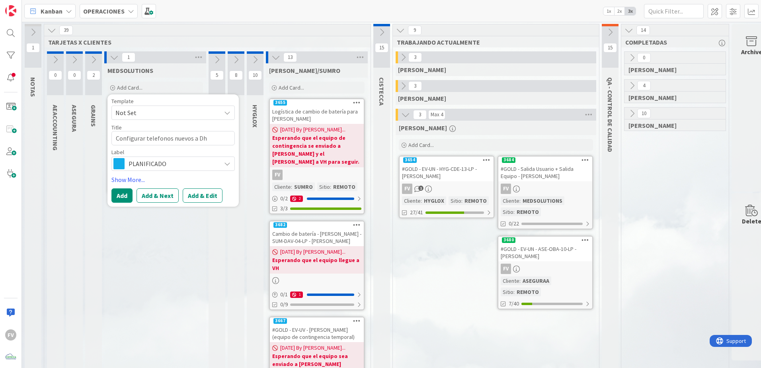
type textarea "Configurar telefonos nuevos a Dhe"
type textarea "x"
type textarea "Configurar telefonos nuevos a Dher"
type textarea "x"
type textarea "Configurar telefonos nuevos [PERSON_NAME]"
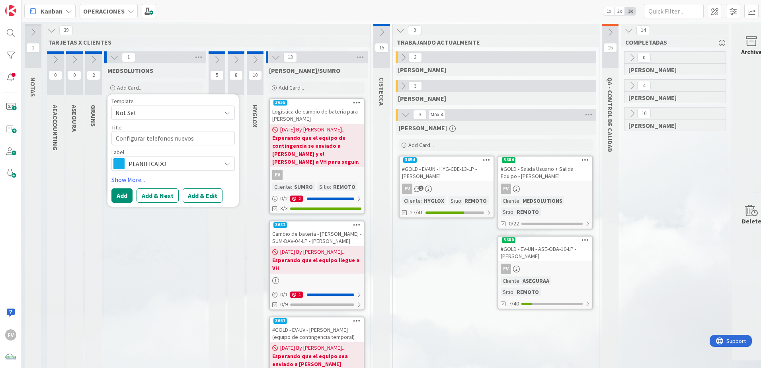
type textarea "x"
type textarea "Configurar telefonos nuevos a Dheria"
type textarea "x"
type textarea "Configurar telefonos nuevos a [PERSON_NAME]"
type textarea "x"
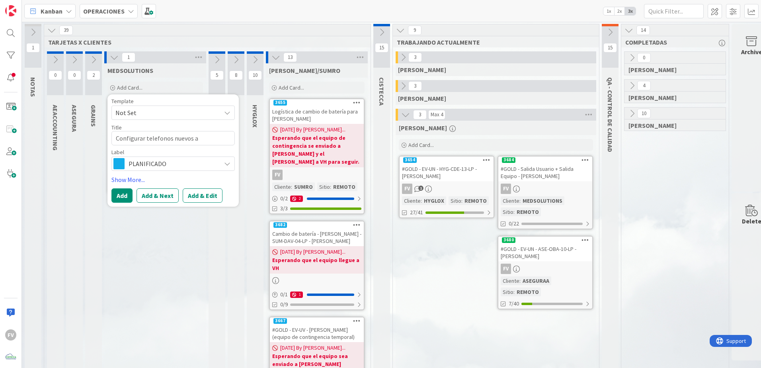
type textarea "Configurar telefonos nuevos a [PERSON_NAME]."
type textarea "x"
type textarea "Configurar telefonos nuevos a [PERSON_NAME]."
type textarea "x"
type textarea "Configurar telefonos nuevos a [PERSON_NAME]."
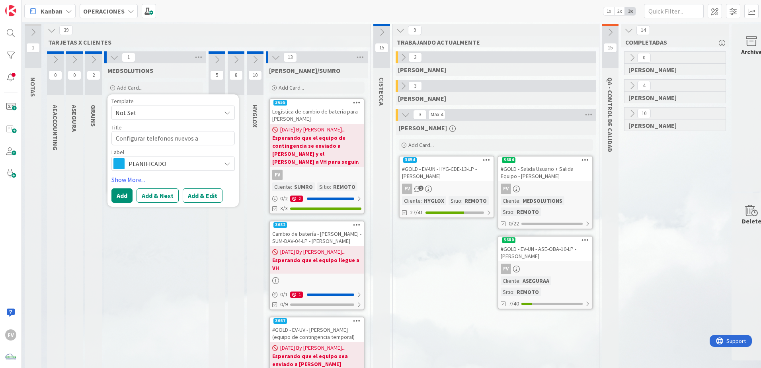
type textarea "x"
type textarea "Configurar telefonos nuevos a [PERSON_NAME]"
type textarea "x"
type textarea "Configurar telefonos nuevos a Dheria"
type textarea "x"
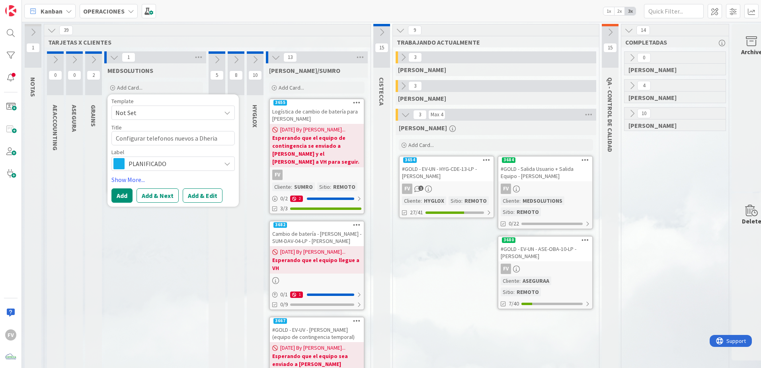
type textarea "Configurar telefonos nuevos [PERSON_NAME]"
type textarea "x"
type textarea "Configurar telefonos nuevos a Dher"
type textarea "x"
type textarea "Configurar telefonos nuevos a Dhe"
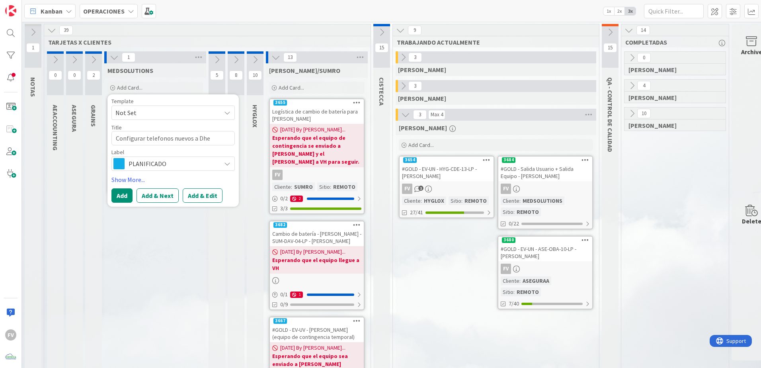
type textarea "x"
type textarea "Configurar telefonos nuevos a Dh"
type textarea "x"
type textarea "Configurar telefonos nuevos a D"
type textarea "x"
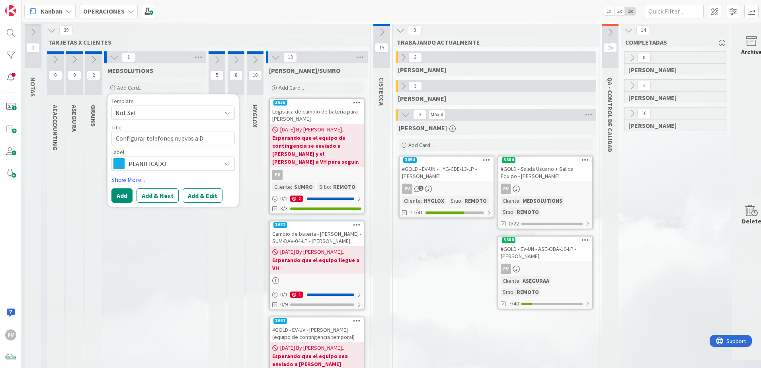
type textarea "Configurar telefonos nuevos a"
type textarea "x"
type textarea "Configurar telefonos nuevos a"
type textarea "x"
type textarea "Configurar telefonos nuevos"
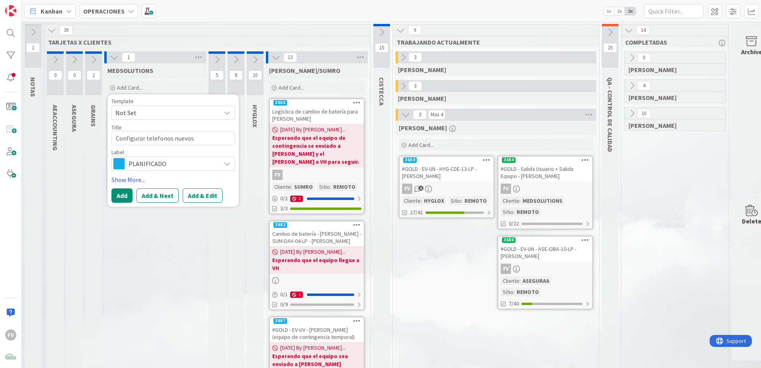
type textarea "x"
type textarea "Configurar telefonos nuevos e"
type textarea "x"
type textarea "Configurar telefonos nuevos en"
type textarea "x"
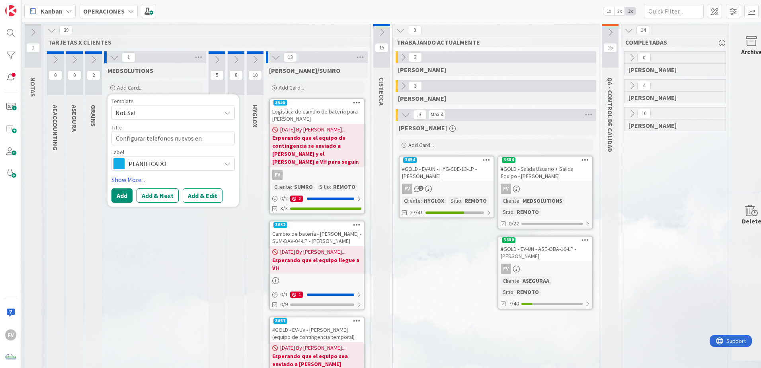
type textarea "Configurar telefonos nuevos en"
type textarea "x"
type textarea "Configurar telefonos nuevos en M"
type textarea "x"
type textarea "Configurar telefonos nuevos en Me"
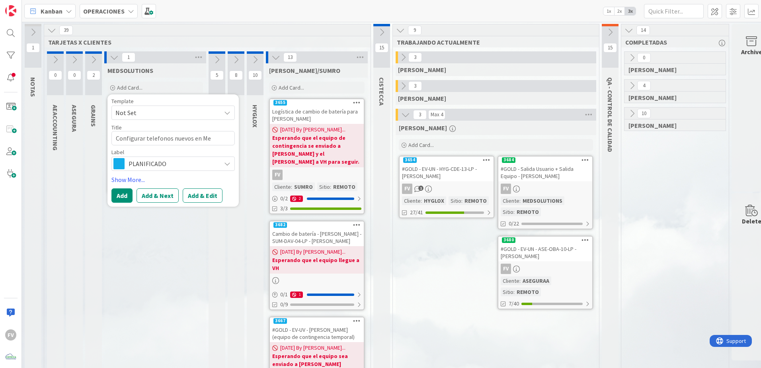
type textarea "x"
type textarea "Configurar telefonos nuevos en Meds"
type textarea "x"
type textarea "Configurar telefonos nuevos en Medso"
type textarea "x"
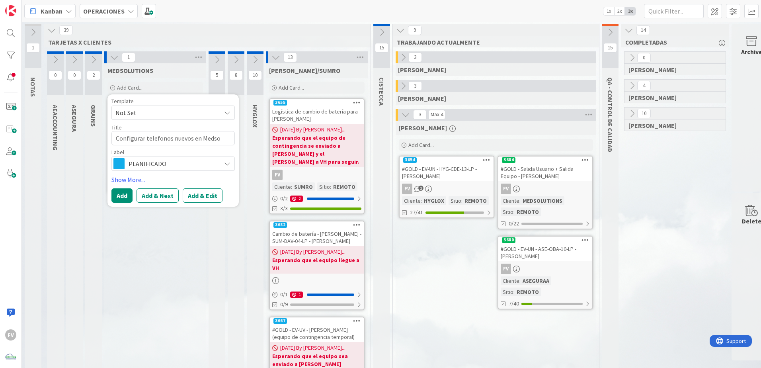
type textarea "Configurar telefonos nuevos en Medsol"
type textarea "x"
type textarea "Configurar telefonos nuevos en Medsolu"
type textarea "x"
type textarea "Configurar telefonos nuevos en Medsolut"
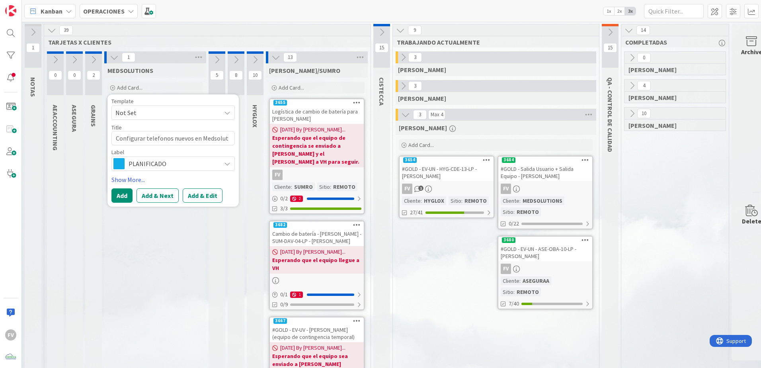
type textarea "x"
type textarea "Configurar telefonos nuevos en Medsoluti"
type textarea "x"
type textarea "Configurar telefonos nuevos en Medsolutio"
type textarea "x"
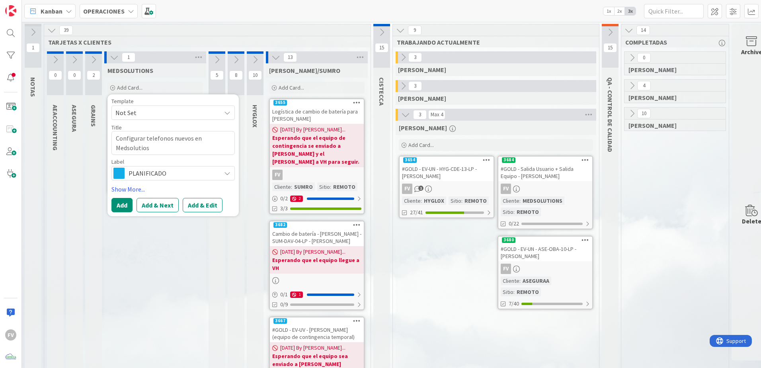
type textarea "Configurar telefonos nuevos en Medsolutios"
type textarea "x"
type textarea "Configurar telefonos nuevos en Medsolutios ("
type textarea "x"
type textarea "Configurar telefonos nuevos en Medsolutios (O"
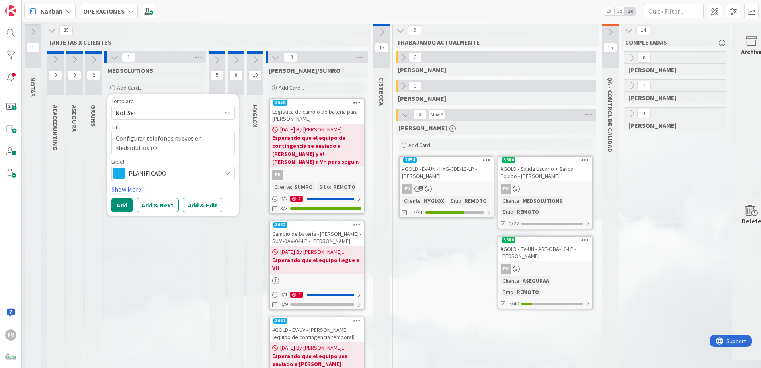
type textarea "x"
type textarea "Configurar telefonos nuevos en Medsolutios (Ou"
type textarea "x"
type textarea "Configurar telefonos nuevos en Medsolutios (Out"
type textarea "x"
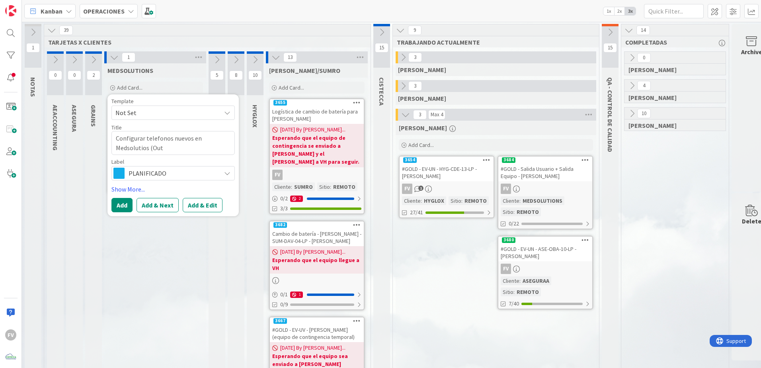
type textarea "Configurar telefonos nuevos en Medsolutios (Outl"
type textarea "x"
type textarea "Configurar telefonos nuevos en Medsolutios (Outlo"
type textarea "x"
type textarea "Configurar telefonos nuevos en Medsolutios (Outloo"
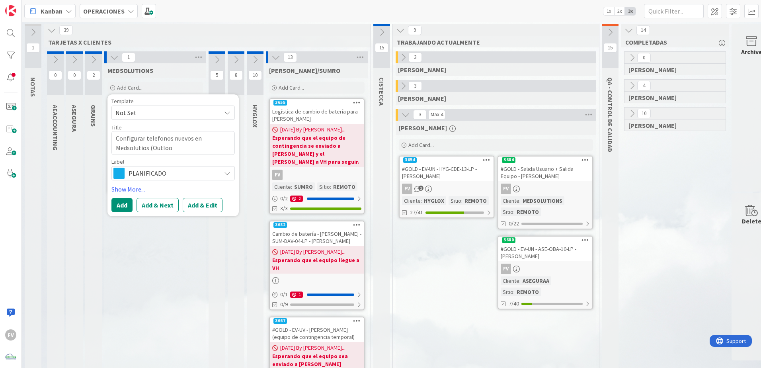
type textarea "x"
type textarea "Configurar telefonos nuevos en Medsolutios (Outlook"
type textarea "x"
type textarea "Configurar telefonos nuevos en Medsolutios (Outlook"
type textarea "x"
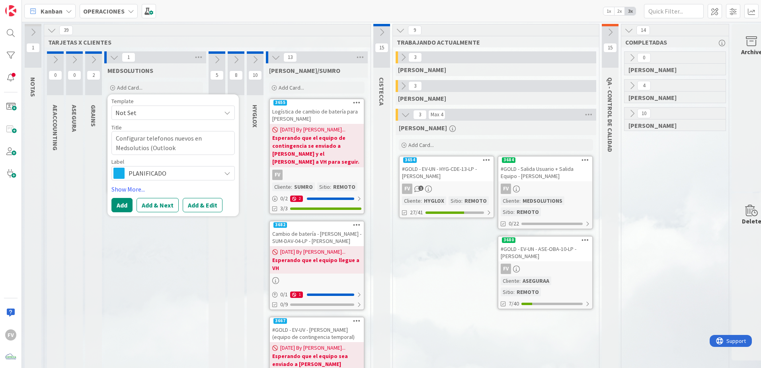
type textarea "Configurar telefonos nuevos en Medsolutios (Outlook"
type textarea "x"
type textarea "Configurar telefonos nuevos en Medsolutios (Outlook,"
type textarea "x"
type textarea "Configurar telefonos nuevos en Medsolutios (Outlook,"
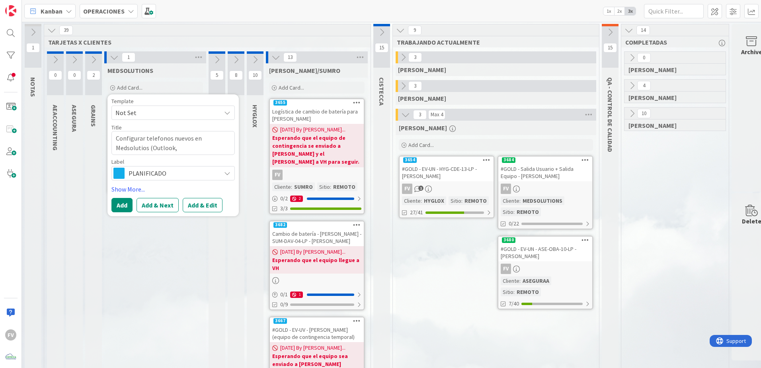
type textarea "x"
type textarea "Configurar telefonos nuevos en Medsolutios (Outlook, T"
type textarea "x"
type textarea "Configurar telefonos nuevos en Medsolutios (Outlook, Te"
type textarea "x"
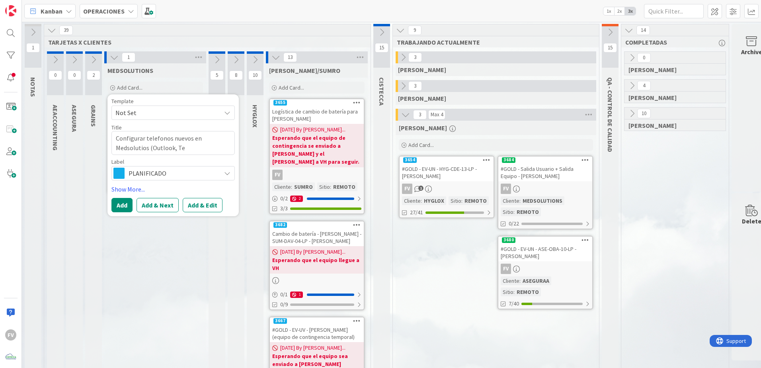
type textarea "Configurar telefonos nuevos en Medsolutios (Outlook, Tea"
type textarea "x"
type textarea "Configurar telefonos nuevos en Medsolutios (Outlook, Team"
type textarea "x"
type textarea "Configurar telefonos nuevos en Medsolutios (Outlook, Teams"
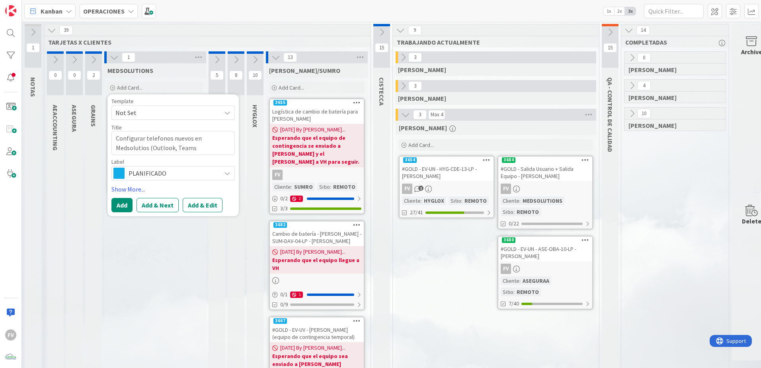
type textarea "x"
type textarea "Configurar telefonos nuevos en Medsolutios (Outlook, Teams,"
type textarea "x"
type textarea "Configurar telefonos nuevos en Medsolutios (Outlook, Teams,"
type textarea "x"
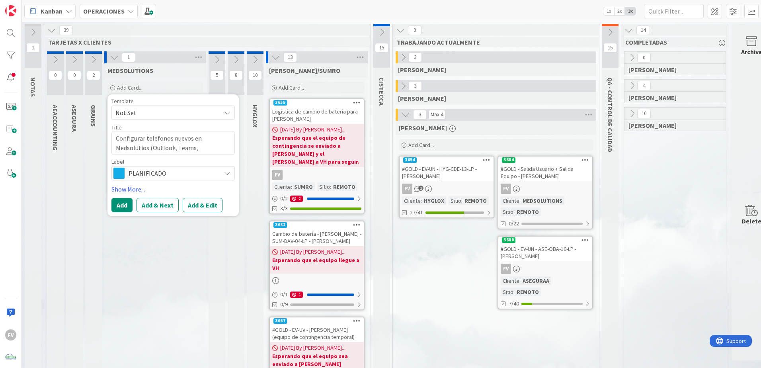
type textarea "Configurar telefonos nuevos en Medsolutios (Outlook, Teams, M"
type textarea "x"
type textarea "Configurar telefonos nuevos en Medsolutios (Outlook, Teams, MF"
type textarea "x"
type textarea "Configurar telefonos nuevos en Medsolutios (Outlook, Teams, MFA"
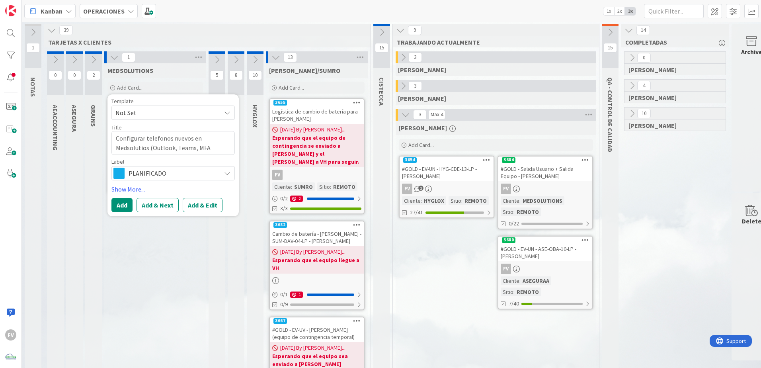
type textarea "x"
type textarea "Configurar telefonos nuevos en Medsolutios (Outlook, Teams, MFA,"
type textarea "x"
type textarea "Configurar telefonos nuevos en Medsolutios (Outlook, Teams, MFA, e"
type textarea "x"
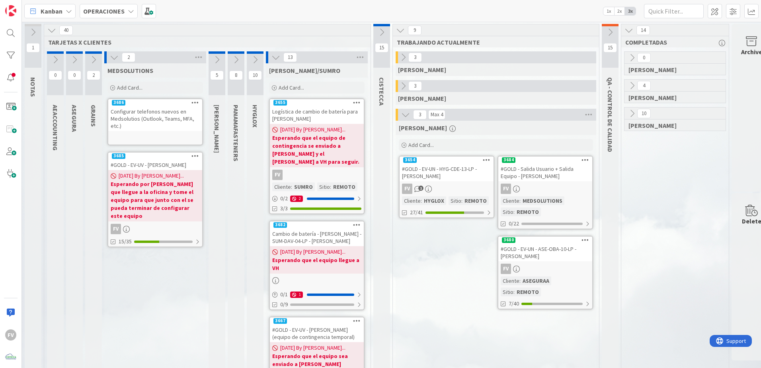
click at [153, 122] on div "Configurar telefonos nuevos en Medsolutios (Outlook, Teams, MFA, etc.)" at bounding box center [155, 118] width 94 height 25
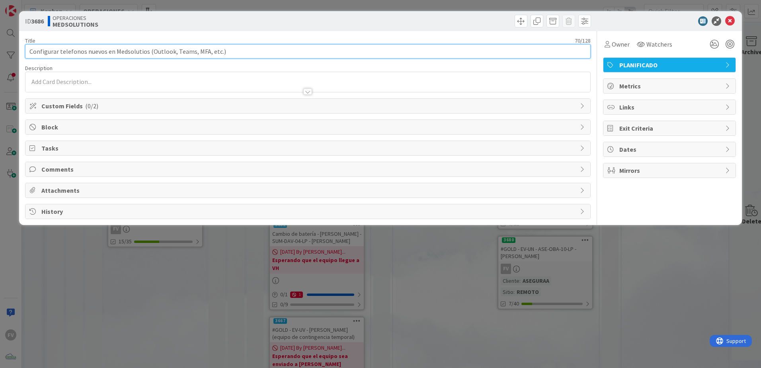
drag, startPoint x: 144, startPoint y: 50, endPoint x: 105, endPoint y: 58, distance: 40.6
click at [105, 58] on input "Configurar telefonos nuevos en Medsolutios (Outlook, Teams, MFA, etc.)" at bounding box center [307, 51] width 565 height 14
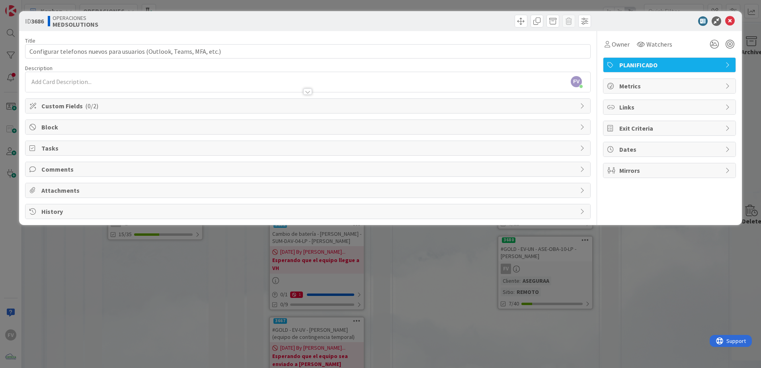
click at [625, 34] on div "Owner Watchers" at bounding box center [669, 41] width 133 height 20
click at [105, 125] on span "Block" at bounding box center [308, 127] width 534 height 10
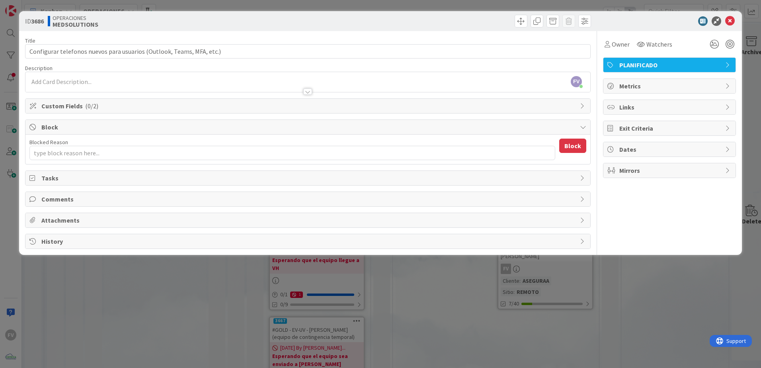
click at [94, 127] on span "Block" at bounding box center [308, 127] width 534 height 10
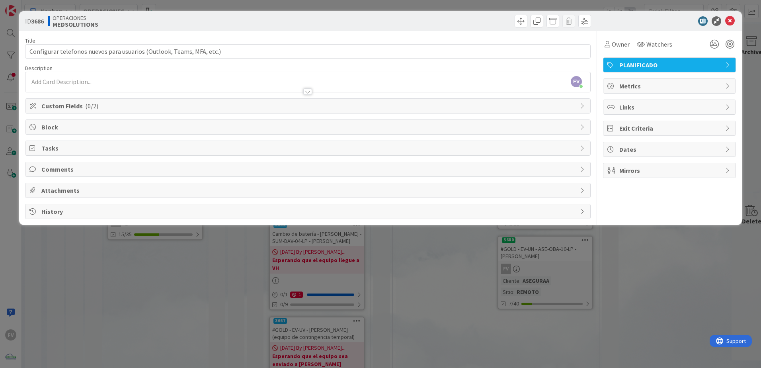
click at [68, 151] on span "Tasks" at bounding box center [308, 148] width 534 height 10
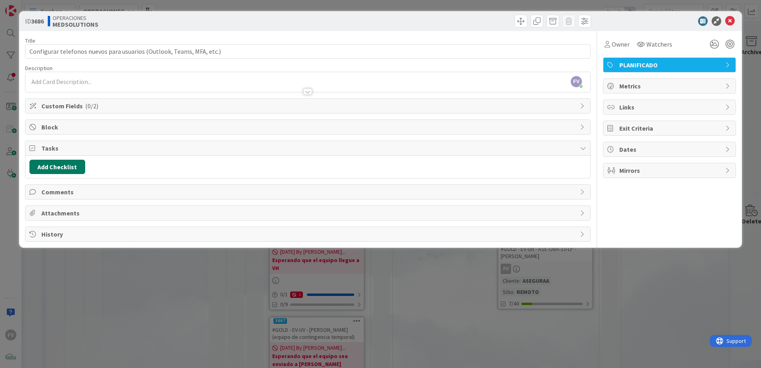
click at [66, 165] on button "Add Checklist" at bounding box center [57, 167] width 56 height 14
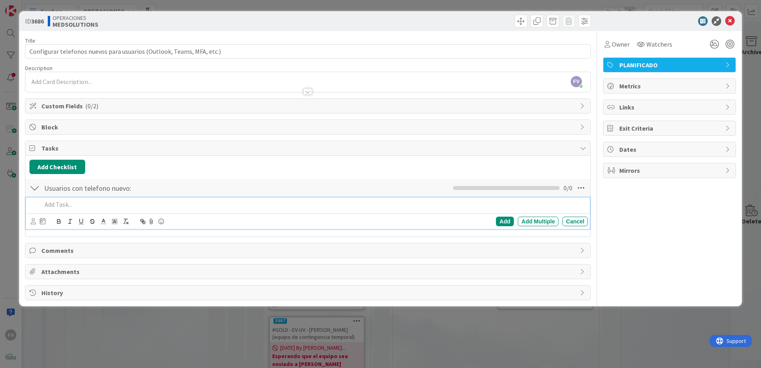
click at [59, 209] on div at bounding box center [313, 204] width 549 height 14
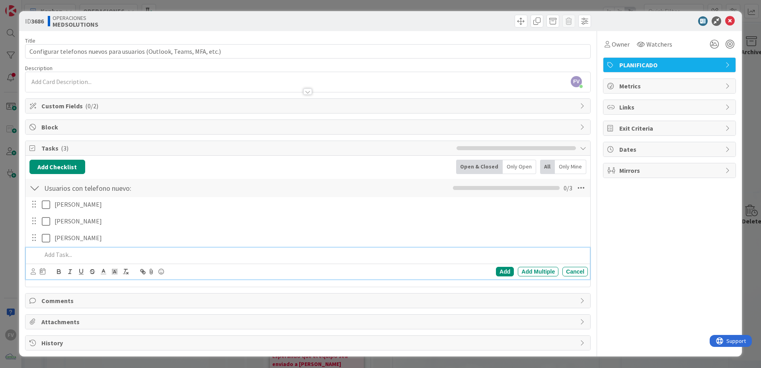
click at [33, 105] on icon at bounding box center [33, 106] width 8 height 6
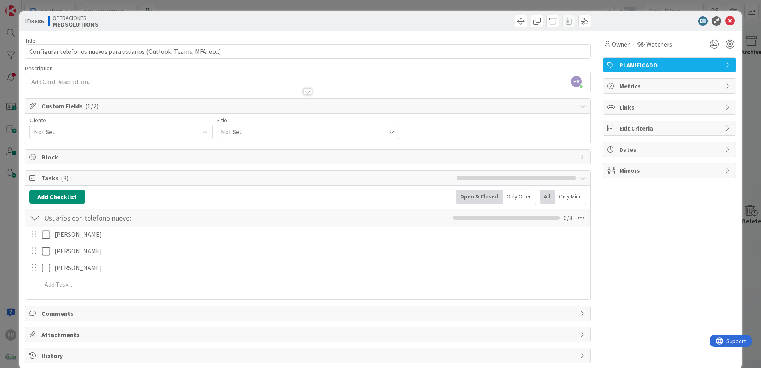
click at [86, 136] on span "Not Set" at bounding box center [114, 131] width 161 height 11
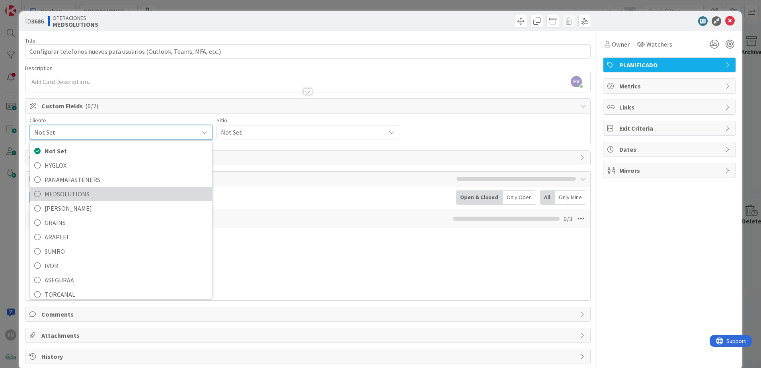
drag, startPoint x: 101, startPoint y: 194, endPoint x: 122, endPoint y: 182, distance: 24.4
click at [101, 194] on span "MEDSOLUTIONS" at bounding box center [126, 194] width 163 height 12
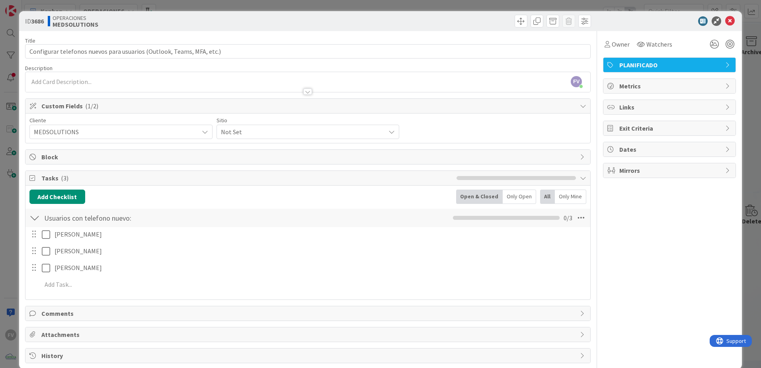
drag, startPoint x: 253, startPoint y: 131, endPoint x: 253, endPoint y: 135, distance: 4.1
click at [253, 132] on span "Not Set" at bounding box center [301, 131] width 161 height 11
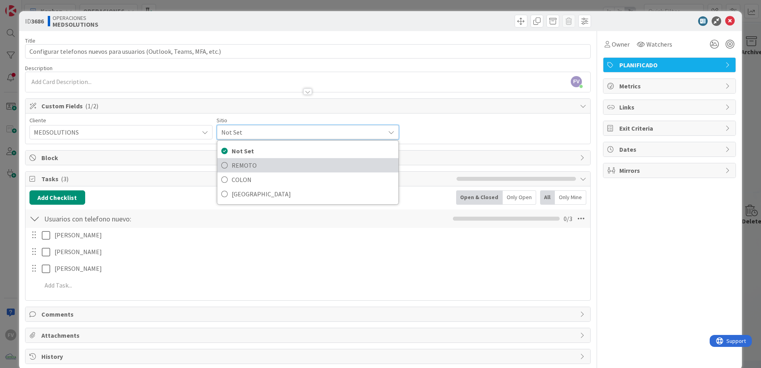
click at [250, 168] on span "REMOTO" at bounding box center [313, 165] width 163 height 12
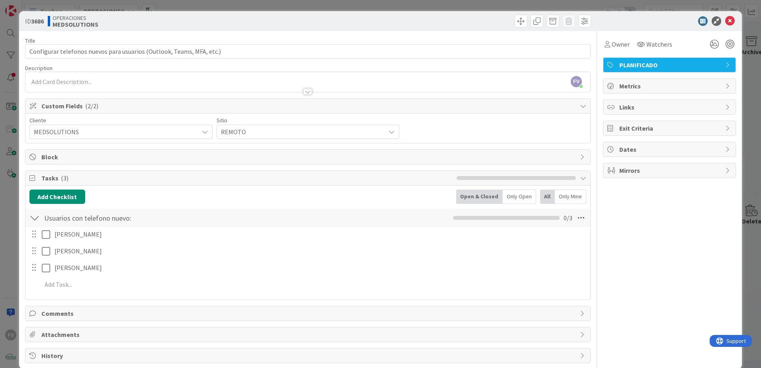
click at [137, 112] on div "Custom Fields ( 2/2 )" at bounding box center [307, 106] width 565 height 15
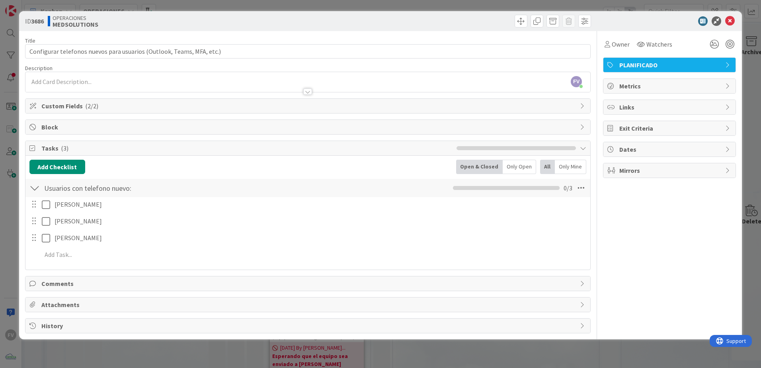
click at [81, 151] on span "Tasks ( 3 )" at bounding box center [246, 148] width 411 height 10
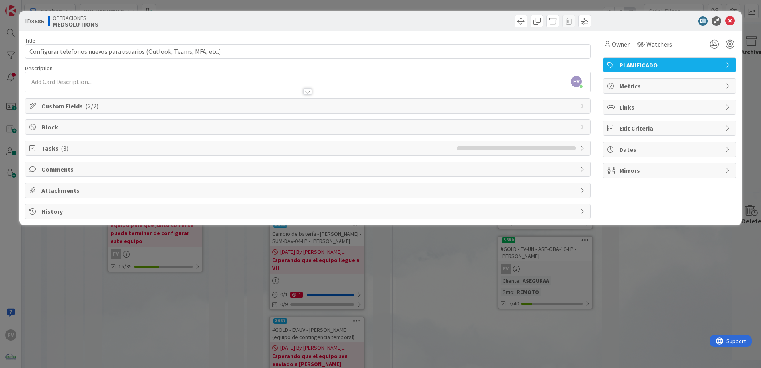
click at [0, 127] on div "ID 3686 OPERACIONES MEDSOLUTIONS Title 69 / 128 Configurar telefonos nuevos par…" at bounding box center [380, 184] width 761 height 368
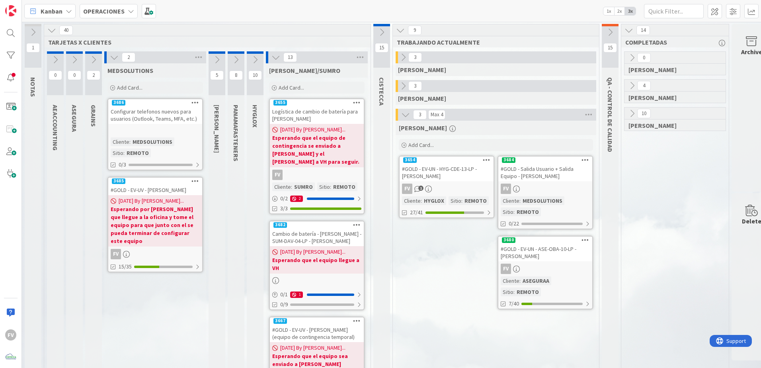
click at [419, 142] on span "Add Card..." at bounding box center [420, 144] width 25 height 7
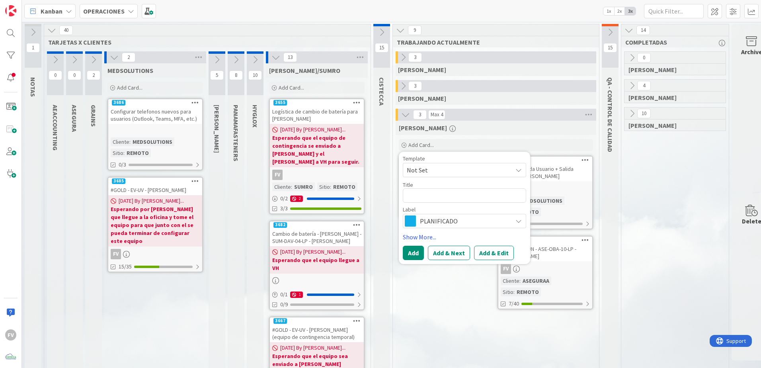
click at [433, 173] on span "Not Set" at bounding box center [456, 170] width 99 height 10
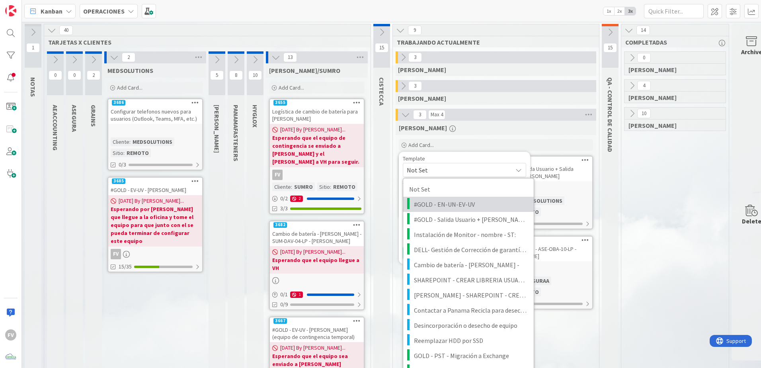
click at [443, 208] on span "#GOLD - EN-UN-EV-UV" at bounding box center [471, 204] width 114 height 10
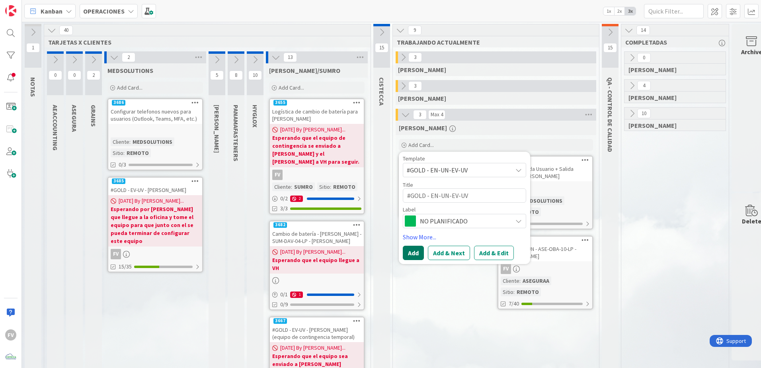
click at [418, 249] on button "Add" at bounding box center [413, 252] width 21 height 14
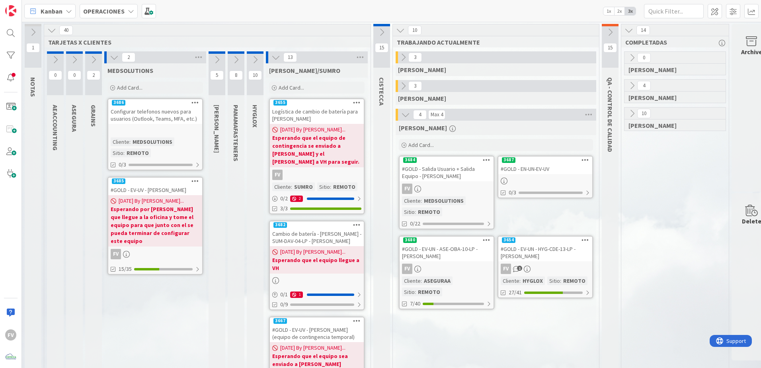
click at [532, 177] on div at bounding box center [545, 180] width 94 height 9
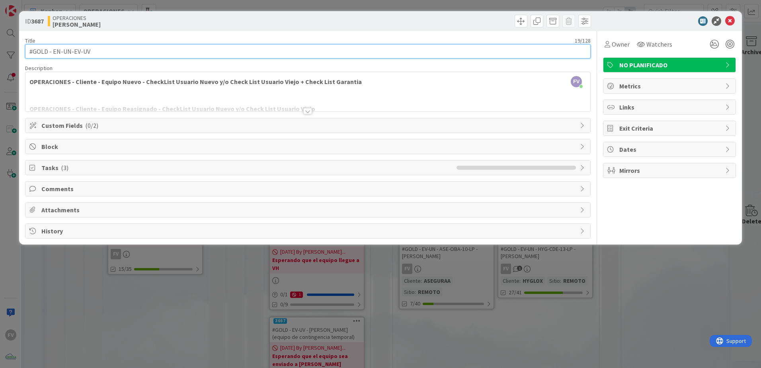
click at [123, 53] on input "#GOLD - EN-UN-EV-UV" at bounding box center [307, 51] width 565 height 14
click at [70, 54] on input "#GOLD - EN-UN-EV-UV" at bounding box center [307, 51] width 565 height 14
click at [69, 55] on input "#GOLD - EN-UV -" at bounding box center [307, 51] width 565 height 14
drag, startPoint x: 90, startPoint y: 52, endPoint x: 105, endPoint y: 70, distance: 22.9
click at [90, 52] on input "#GOLD - EV-UN -" at bounding box center [307, 51] width 565 height 14
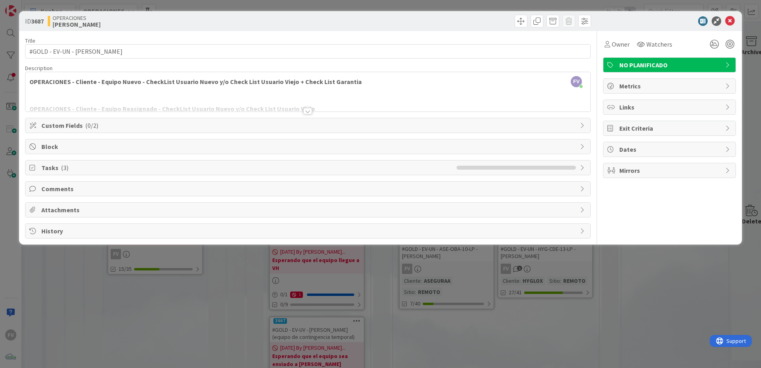
drag, startPoint x: 609, startPoint y: 29, endPoint x: 613, endPoint y: 31, distance: 4.6
click at [608, 29] on div "ID 3687 OPERACIONES [PERSON_NAME]" at bounding box center [380, 21] width 722 height 20
click at [622, 39] on div "Owner" at bounding box center [617, 44] width 28 height 14
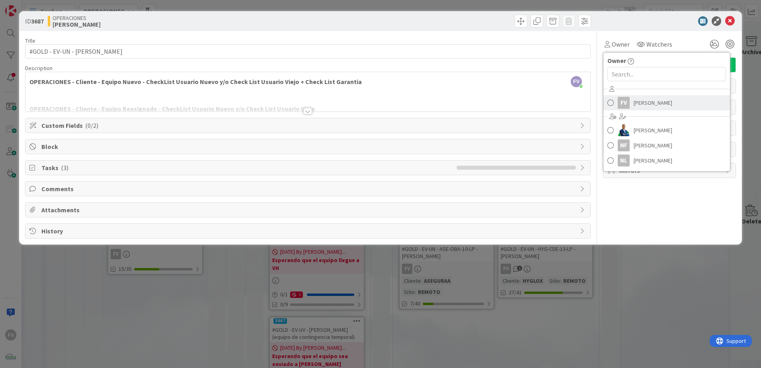
click at [644, 106] on span "[PERSON_NAME]" at bounding box center [652, 103] width 39 height 12
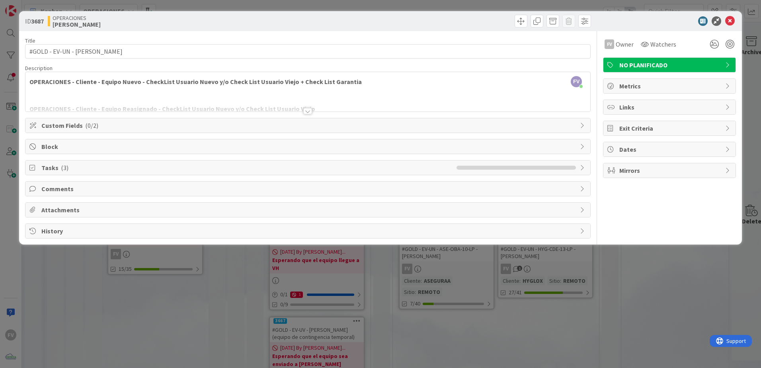
click at [106, 167] on span "Tasks ( 3 )" at bounding box center [246, 168] width 411 height 10
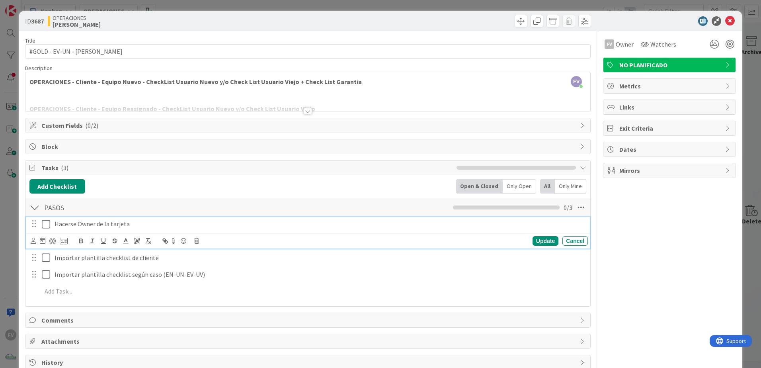
click at [44, 223] on icon at bounding box center [46, 224] width 8 height 10
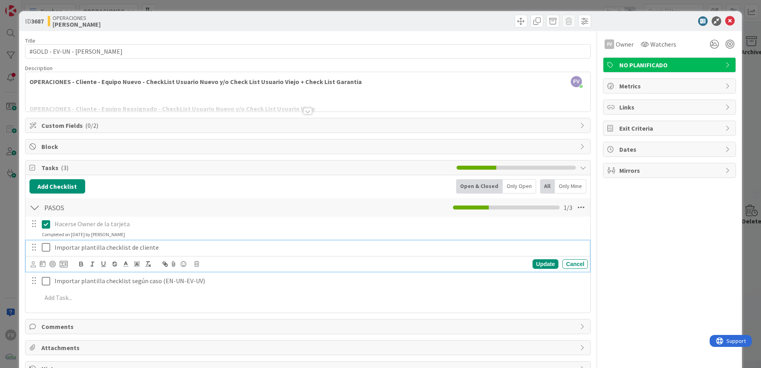
click at [48, 247] on icon at bounding box center [46, 247] width 8 height 10
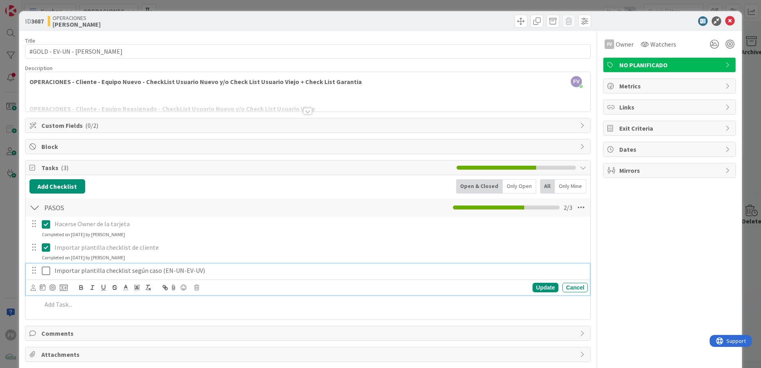
click at [49, 272] on icon at bounding box center [46, 271] width 8 height 10
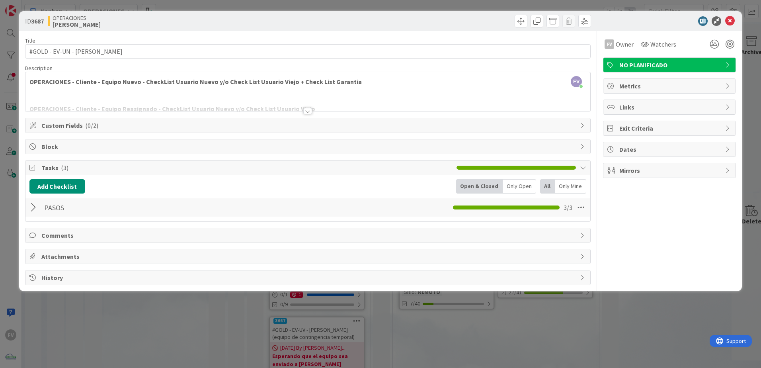
click at [62, 161] on div "Tasks ( 3 )" at bounding box center [307, 167] width 565 height 15
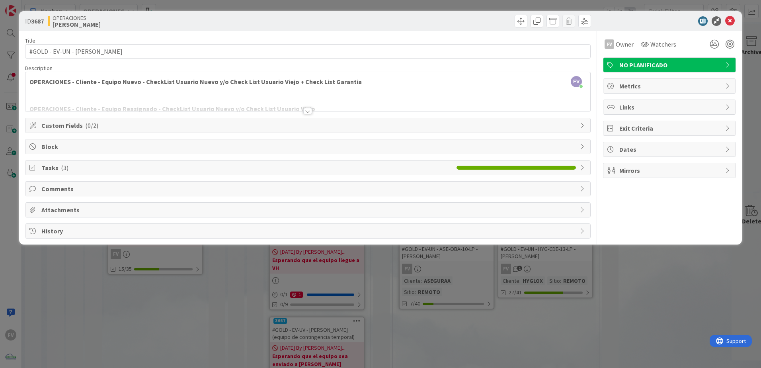
click at [61, 172] on div "Tasks ( 3 )" at bounding box center [307, 167] width 565 height 14
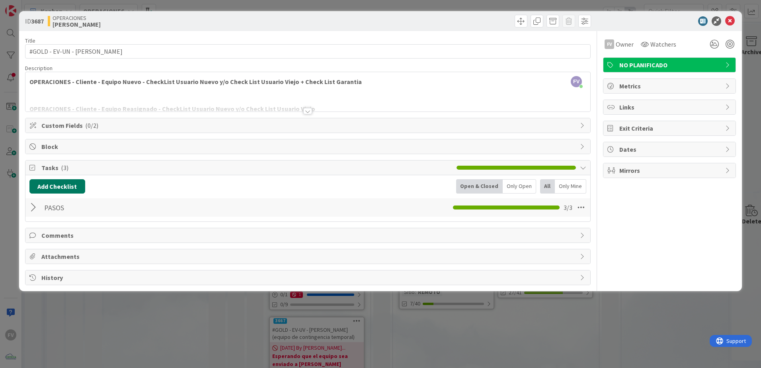
click at [62, 190] on button "Add Checklist" at bounding box center [57, 186] width 56 height 14
click at [47, 258] on link "Load template" at bounding box center [53, 258] width 41 height 8
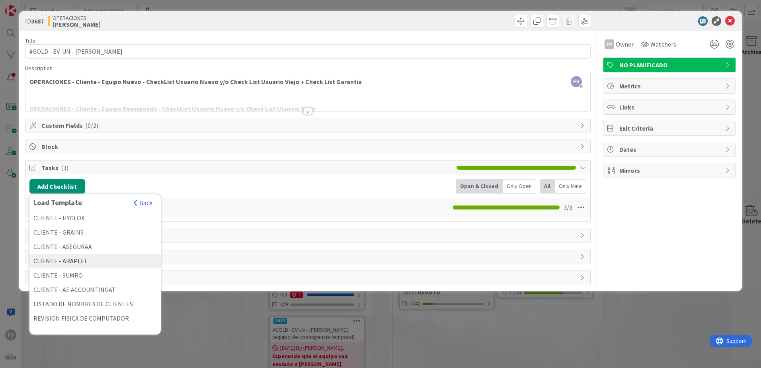
scroll to position [154, 0]
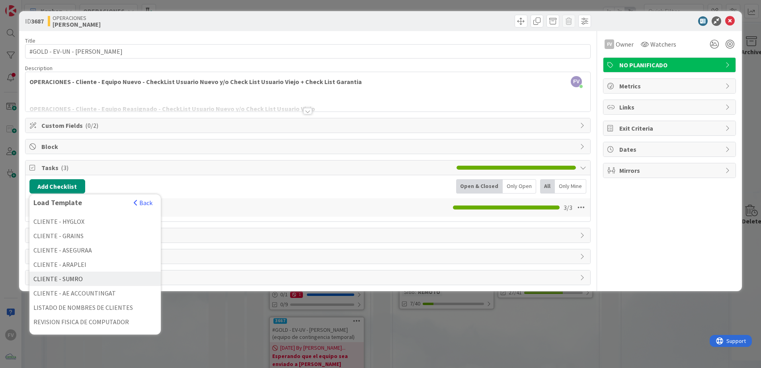
click at [94, 278] on div "CLIENTE - SUMRO" at bounding box center [94, 278] width 131 height 14
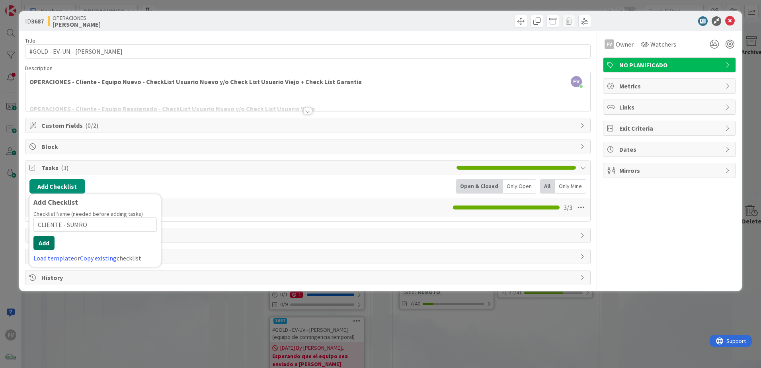
click at [49, 249] on button "Add" at bounding box center [43, 243] width 21 height 14
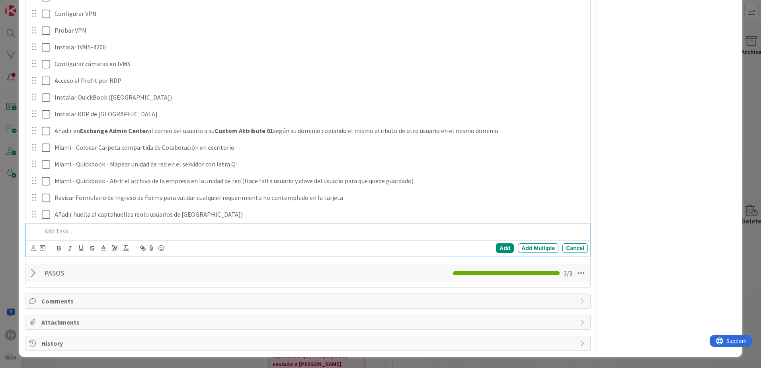
scroll to position [0, 0]
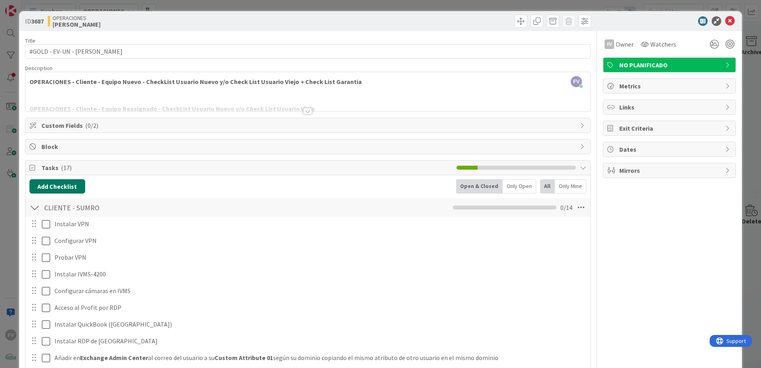
click at [57, 189] on button "Add Checklist" at bounding box center [57, 186] width 56 height 14
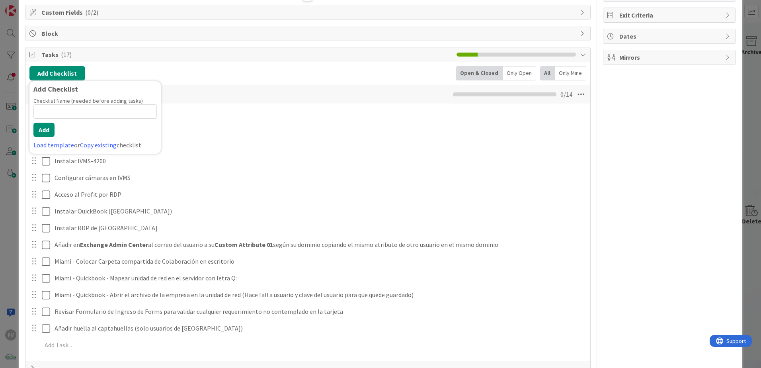
scroll to position [90, 0]
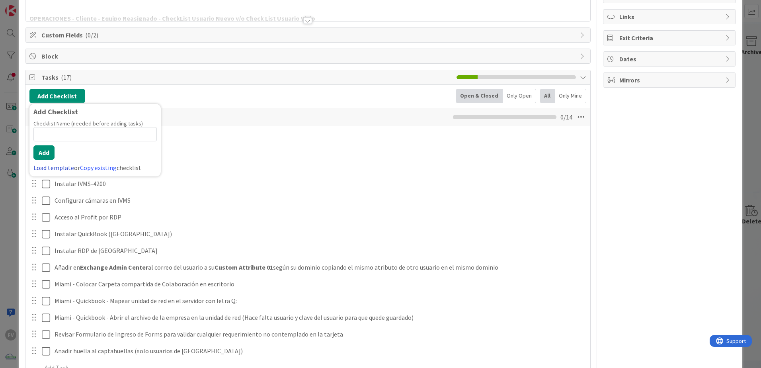
click at [63, 166] on link "Load template" at bounding box center [53, 168] width 41 height 8
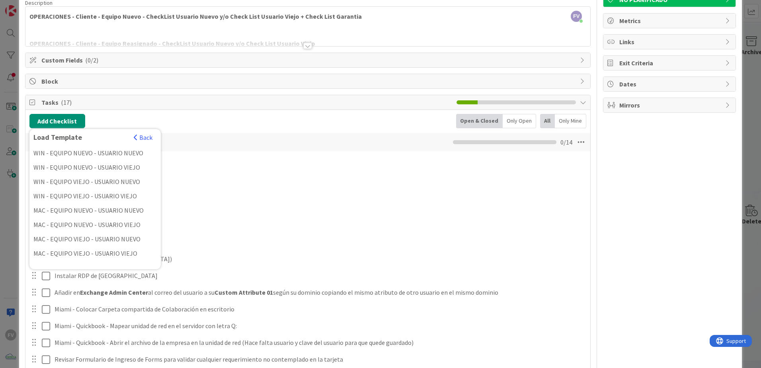
scroll to position [11, 0]
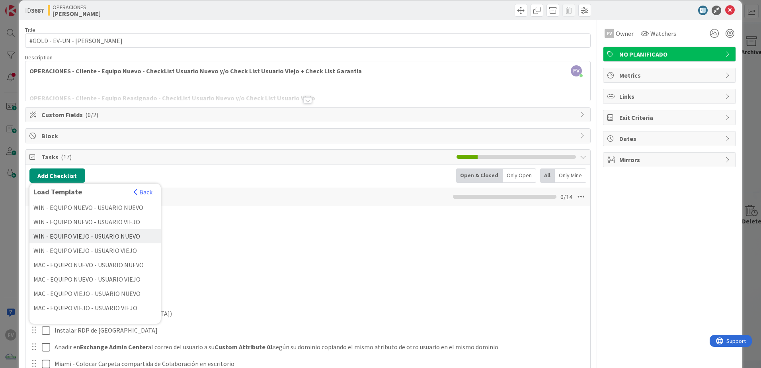
click at [115, 236] on div "WIN - EQUIPO VIEJO - USUARIO NUEVO" at bounding box center [94, 236] width 131 height 14
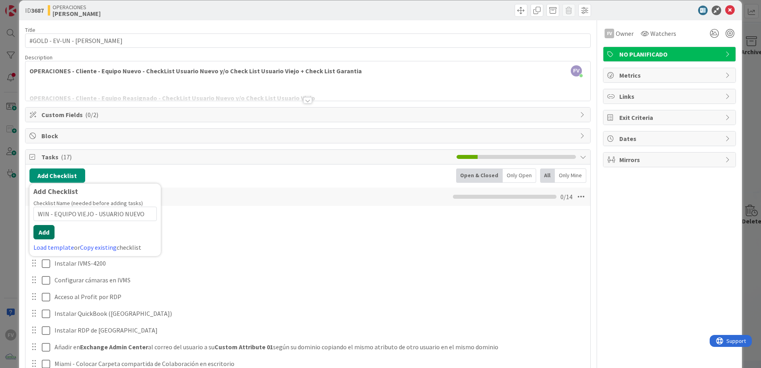
click at [43, 237] on button "Add" at bounding box center [43, 232] width 21 height 14
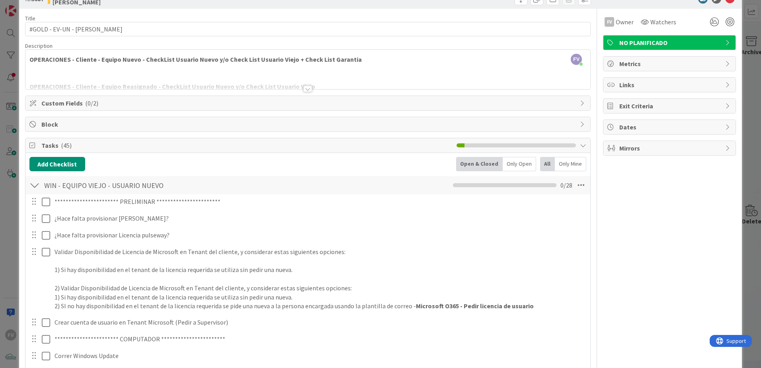
scroll to position [62, 0]
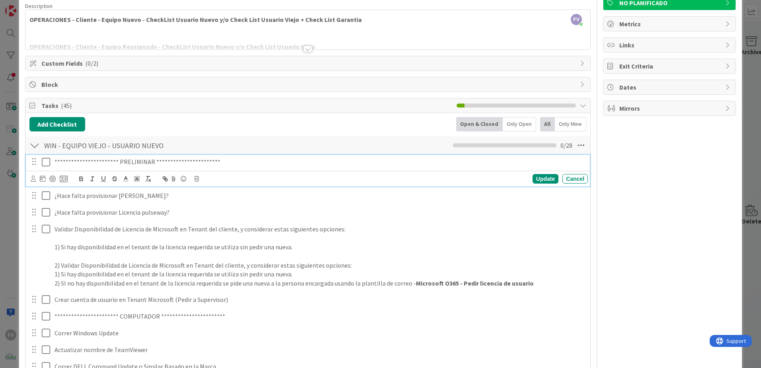
click at [43, 165] on icon at bounding box center [46, 162] width 8 height 10
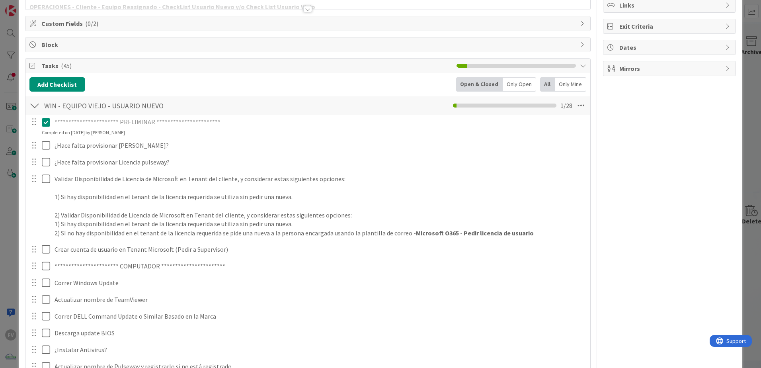
scroll to position [181, 0]
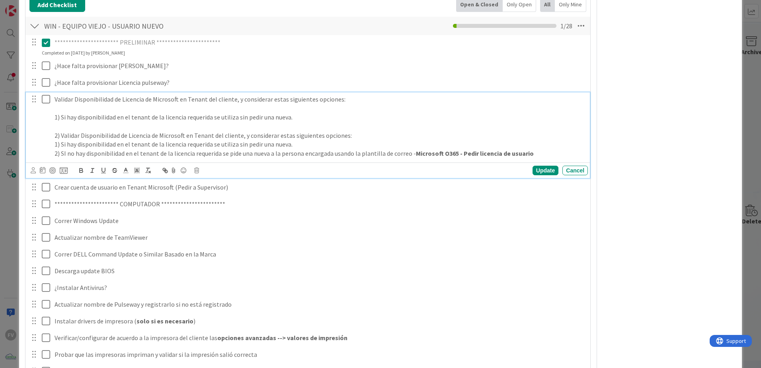
click at [48, 99] on icon at bounding box center [46, 99] width 8 height 10
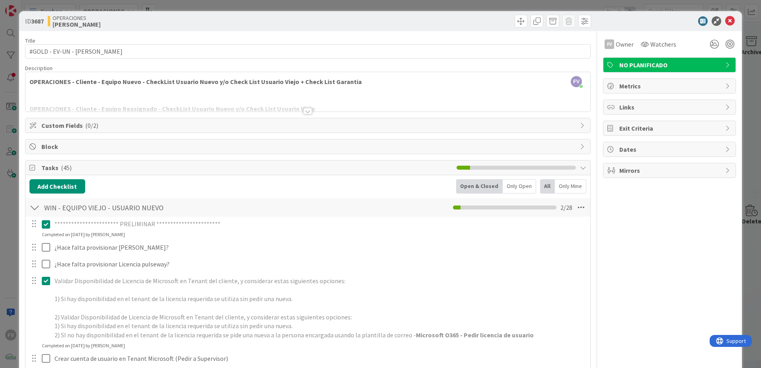
scroll to position [159, 0]
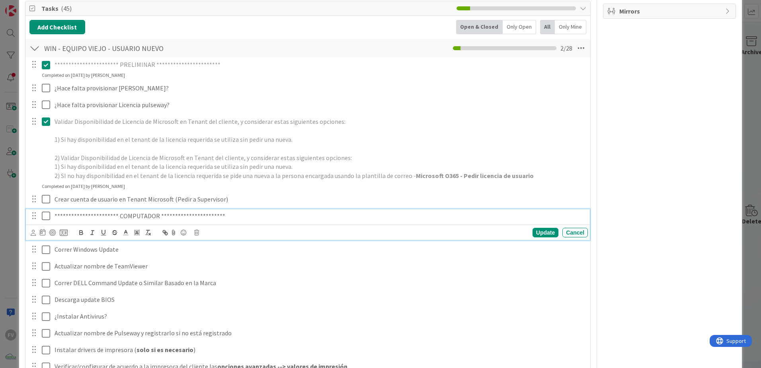
click at [47, 215] on icon at bounding box center [46, 216] width 8 height 10
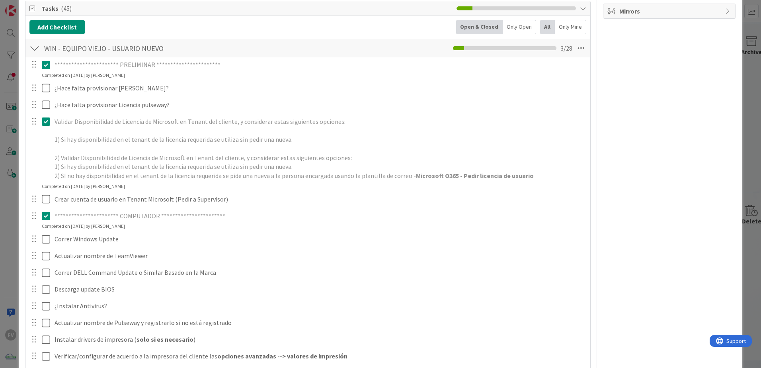
scroll to position [199, 0]
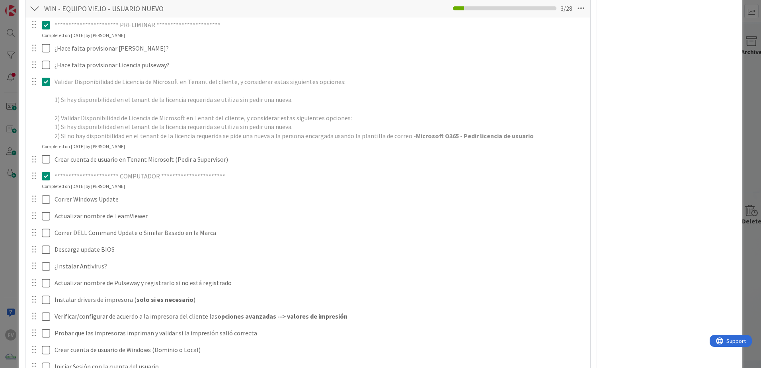
click at [41, 161] on div at bounding box center [40, 159] width 22 height 14
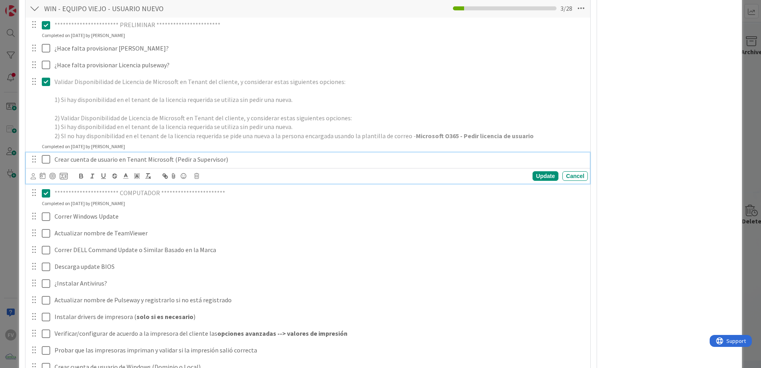
click at [43, 160] on icon at bounding box center [46, 159] width 8 height 10
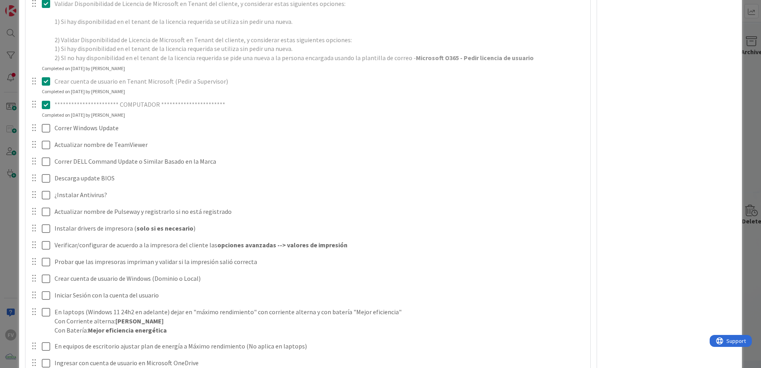
scroll to position [278, 0]
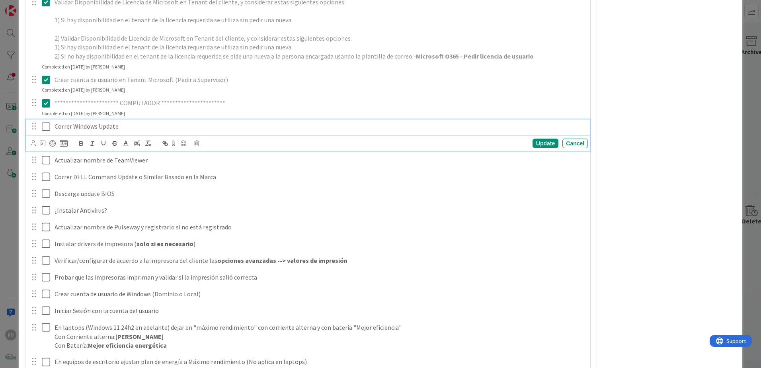
drag, startPoint x: 47, startPoint y: 127, endPoint x: 46, endPoint y: 132, distance: 4.8
click at [47, 127] on icon at bounding box center [46, 127] width 8 height 10
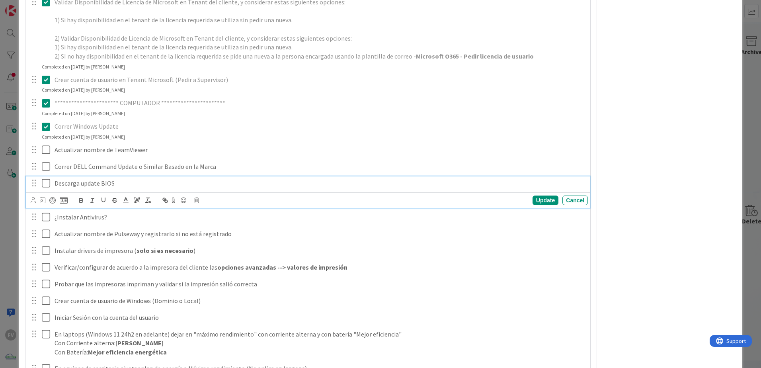
drag, startPoint x: 445, startPoint y: 189, endPoint x: 430, endPoint y: 187, distance: 15.7
click at [445, 189] on div "Descarga update BIOS" at bounding box center [319, 183] width 536 height 14
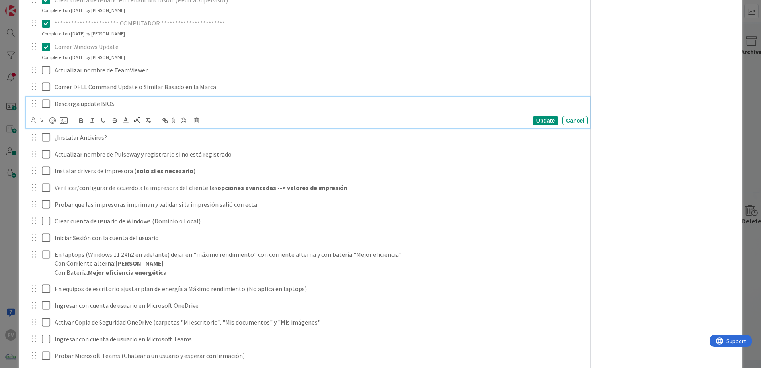
click at [657, 179] on div "FV Owner Owner Remove Set as Watcher FV [PERSON_NAME] [PERSON_NAME] NF [PERSON_…" at bounding box center [669, 253] width 133 height 1160
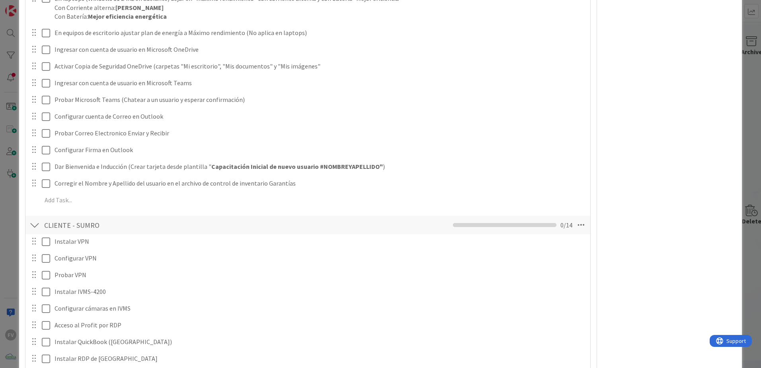
scroll to position [0, 0]
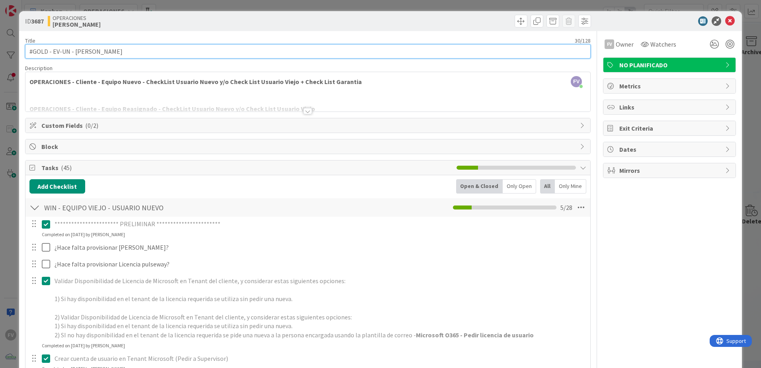
drag, startPoint x: 116, startPoint y: 52, endPoint x: 74, endPoint y: 51, distance: 41.8
click at [74, 51] on input "#GOLD - EV-UN - [PERSON_NAME]" at bounding box center [307, 51] width 565 height 14
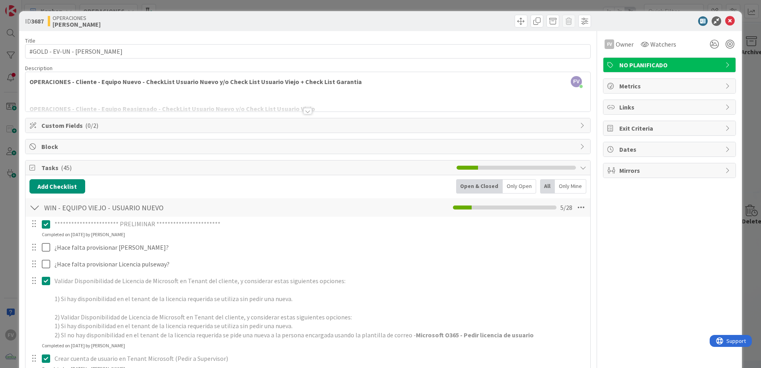
drag, startPoint x: 616, startPoint y: 247, endPoint x: 594, endPoint y: 246, distance: 22.7
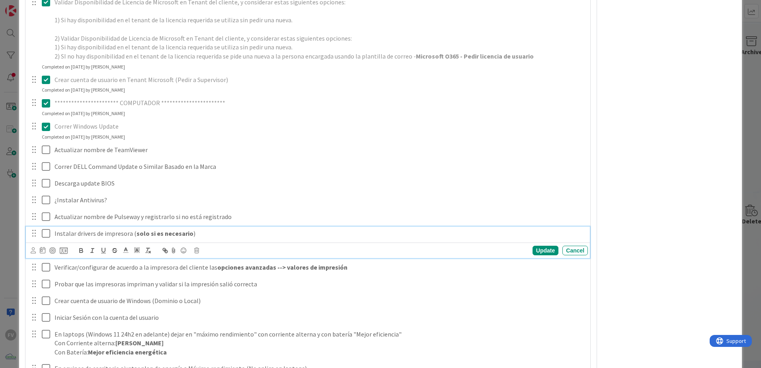
drag, startPoint x: 49, startPoint y: 233, endPoint x: 49, endPoint y: 239, distance: 6.4
click at [49, 233] on icon at bounding box center [46, 233] width 8 height 10
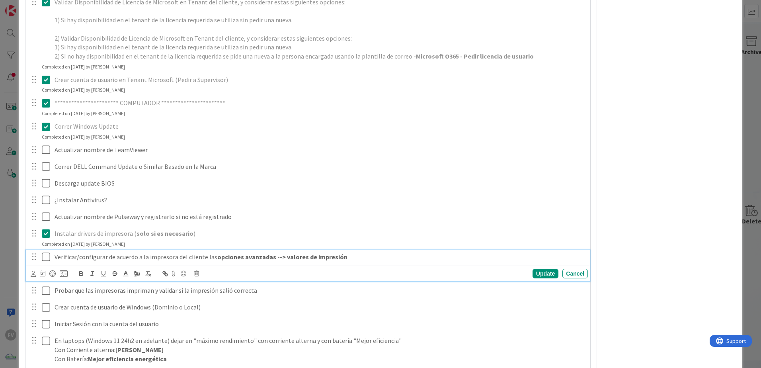
click at [49, 259] on icon at bounding box center [46, 257] width 8 height 10
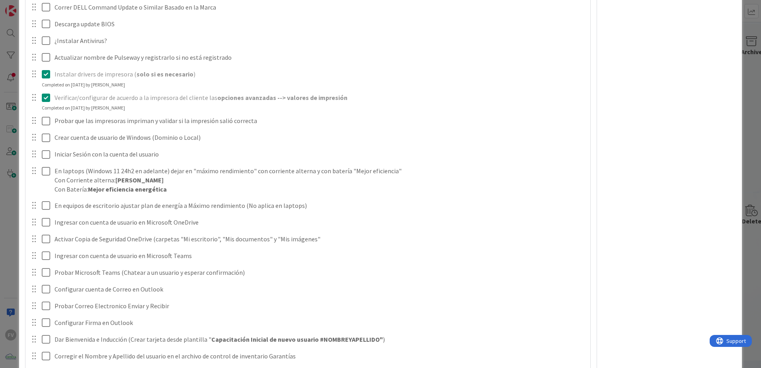
scroll to position [358, 0]
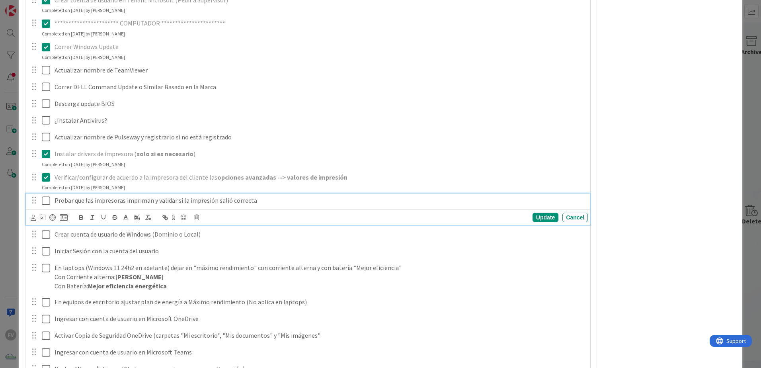
click at [47, 201] on icon at bounding box center [46, 201] width 8 height 10
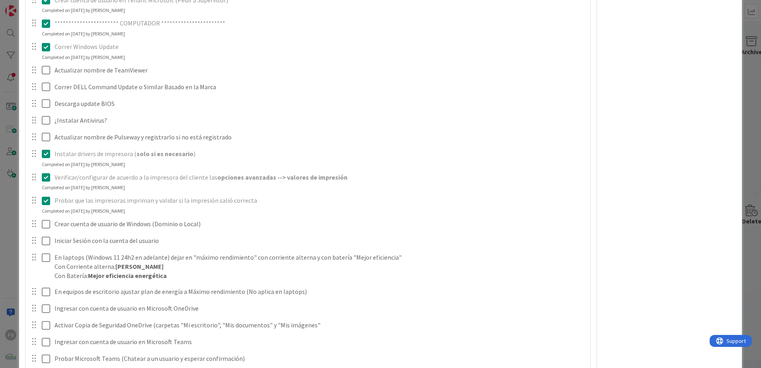
scroll to position [438, 0]
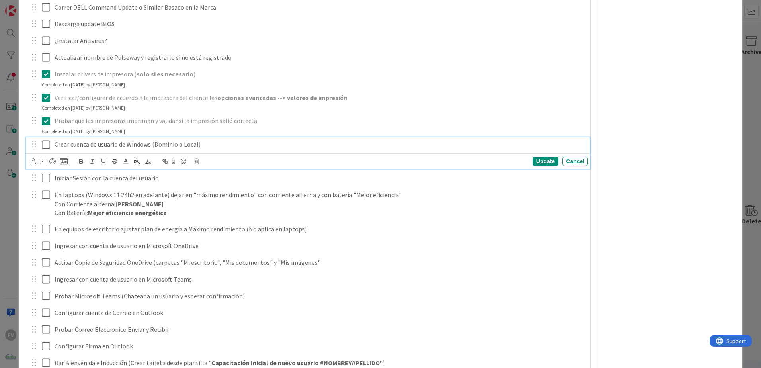
click at [45, 145] on icon at bounding box center [46, 145] width 8 height 10
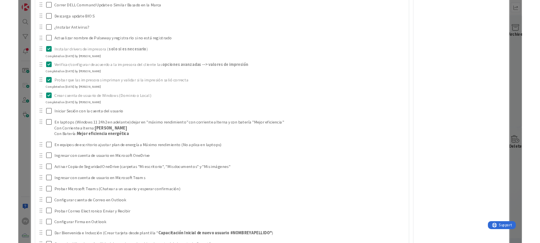
scroll to position [517, 0]
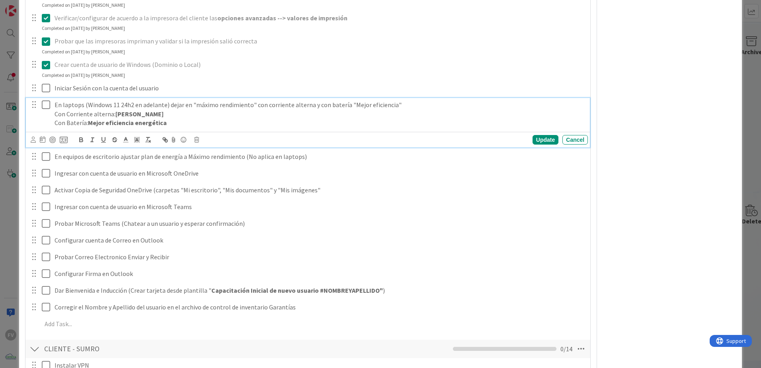
click at [53, 106] on div "En laptops (Windows 11 24h2 en adelante) dejar en "máximo rendimiento" con corr…" at bounding box center [319, 114] width 536 height 32
click at [545, 138] on div "Update" at bounding box center [545, 140] width 26 height 10
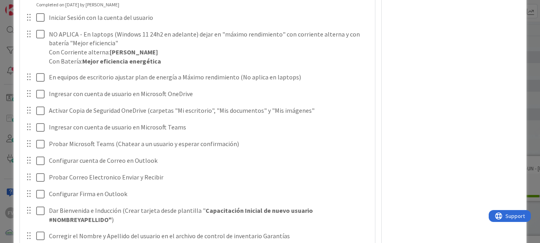
scroll to position [557, 0]
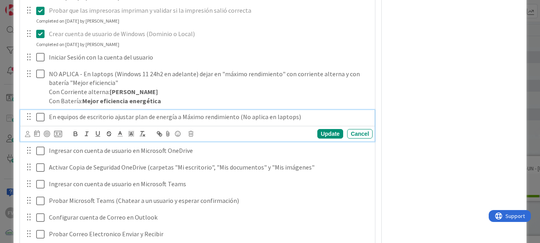
click at [39, 117] on icon at bounding box center [40, 118] width 8 height 10
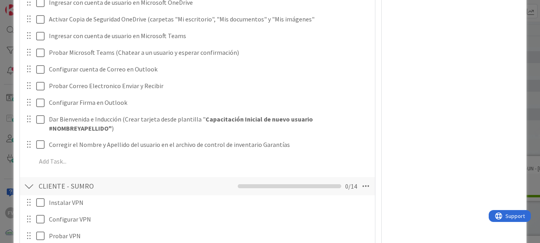
scroll to position [716, 0]
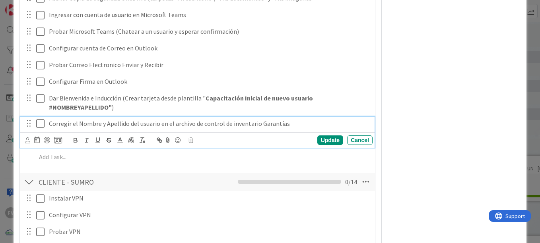
click at [41, 122] on icon at bounding box center [40, 124] width 8 height 10
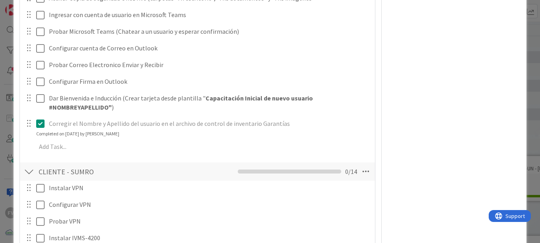
scroll to position [835, 0]
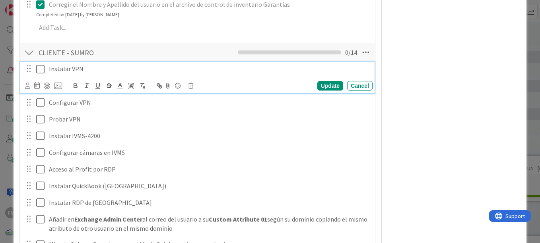
click at [38, 71] on icon at bounding box center [40, 69] width 8 height 10
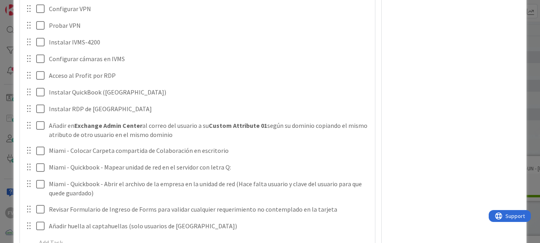
scroll to position [879, 0]
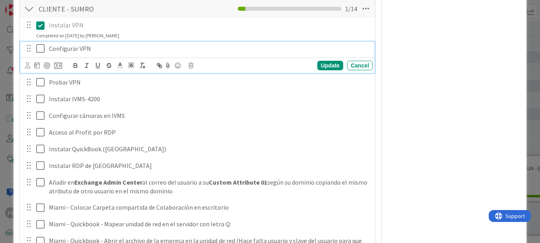
drag, startPoint x: 41, startPoint y: 49, endPoint x: 62, endPoint y: 50, distance: 20.7
click at [41, 50] on icon at bounding box center [40, 49] width 8 height 10
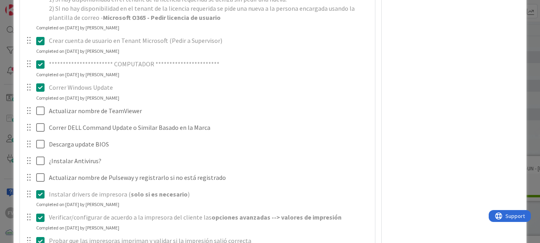
scroll to position [302, 0]
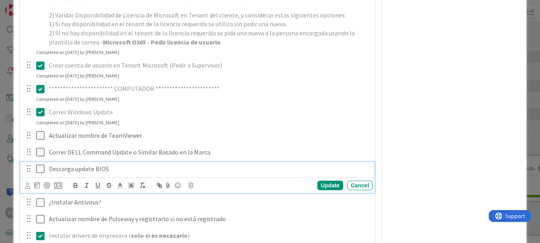
click at [37, 167] on icon at bounding box center [40, 169] width 8 height 10
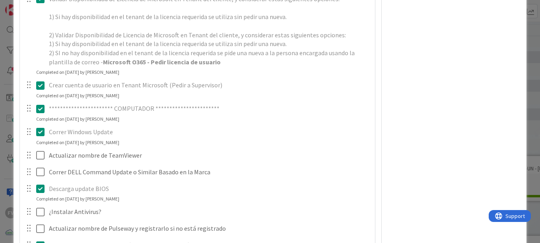
scroll to position [278, 0]
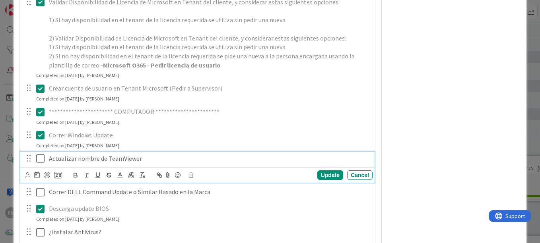
click at [42, 162] on icon at bounding box center [40, 159] width 8 height 10
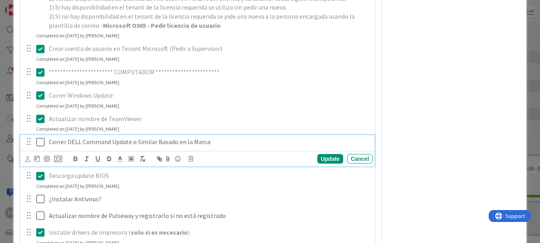
click at [41, 143] on icon at bounding box center [40, 143] width 8 height 10
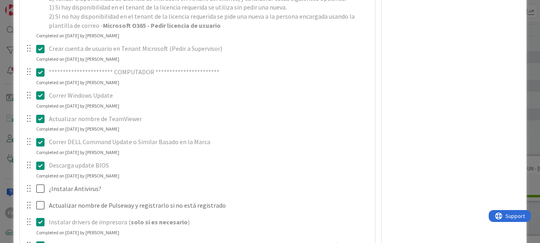
scroll to position [358, 0]
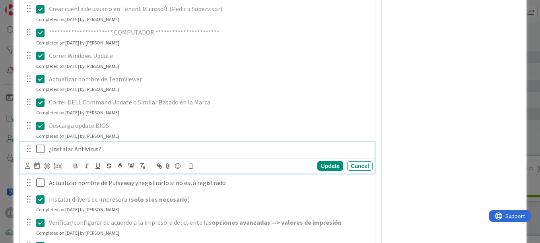
click at [42, 150] on icon at bounding box center [40, 149] width 8 height 10
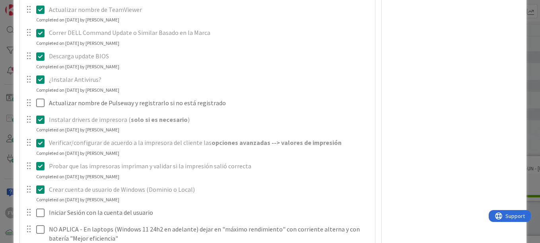
scroll to position [438, 0]
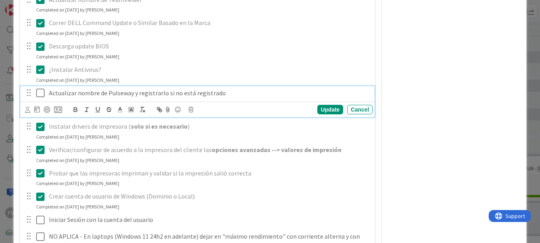
click at [38, 97] on icon at bounding box center [40, 93] width 8 height 10
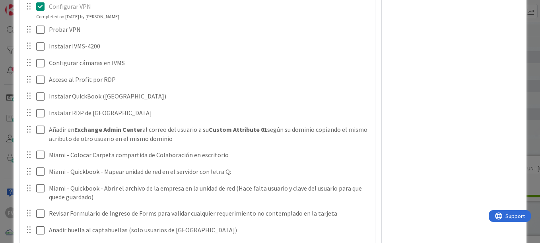
scroll to position [1078, 0]
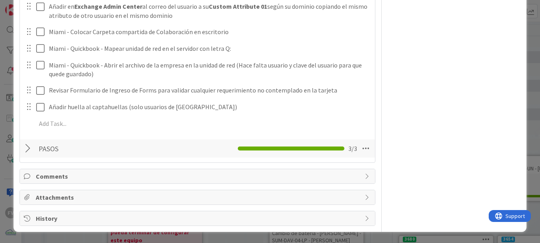
click at [29, 148] on div at bounding box center [29, 149] width 10 height 14
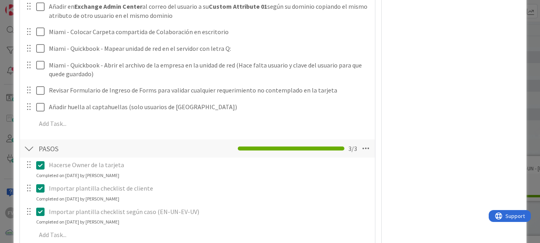
click at [29, 148] on div at bounding box center [29, 149] width 10 height 14
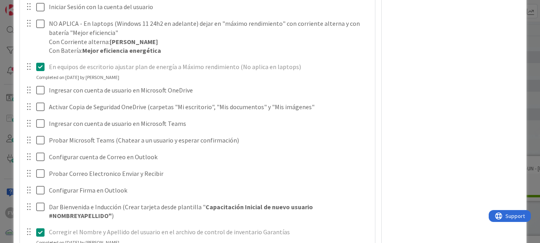
scroll to position [561, 0]
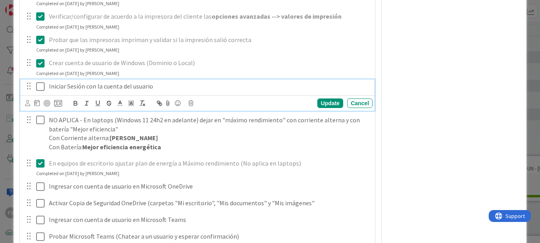
click at [38, 85] on icon at bounding box center [40, 87] width 8 height 10
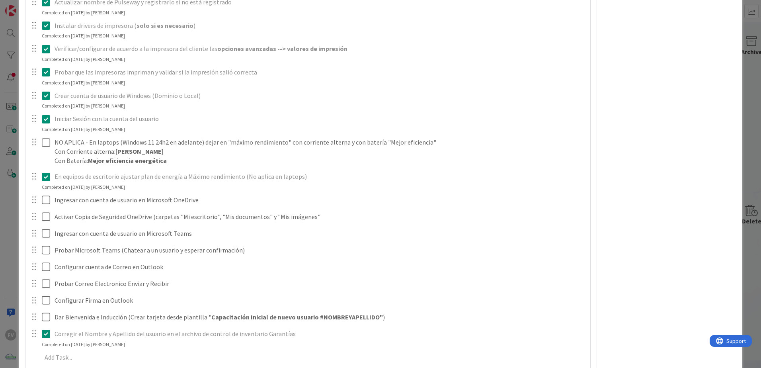
scroll to position [559, 0]
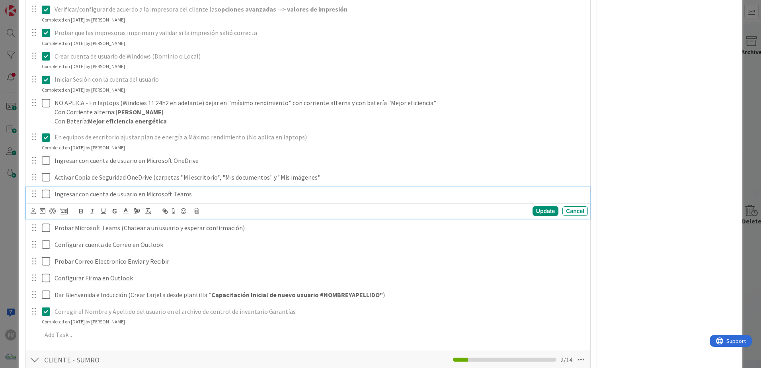
click at [48, 193] on icon at bounding box center [46, 194] width 8 height 10
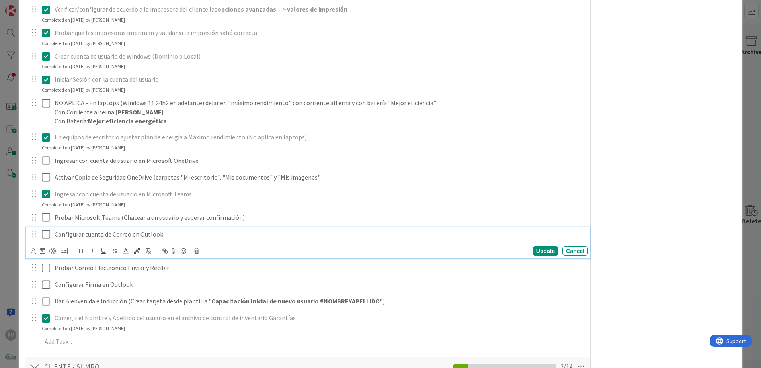
click at [44, 236] on icon at bounding box center [46, 234] width 8 height 10
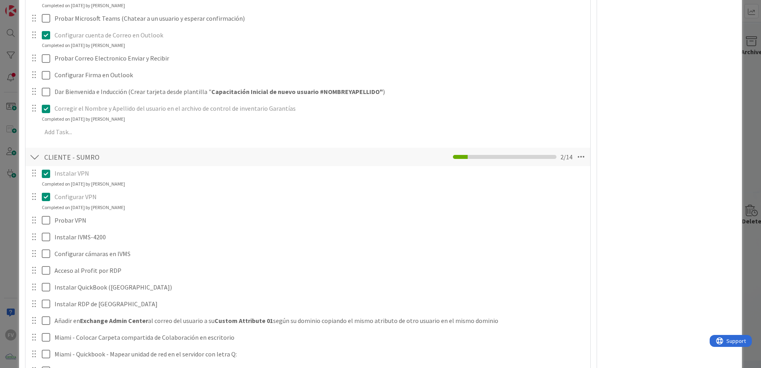
scroll to position [931, 0]
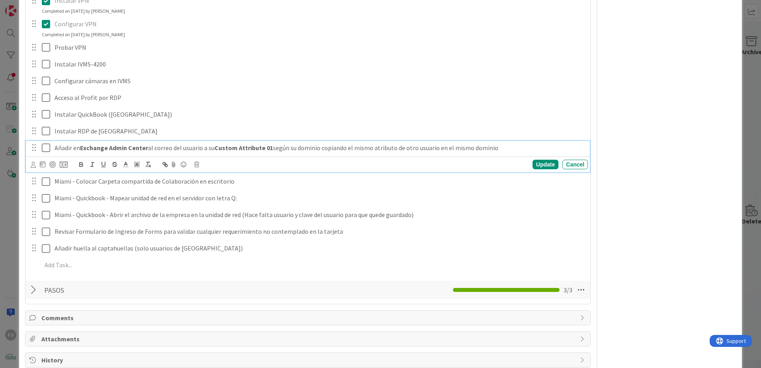
click at [47, 147] on icon at bounding box center [46, 148] width 8 height 10
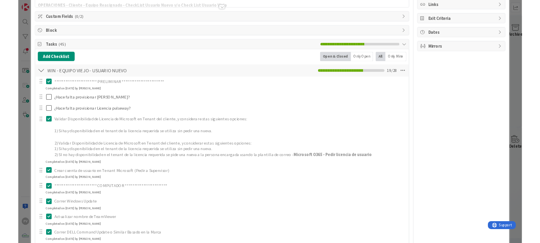
scroll to position [62, 0]
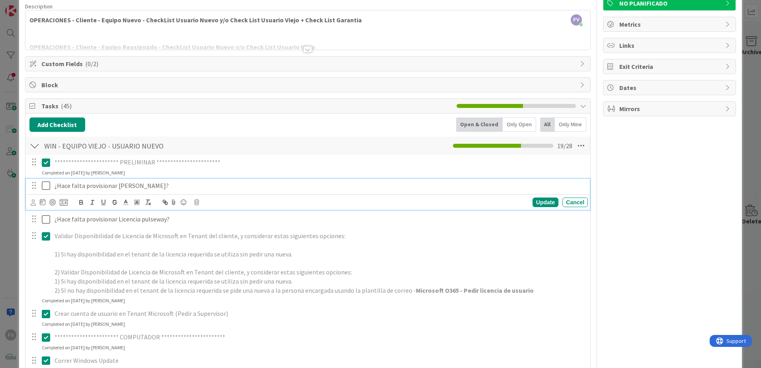
click at [43, 186] on icon at bounding box center [46, 186] width 8 height 10
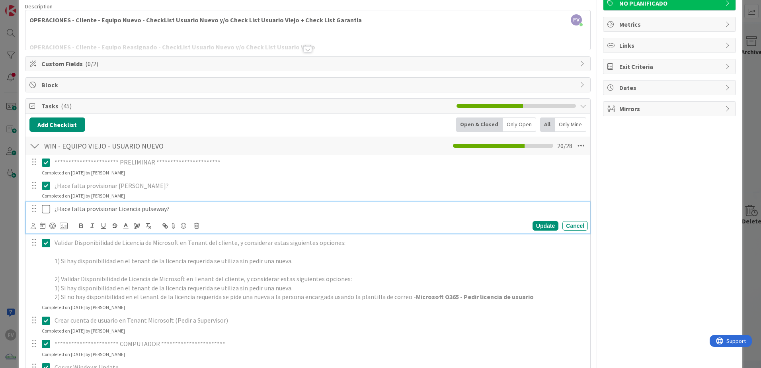
click at [47, 206] on icon at bounding box center [46, 209] width 8 height 10
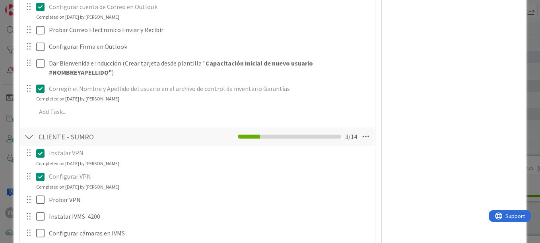
scroll to position [698, 0]
